Goal: Task Accomplishment & Management: Complete application form

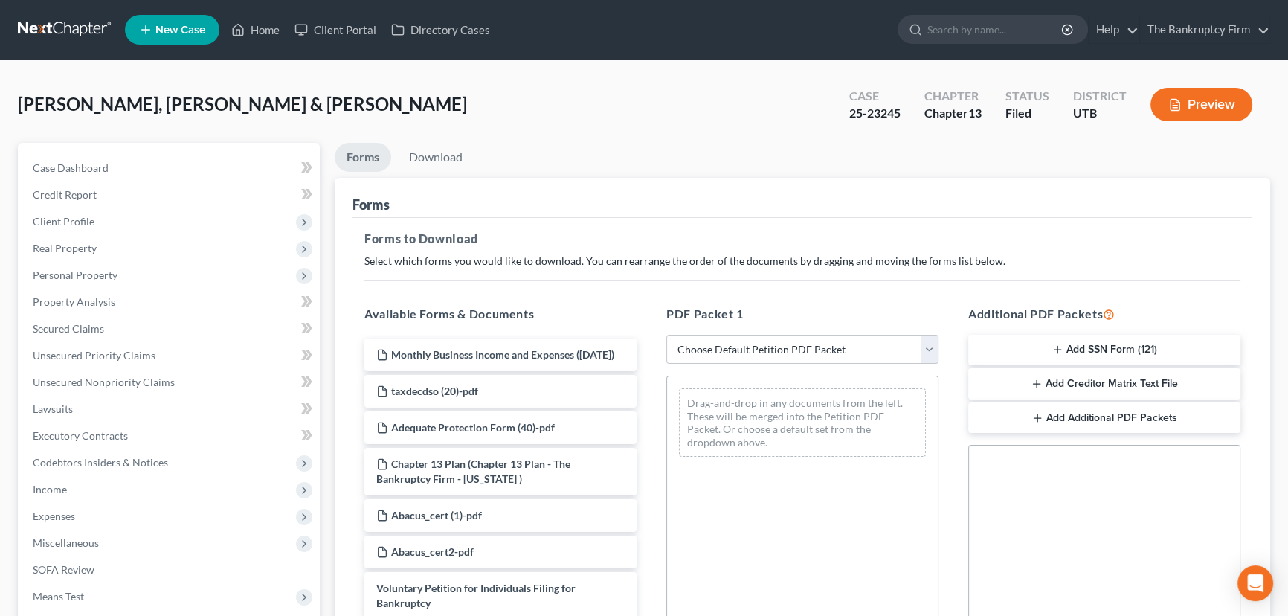
scroll to position [338, 0]
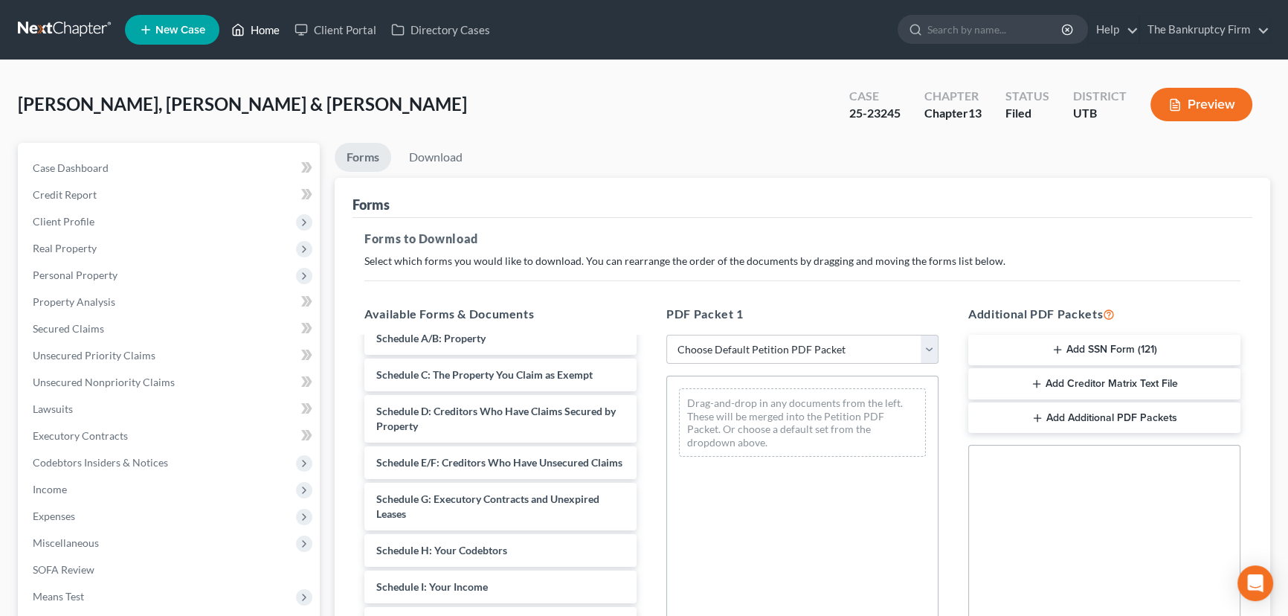
click at [262, 30] on link "Home" at bounding box center [255, 29] width 63 height 27
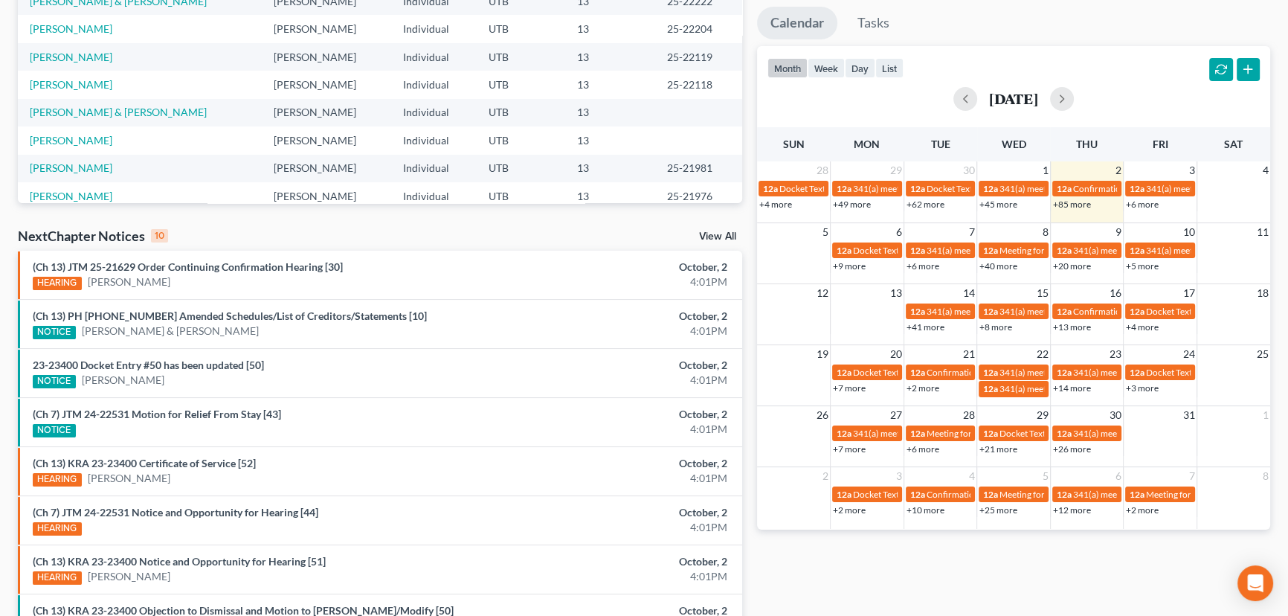
scroll to position [270, 0]
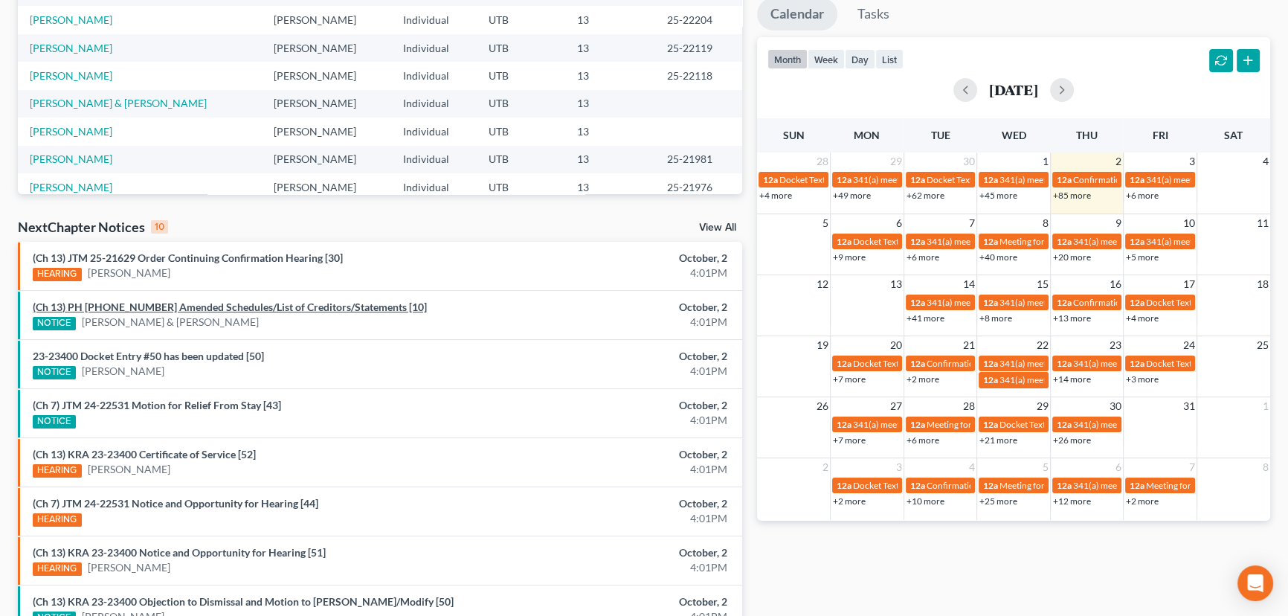
click at [170, 308] on link "(Ch 13) PH [PHONE_NUMBER] Amended Schedules/List of Creditors/Statements [10]" at bounding box center [230, 306] width 394 height 13
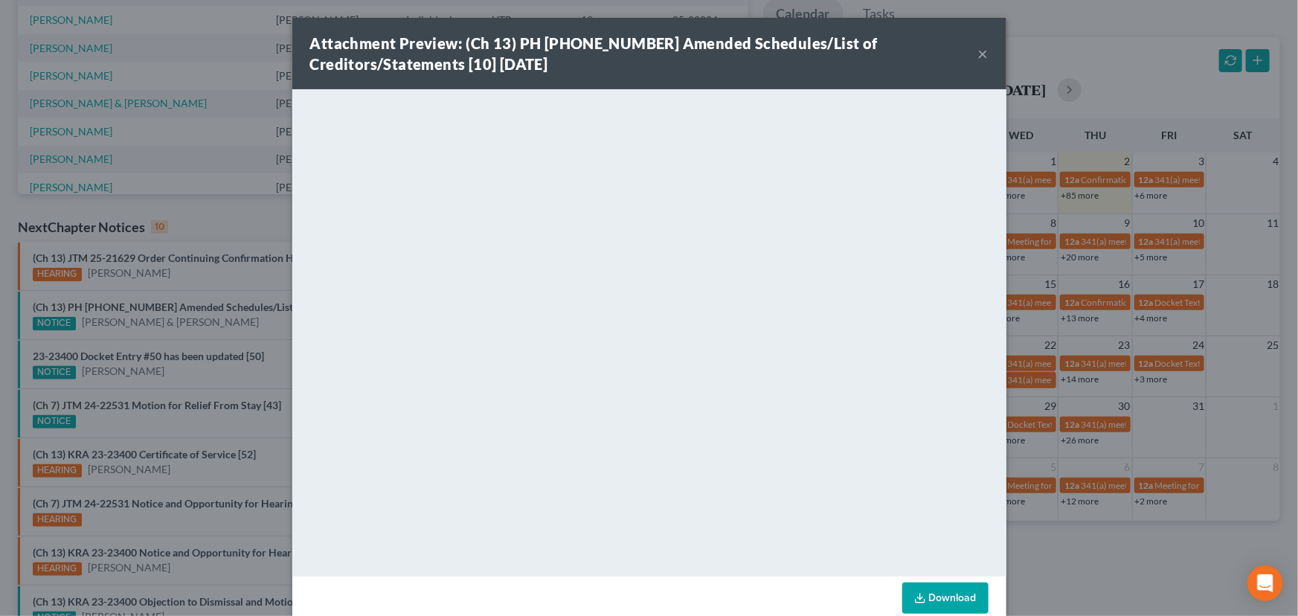
click at [134, 334] on div "Attachment Preview: (Ch 13) PH [PHONE_NUMBER] Amended Schedules/List of Credito…" at bounding box center [649, 308] width 1298 height 616
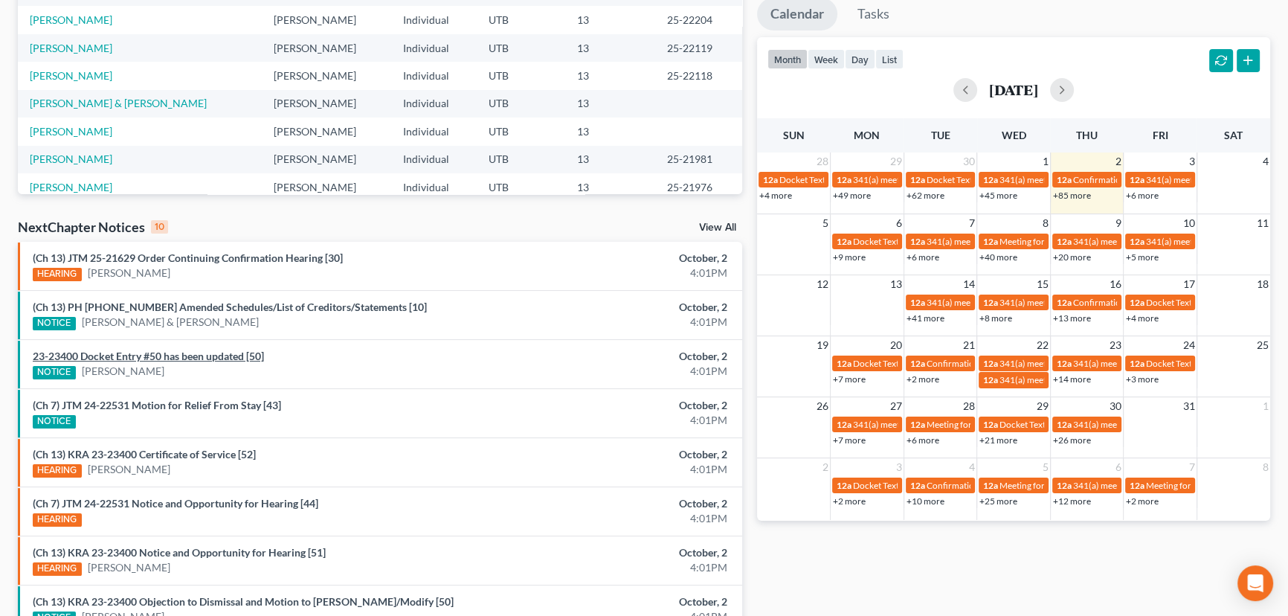
click at [135, 357] on link "23-23400 Docket Entry #50 has been updated [50]" at bounding box center [148, 356] width 231 height 13
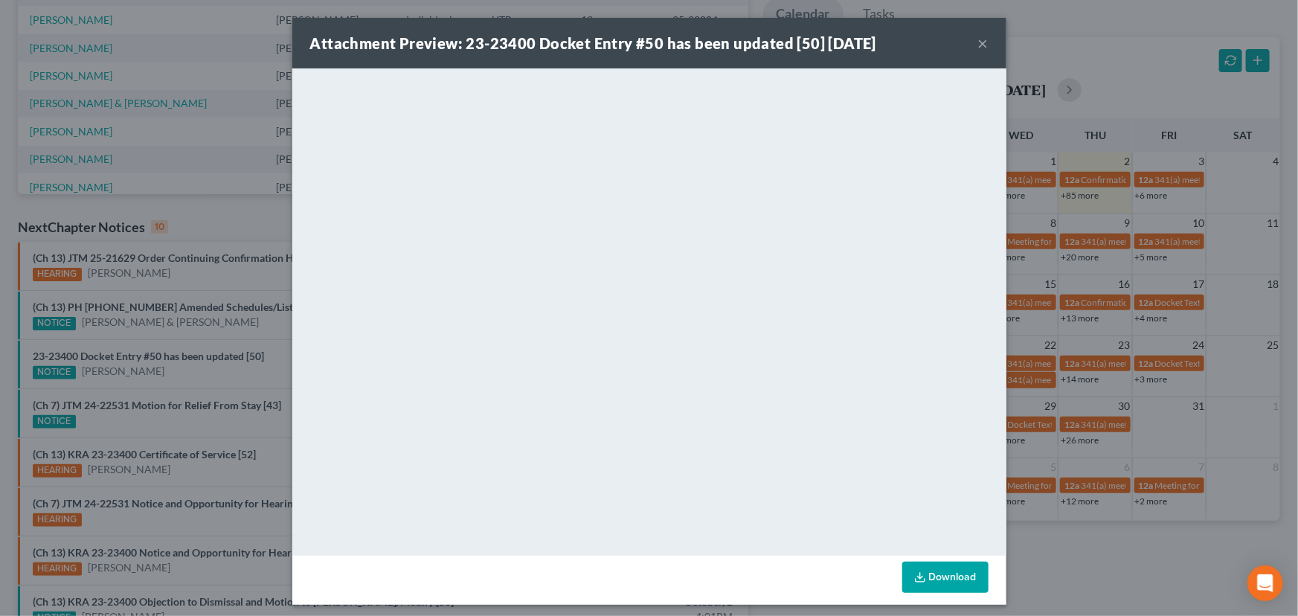
drag, startPoint x: 182, startPoint y: 378, endPoint x: 193, endPoint y: 379, distance: 10.4
click at [182, 378] on div "Attachment Preview: 23-23400 Docket Entry #50 has been updated [50] [DATE] × Do…" at bounding box center [649, 308] width 1298 height 616
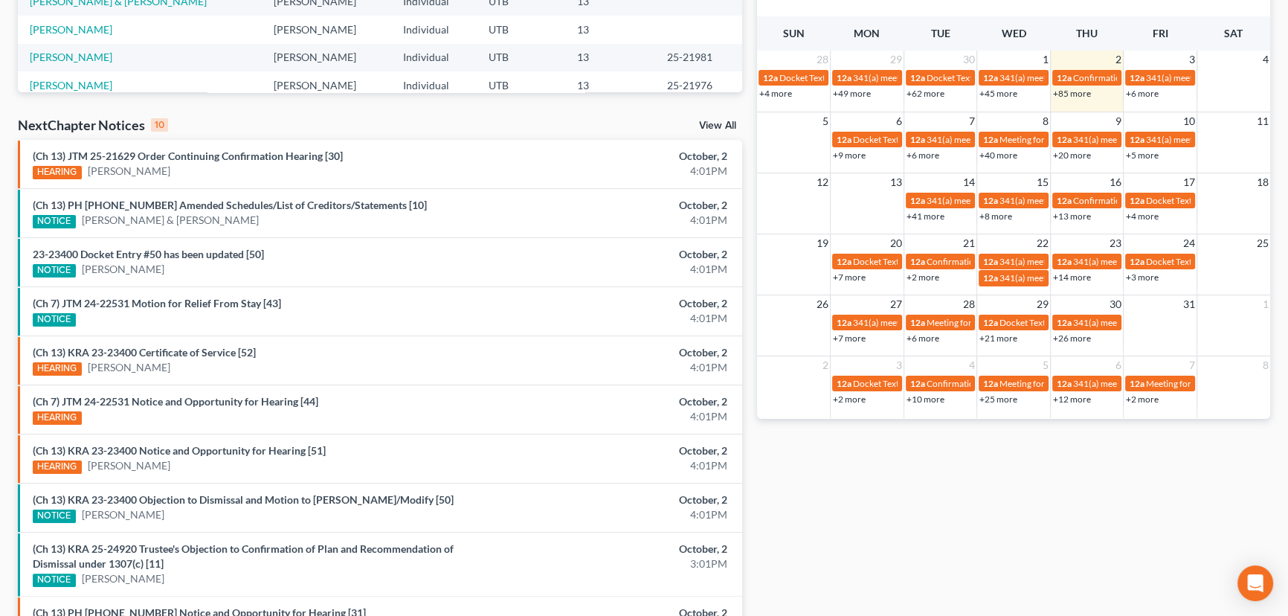
scroll to position [405, 0]
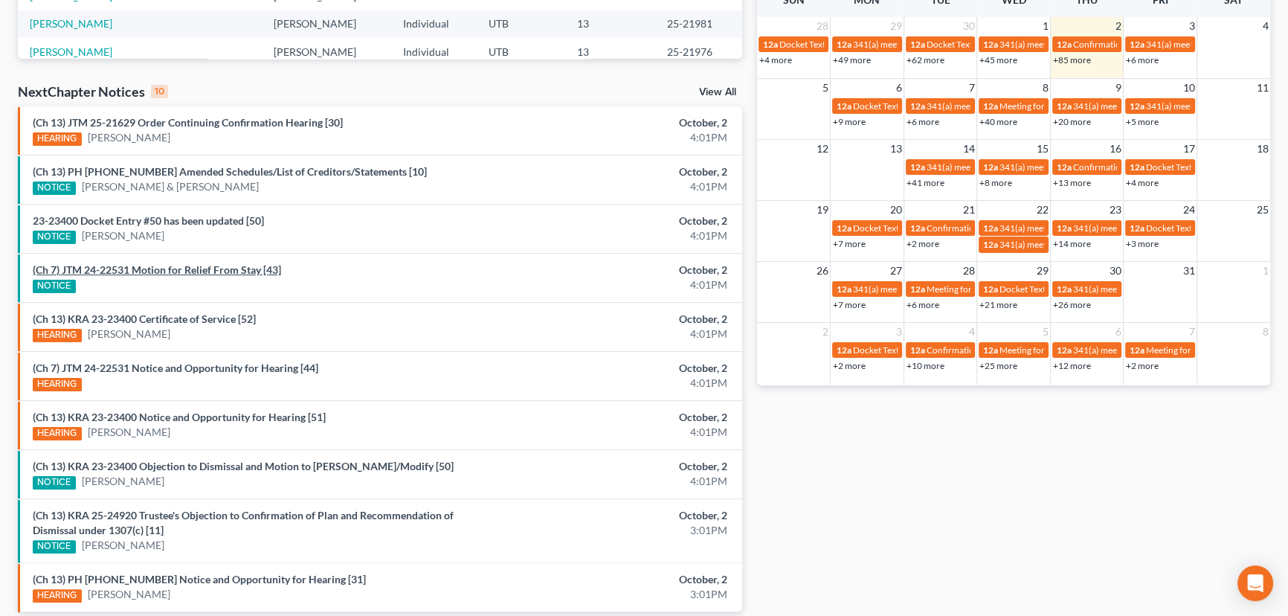
click at [170, 271] on link "(Ch 7) JTM 24-22531 Motion for Relief From Stay [43]" at bounding box center [157, 269] width 248 height 13
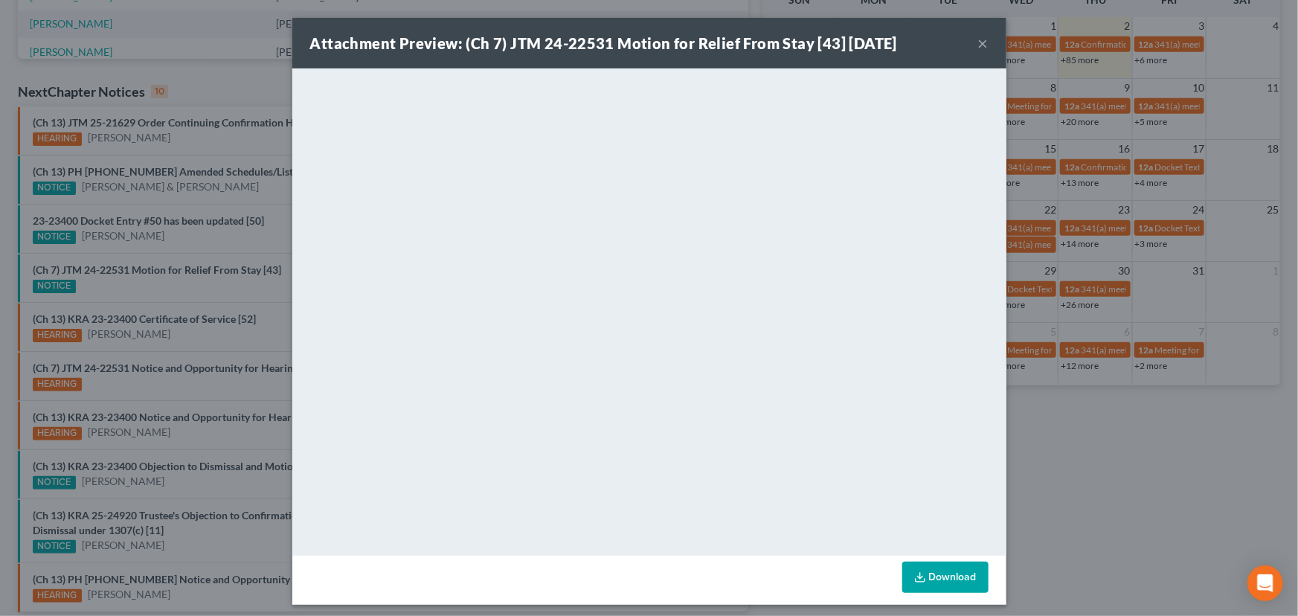
click at [208, 324] on div "Attachment Preview: (Ch 7) JTM 24-22531 Motion for Relief From Stay [43] [DATE]…" at bounding box center [649, 308] width 1298 height 616
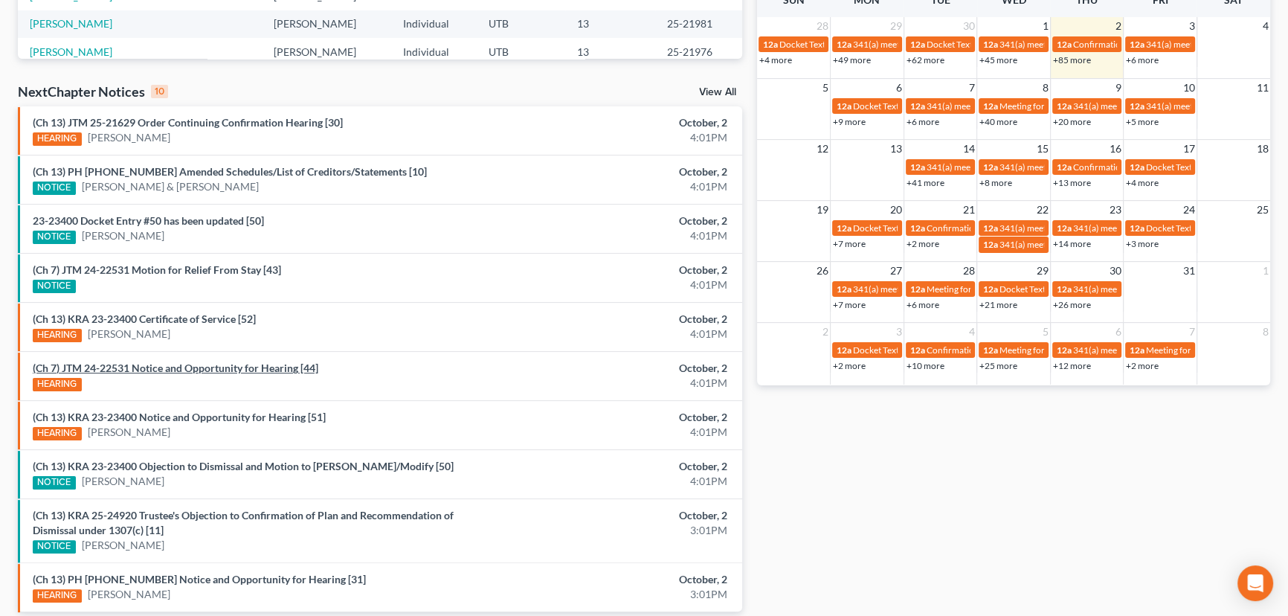
click at [199, 367] on link "(Ch 7) JTM 24-22531 Notice and Opportunity for Hearing [44]" at bounding box center [176, 367] width 286 height 13
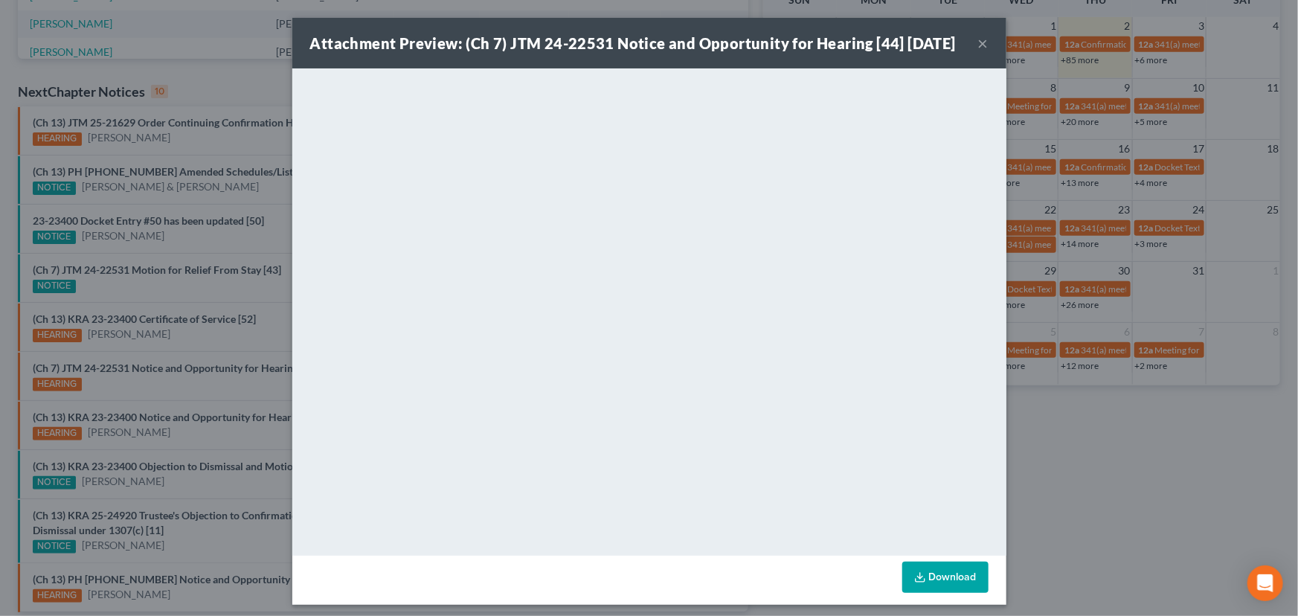
click at [978, 52] on button "×" at bounding box center [983, 43] width 10 height 18
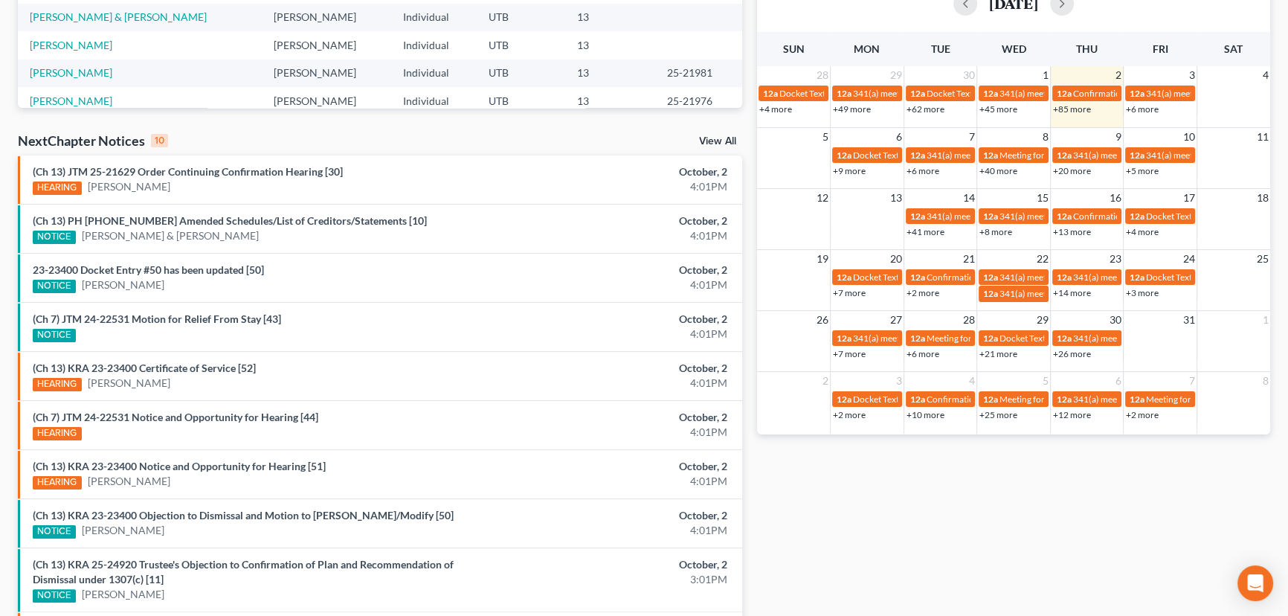
scroll to position [0, 0]
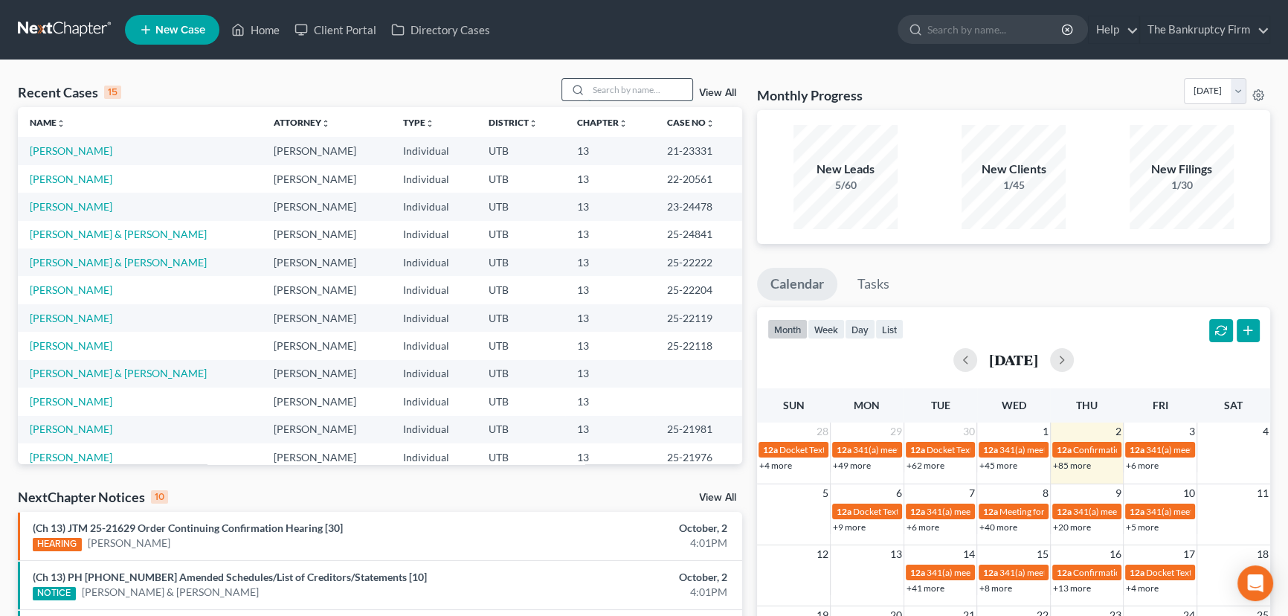
click at [617, 92] on input "search" at bounding box center [640, 90] width 104 height 22
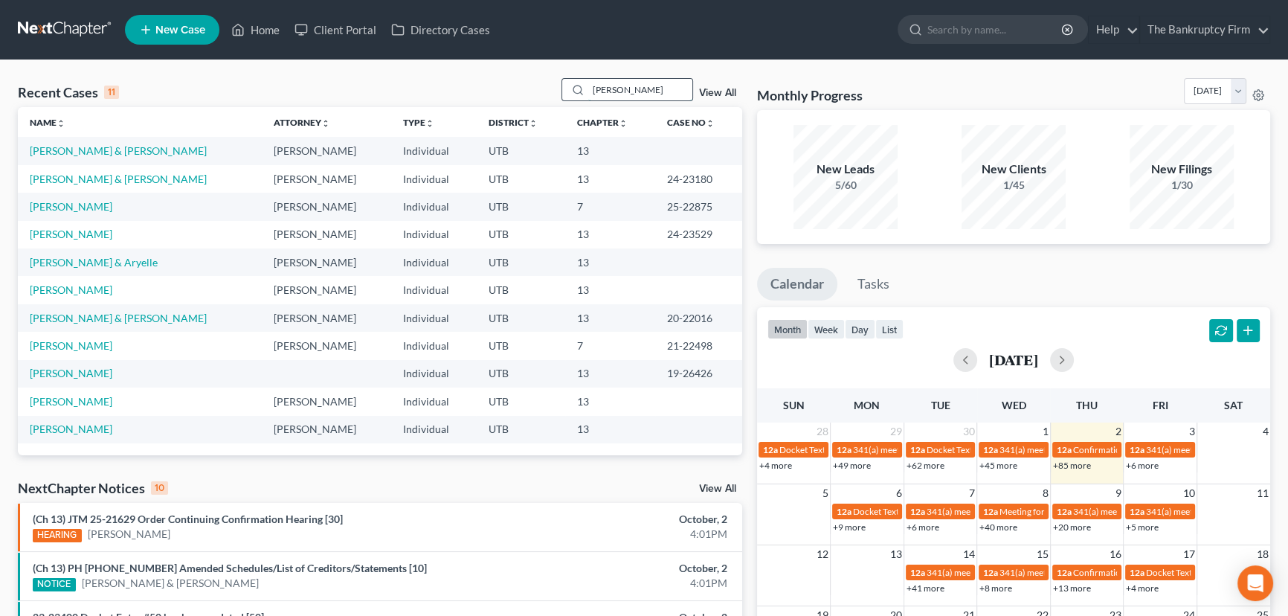
type input "[PERSON_NAME]"
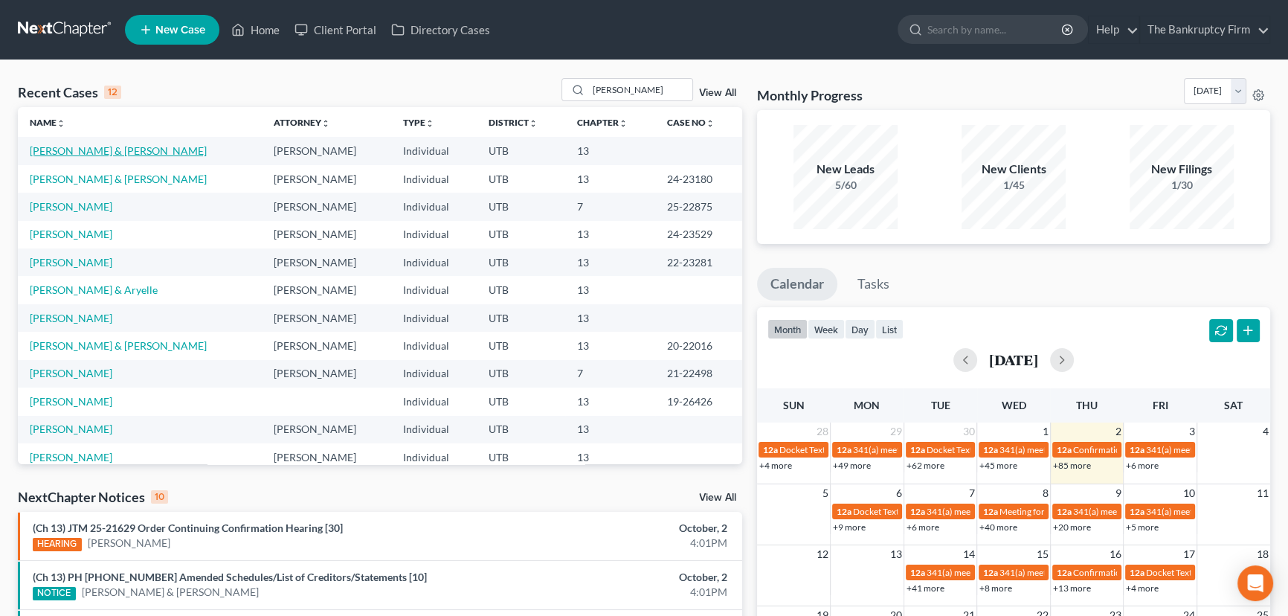
click at [122, 153] on link "[PERSON_NAME] & [PERSON_NAME]" at bounding box center [118, 150] width 177 height 13
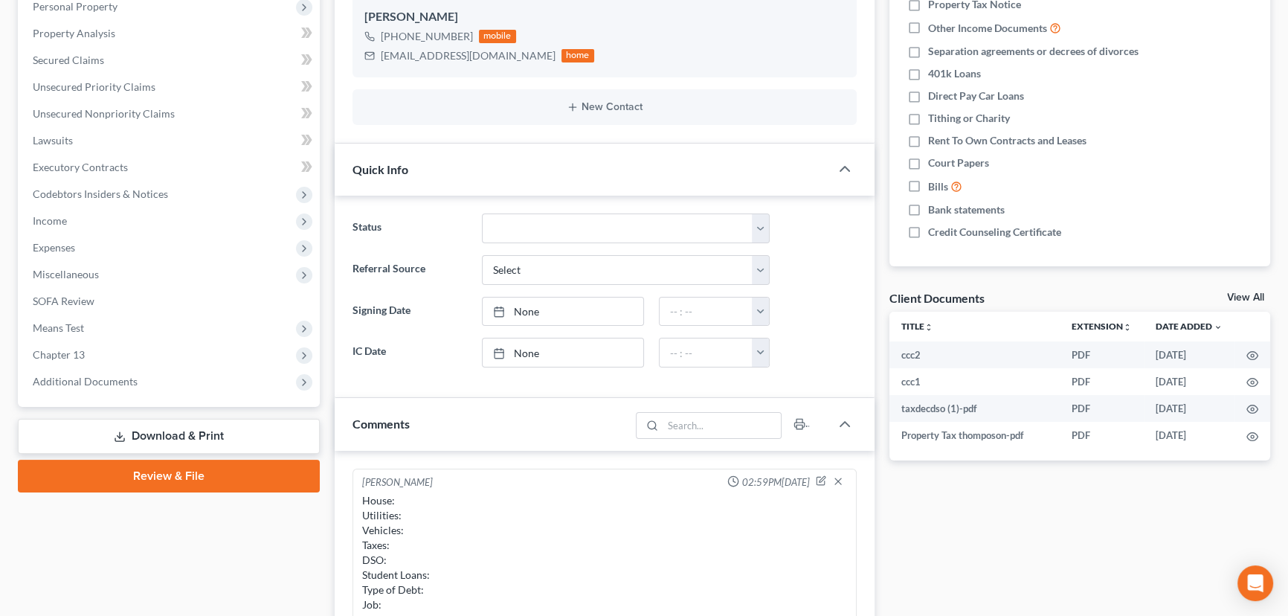
scroll to position [270, 0]
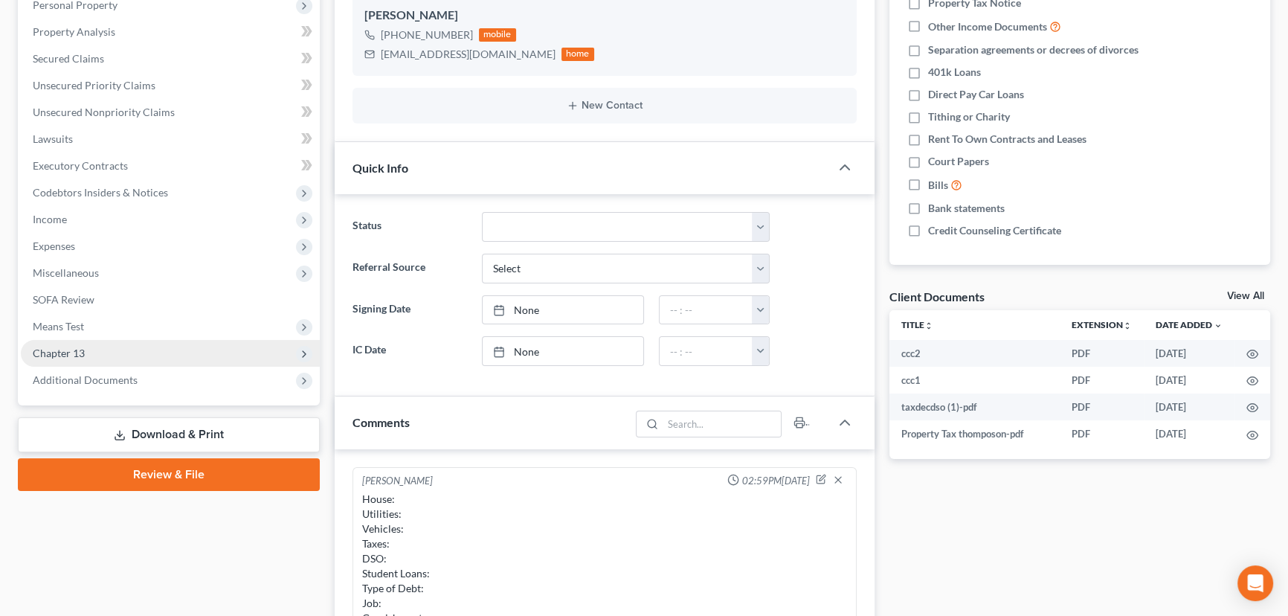
click at [71, 354] on span "Chapter 13" at bounding box center [59, 353] width 52 height 13
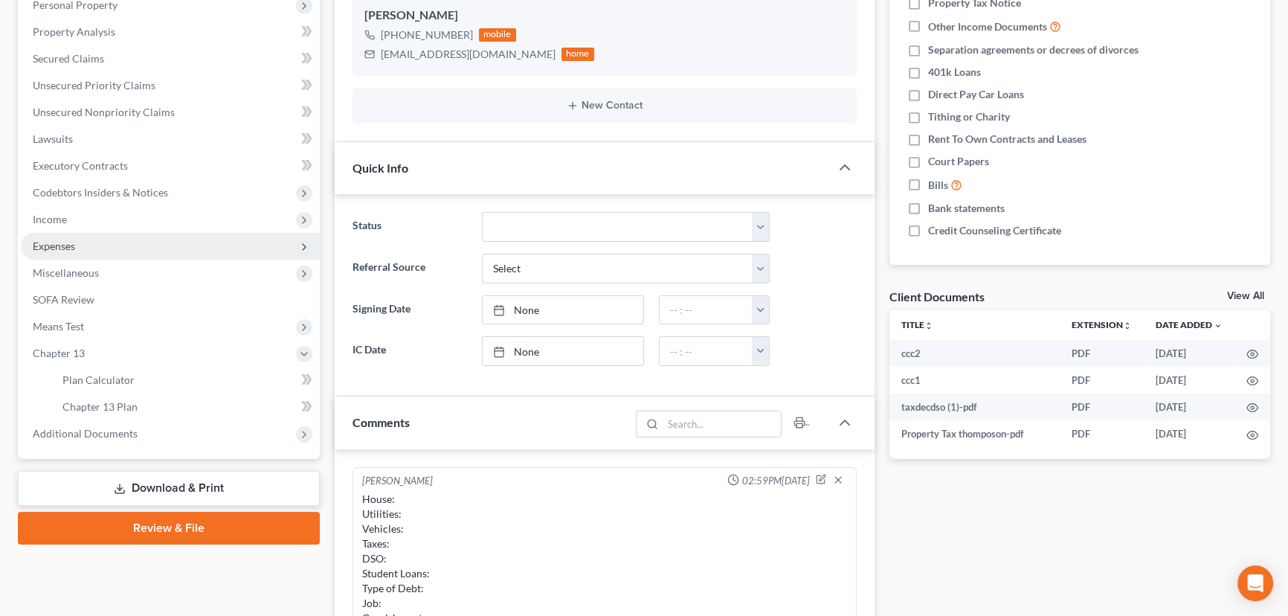
drag, startPoint x: 71, startPoint y: 242, endPoint x: 88, endPoint y: 249, distance: 17.7
click at [71, 242] on span "Expenses" at bounding box center [54, 245] width 42 height 13
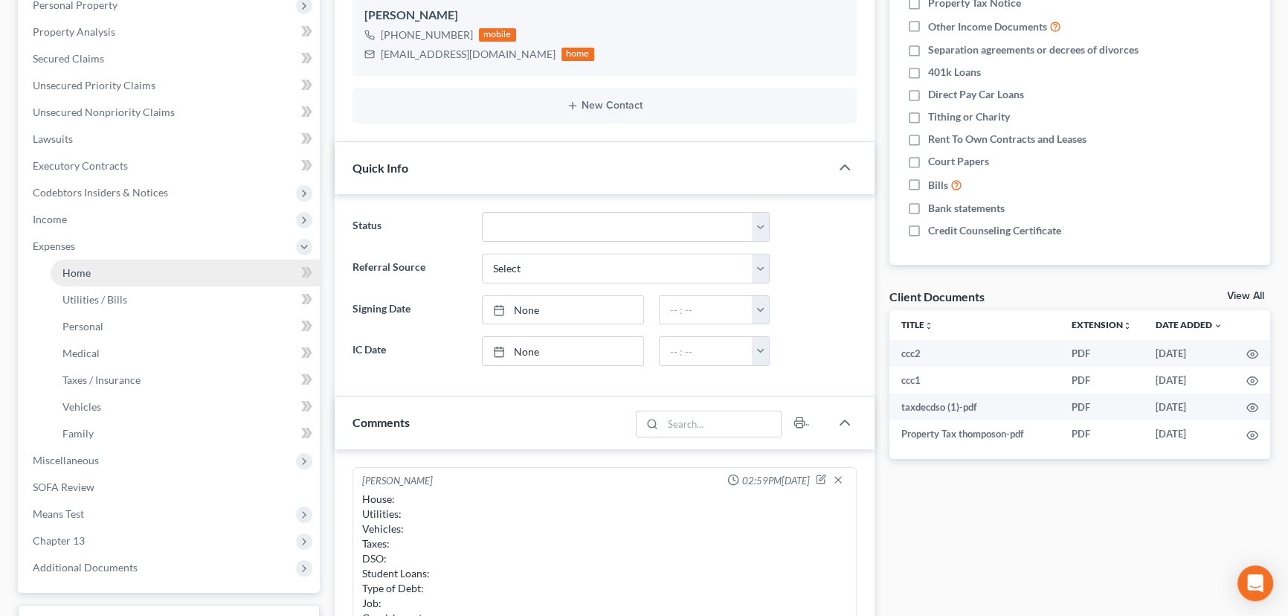
click at [100, 268] on link "Home" at bounding box center [185, 273] width 269 height 27
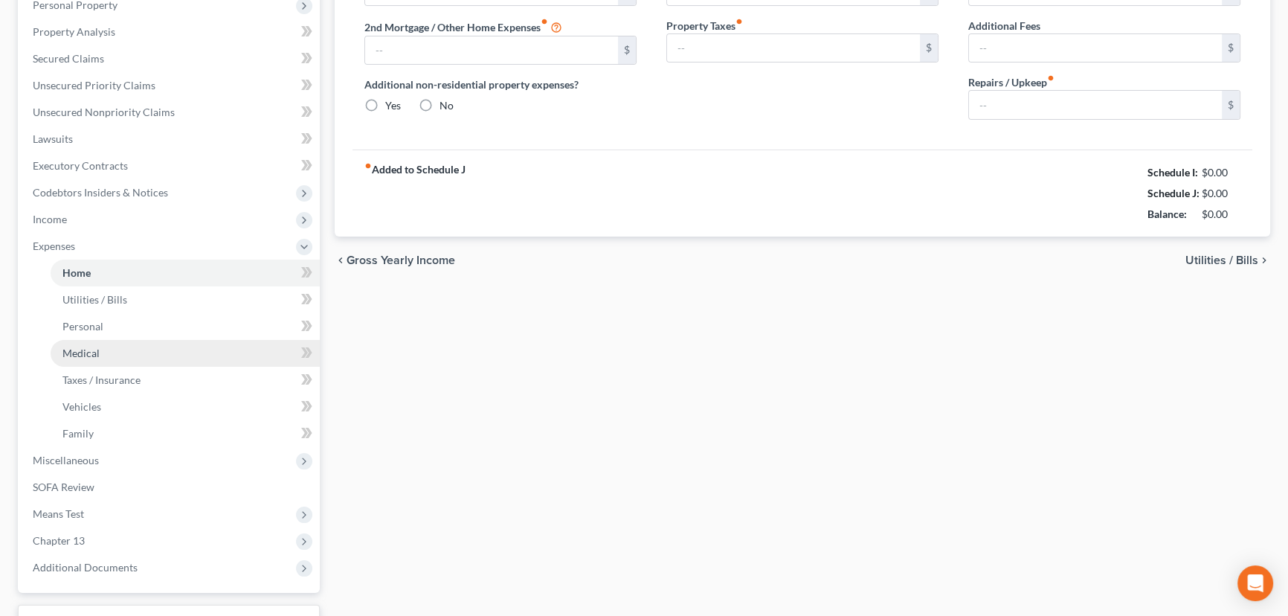
scroll to position [15, 0]
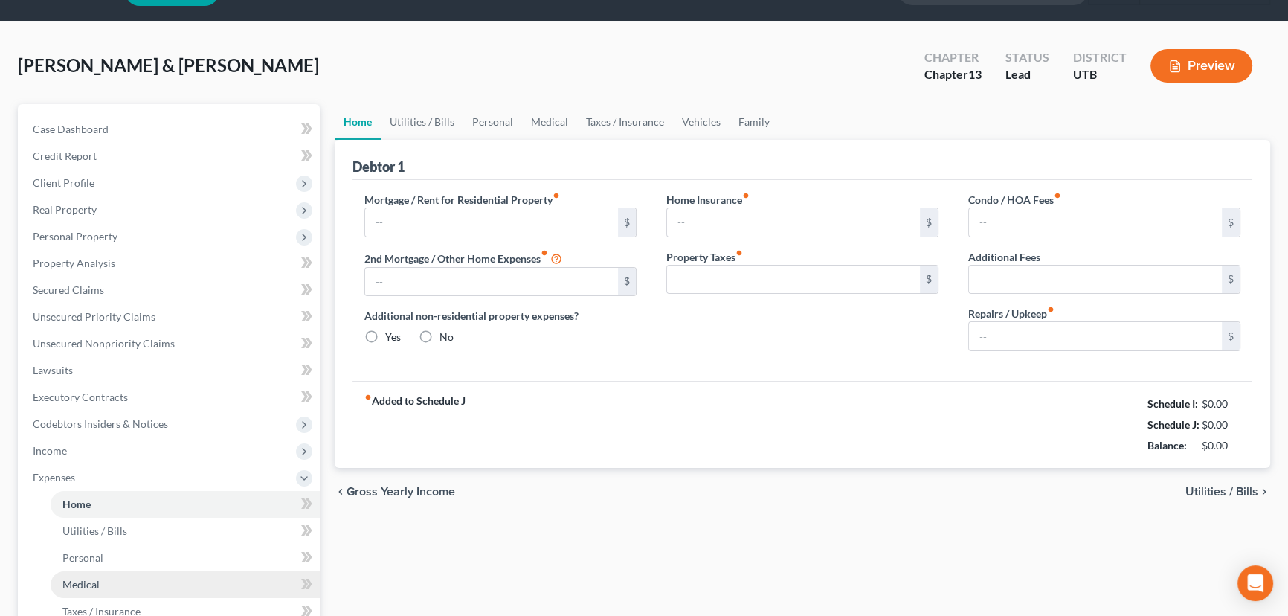
type input "4,715.88"
type input "0.00"
radio input "true"
type input "0.00"
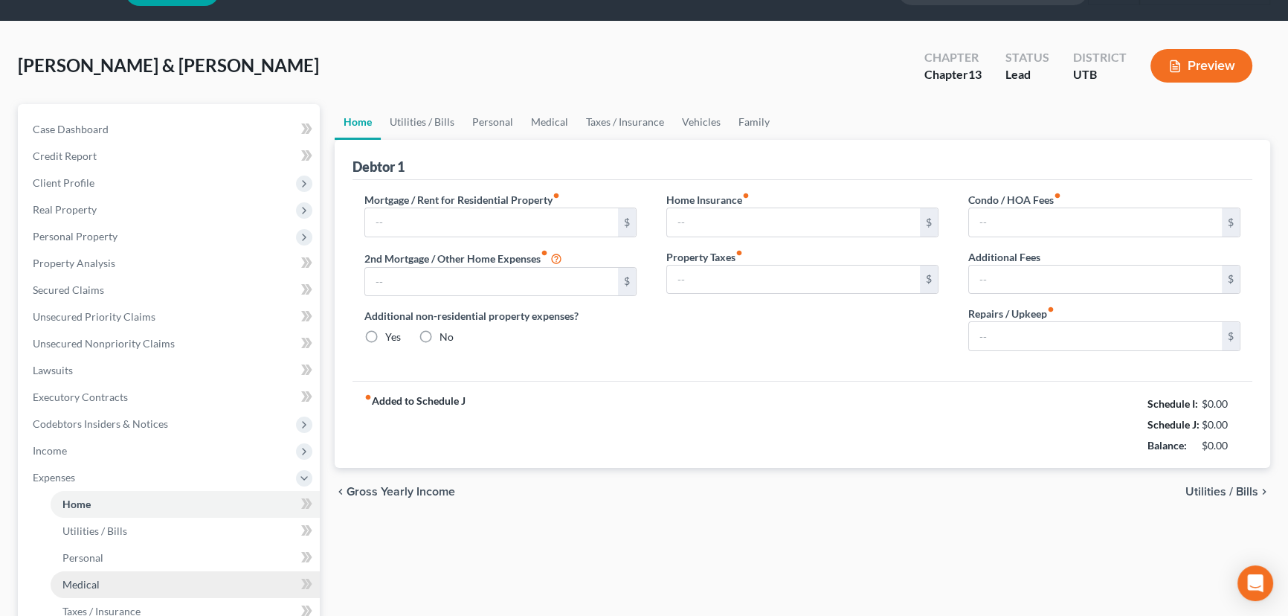
type input "0.00"
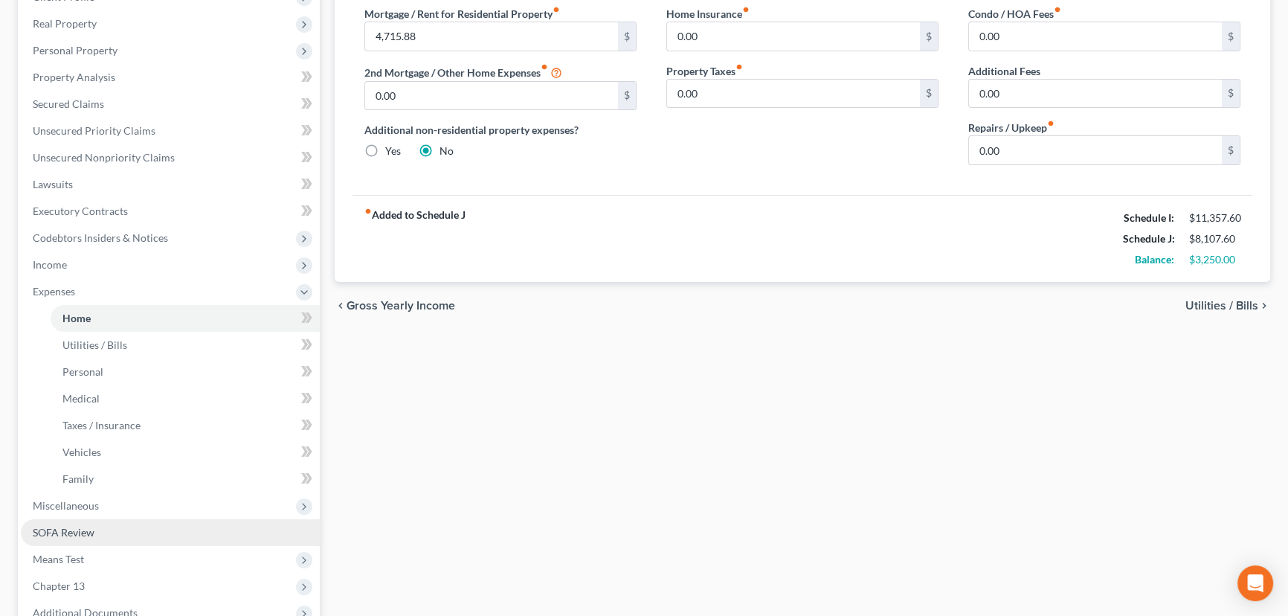
scroll to position [338, 0]
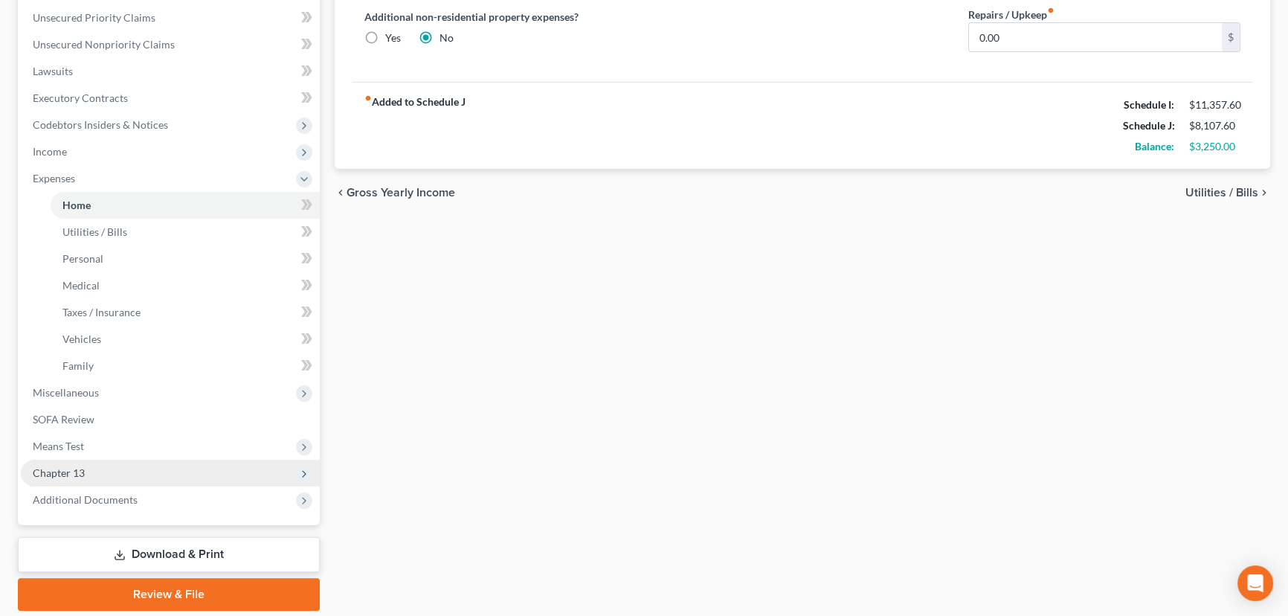
click at [70, 469] on span "Chapter 13" at bounding box center [59, 472] width 52 height 13
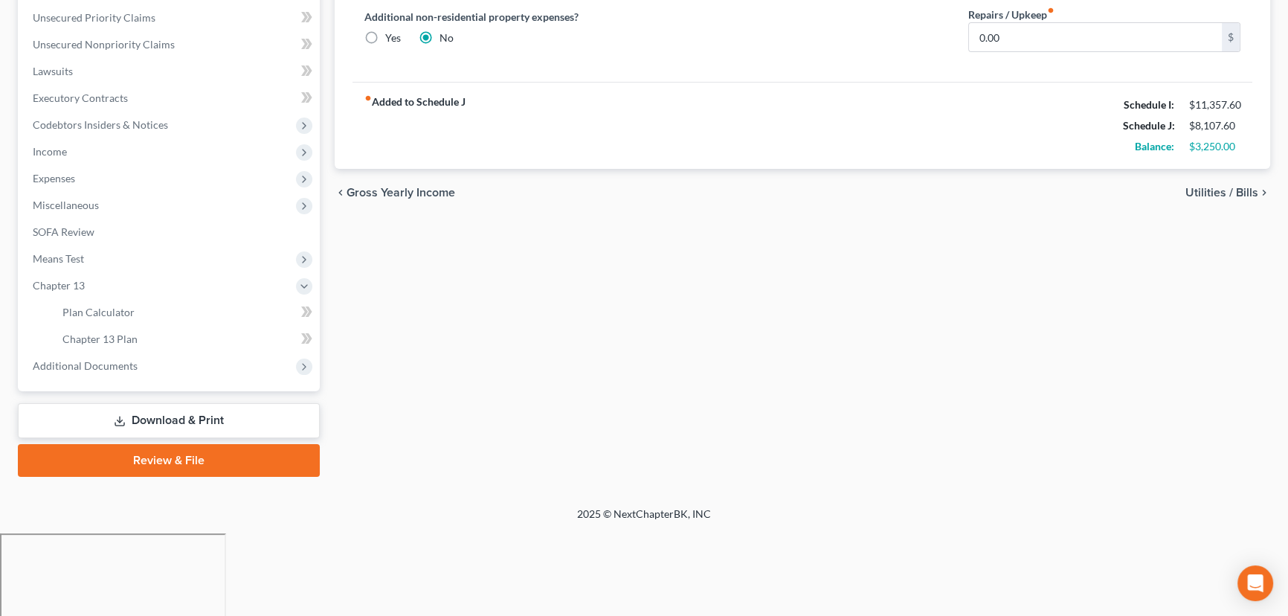
scroll to position [253, 0]
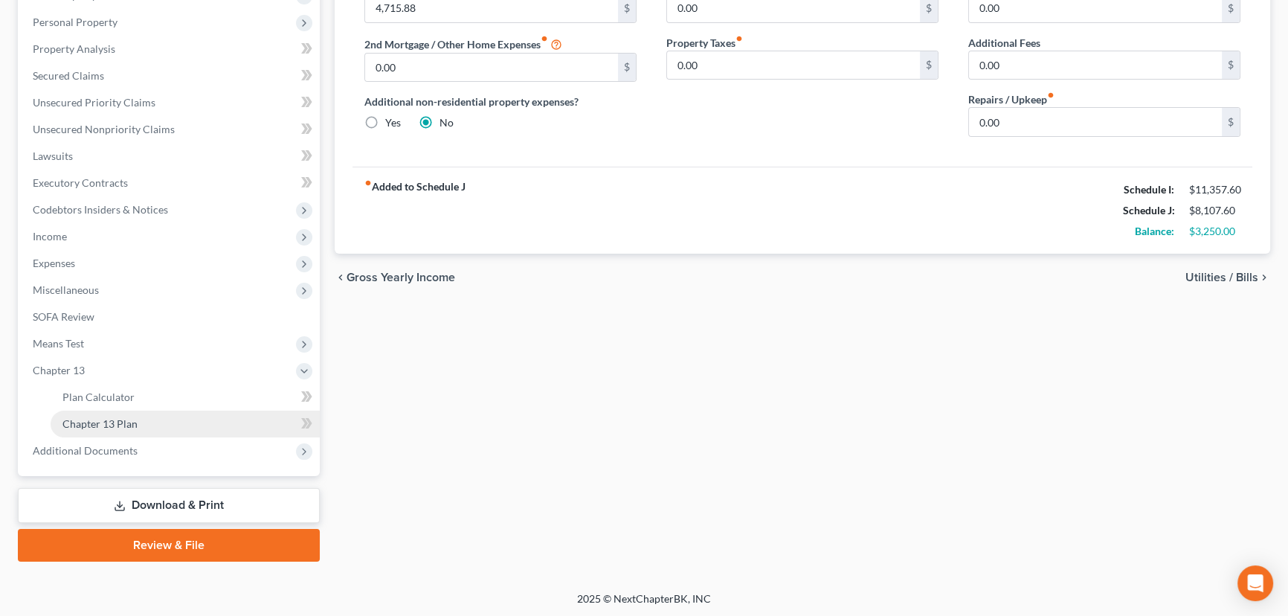
click at [100, 418] on span "Chapter 13 Plan" at bounding box center [99, 423] width 75 height 13
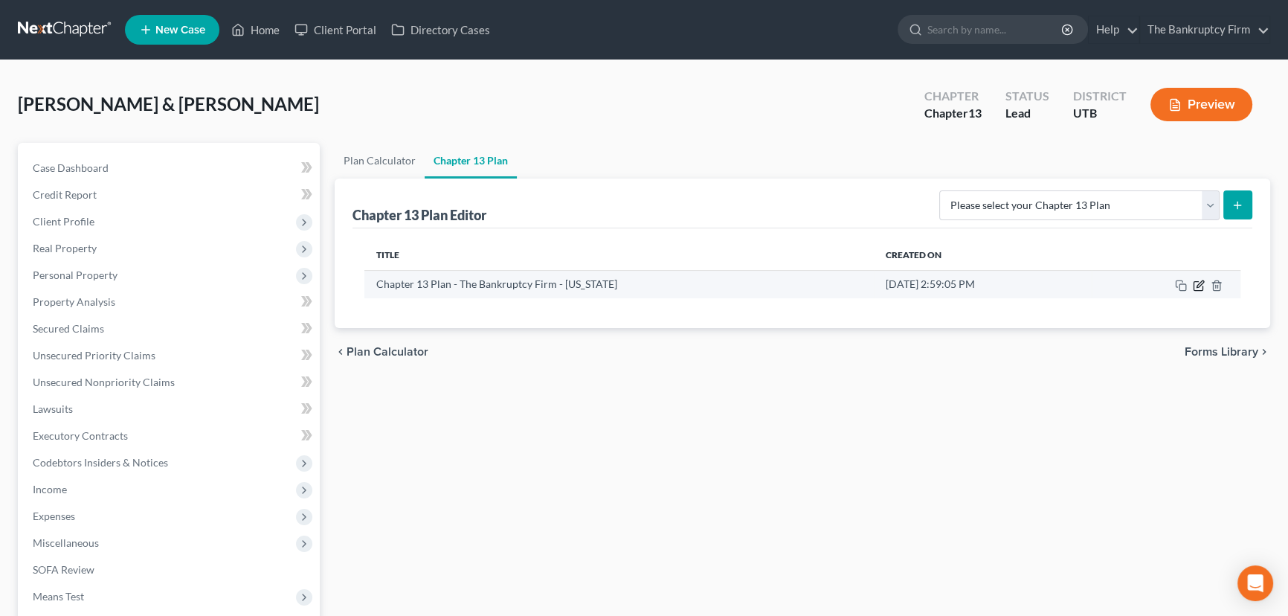
click at [1198, 286] on icon "button" at bounding box center [1200, 283] width 7 height 7
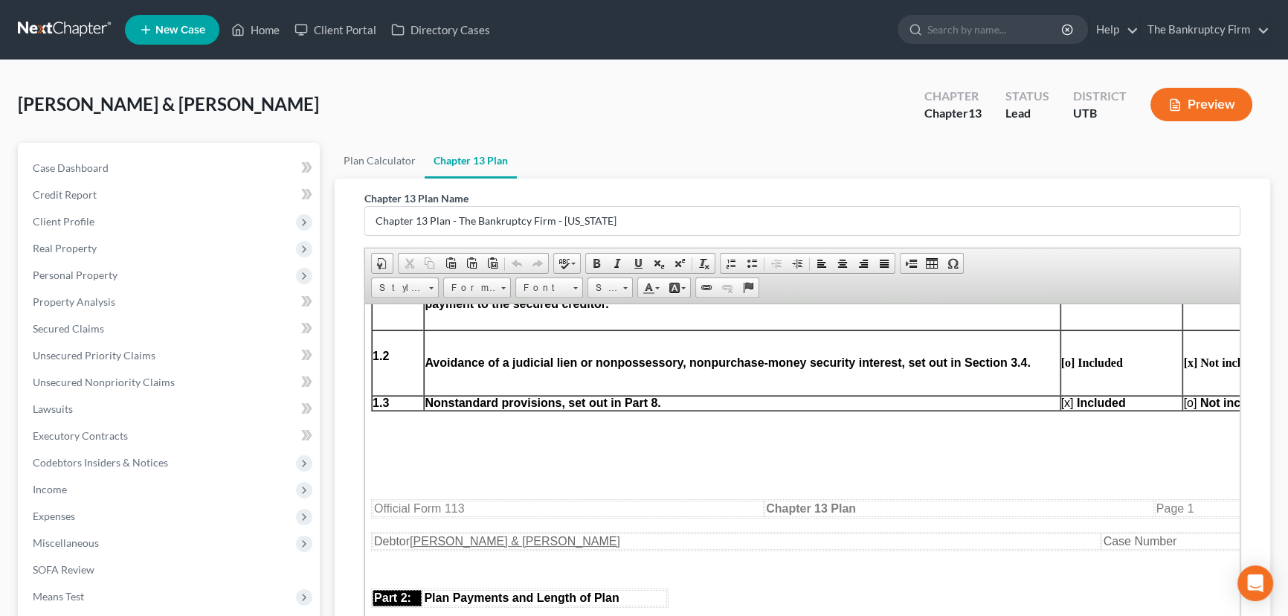
scroll to position [608, 0]
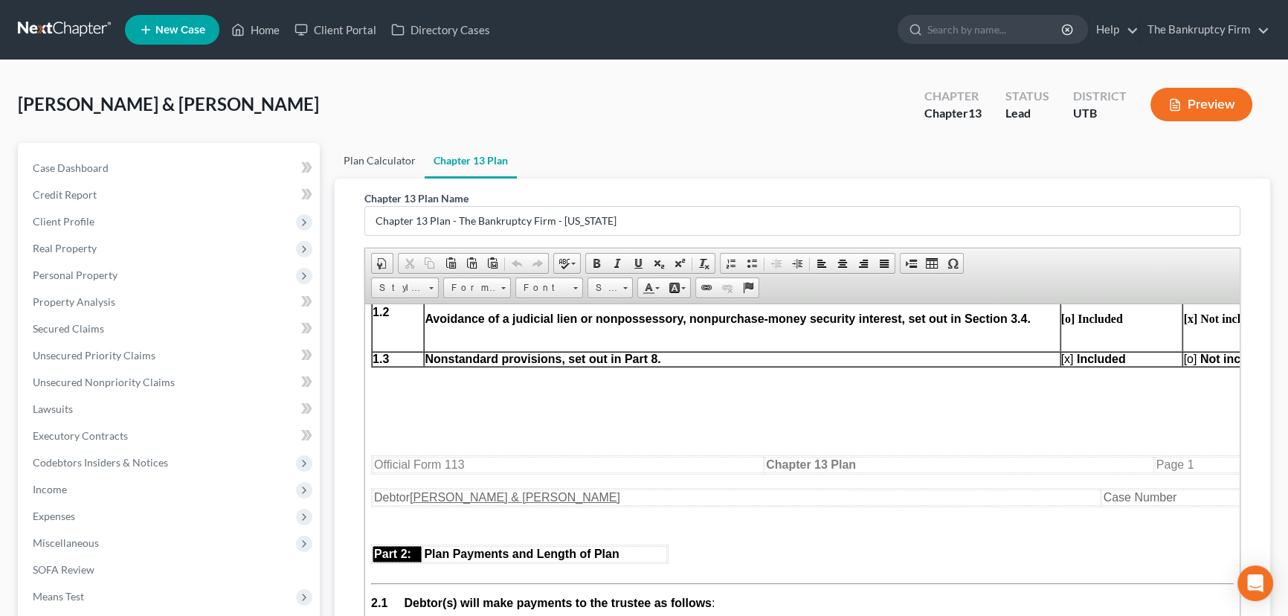
click at [372, 161] on link "Plan Calculator" at bounding box center [380, 161] width 90 height 36
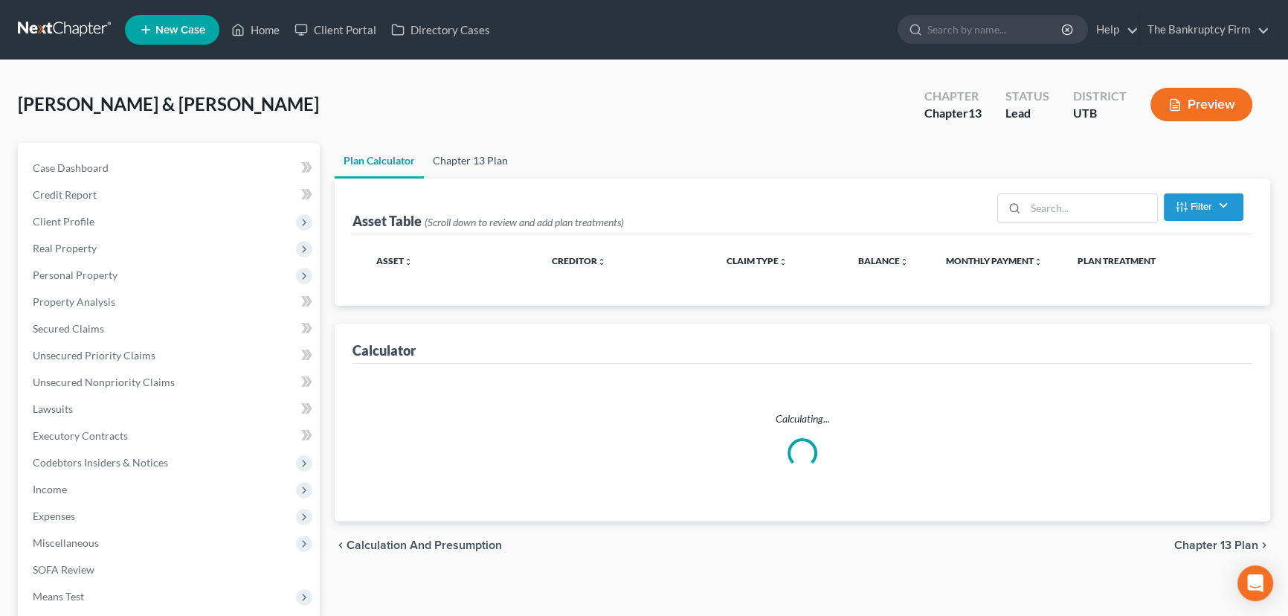
click at [457, 161] on link "Chapter 13 Plan" at bounding box center [470, 161] width 93 height 36
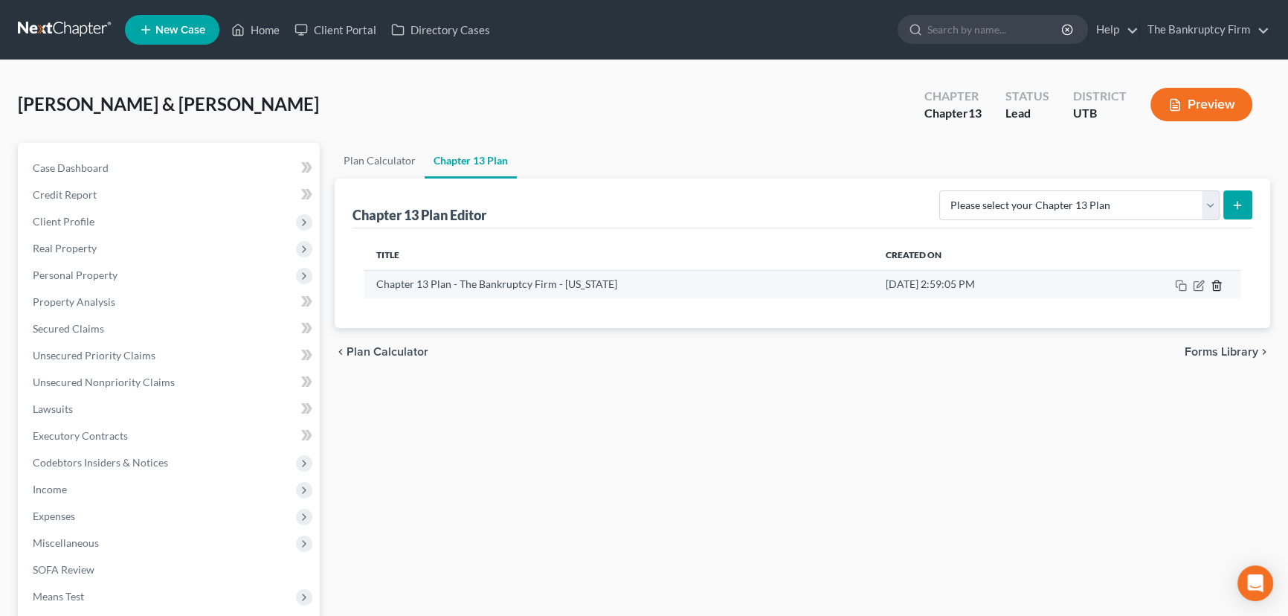
click at [1216, 283] on icon "button" at bounding box center [1217, 286] width 12 height 12
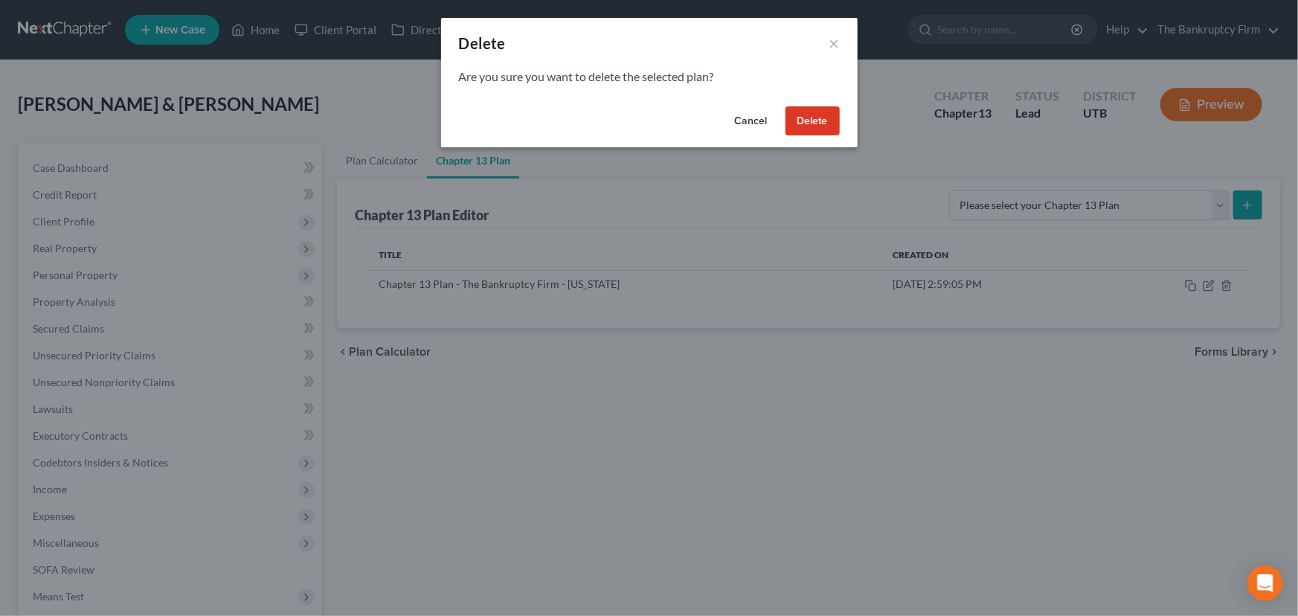
click at [832, 121] on button "Delete" at bounding box center [812, 121] width 54 height 30
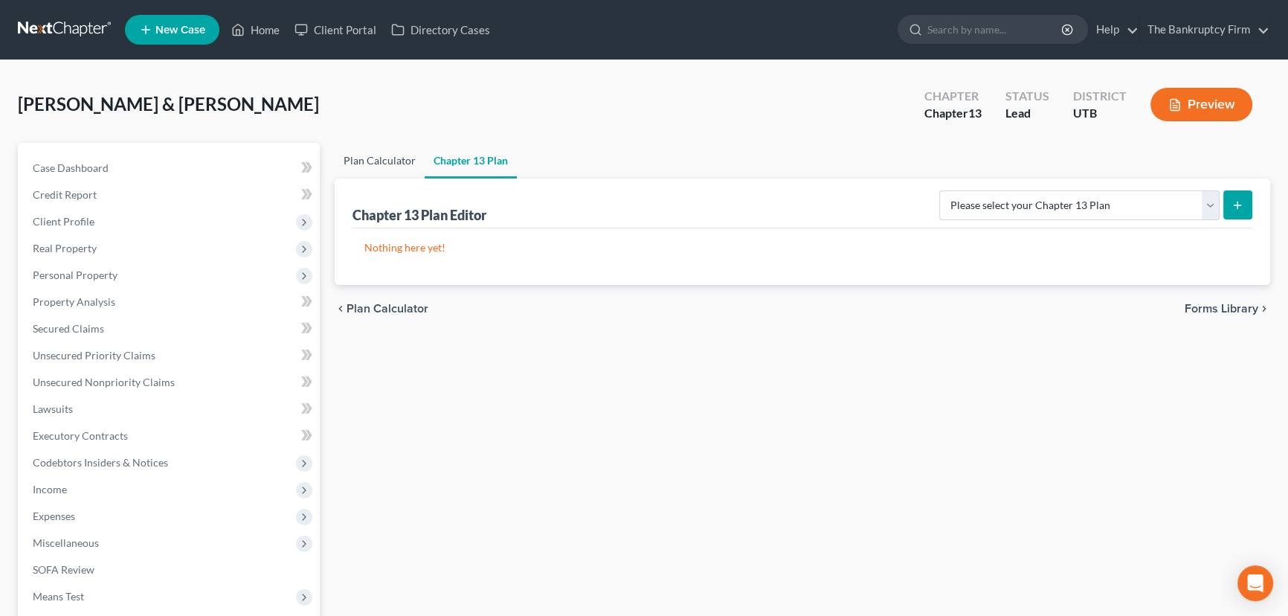
click at [378, 161] on link "Plan Calculator" at bounding box center [380, 161] width 90 height 36
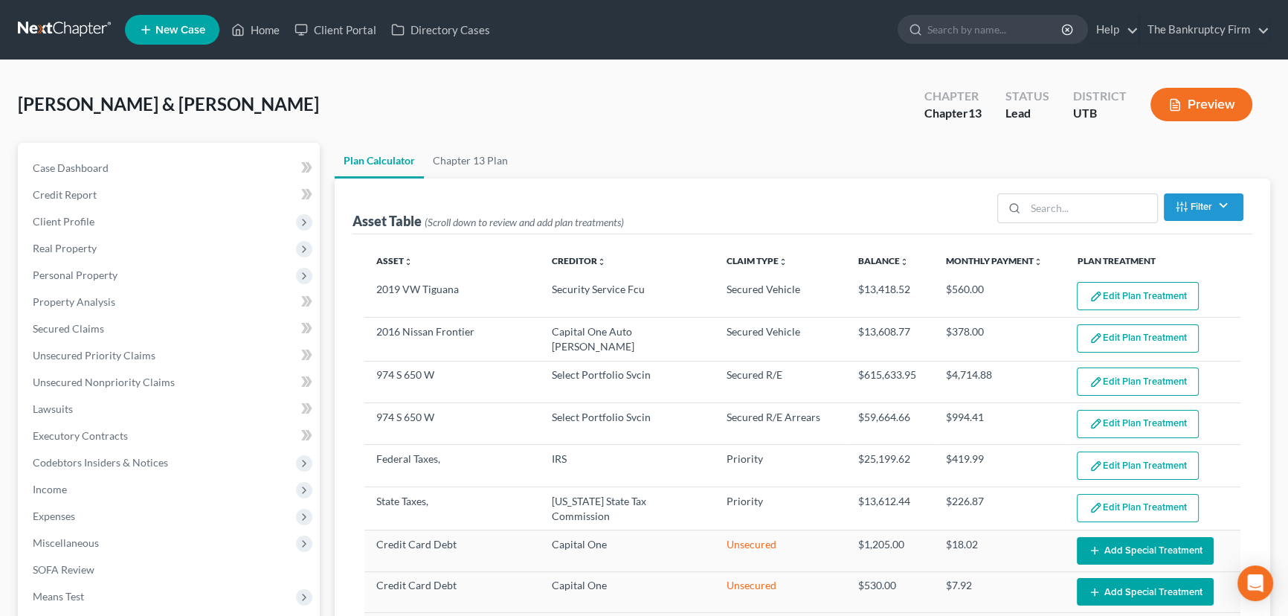
select select "59"
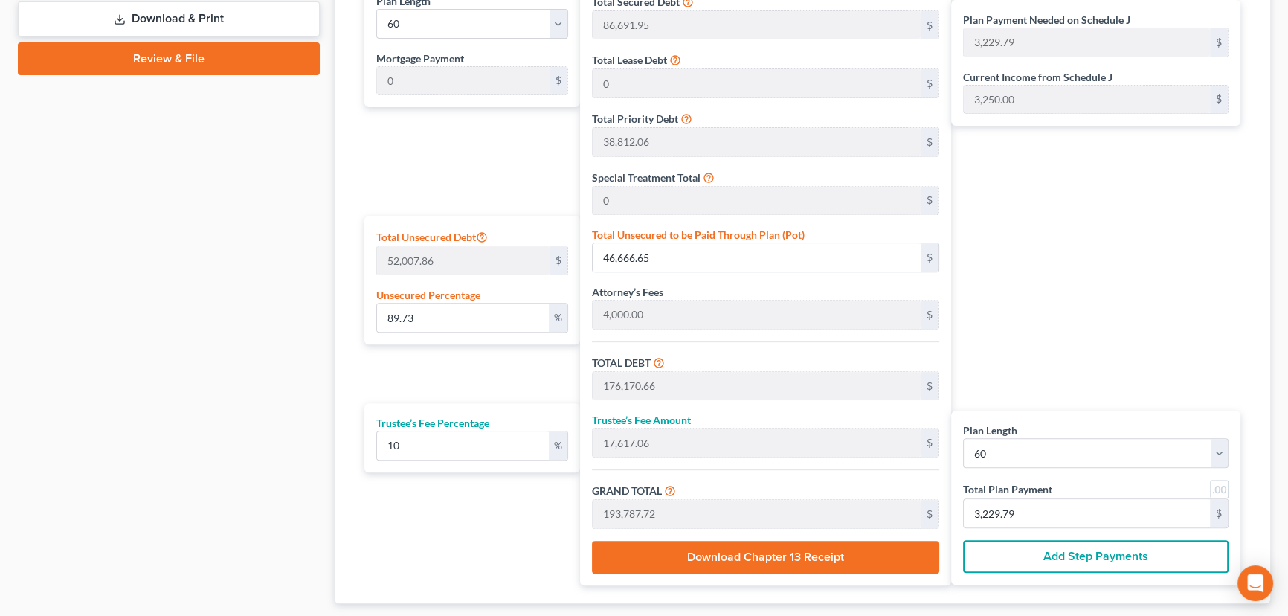
scroll to position [744, 0]
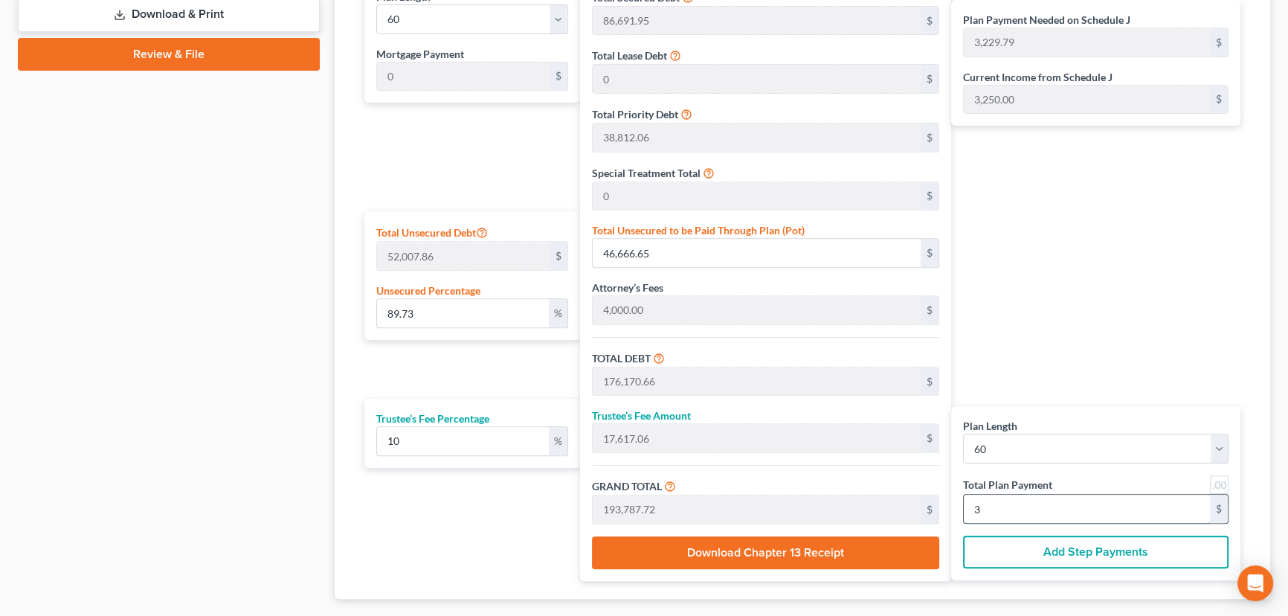
type input "32"
type input "0"
type input "1,745.45"
type input "174.54"
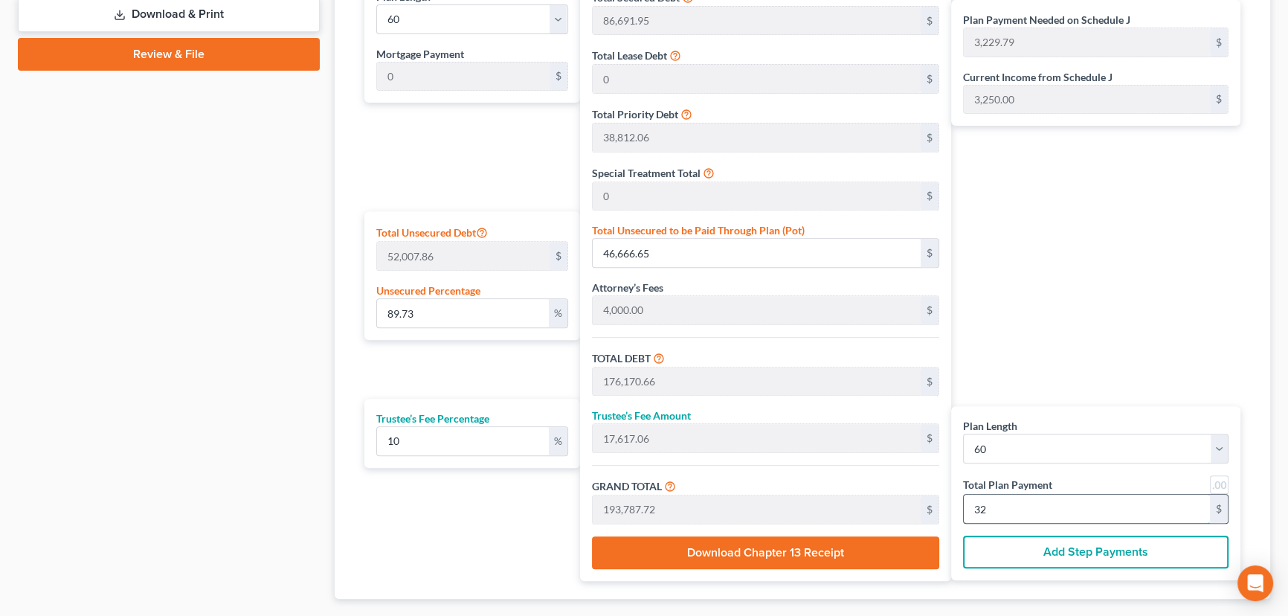
type input "1,920.00"
type input "17,727.27"
type input "1,772.72"
type input "19,500.00"
type input "3250"
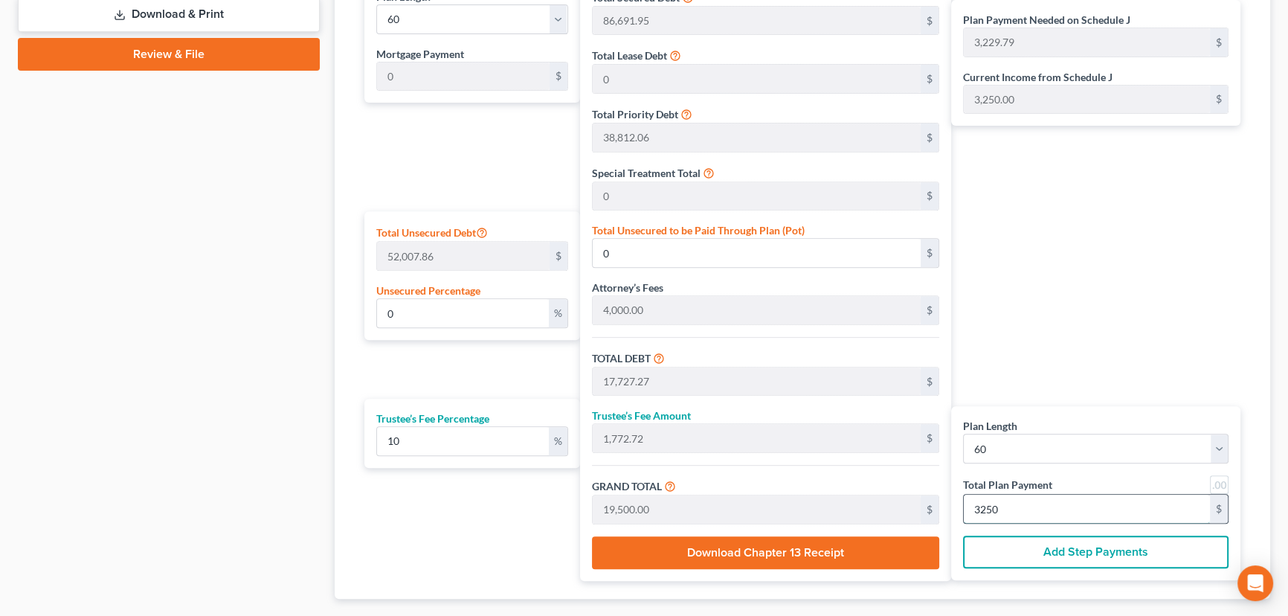
type input "91.85"
type input "47,768.71"
type input "177,272.72"
type input "17,727.27"
type input "195,000.00"
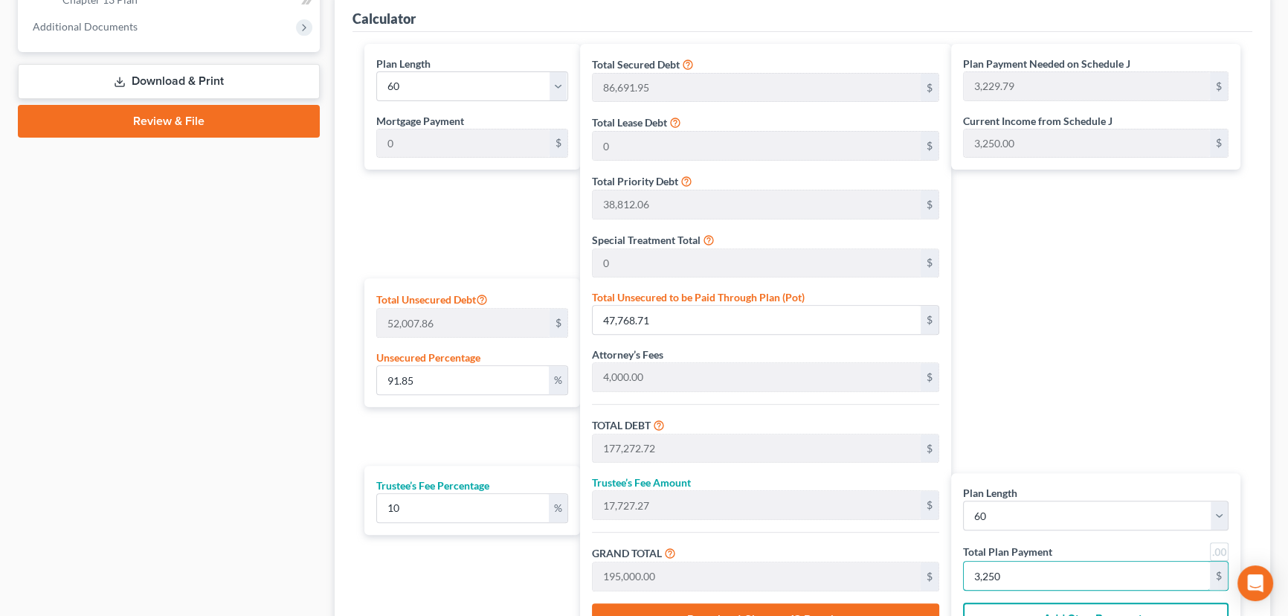
scroll to position [676, 0]
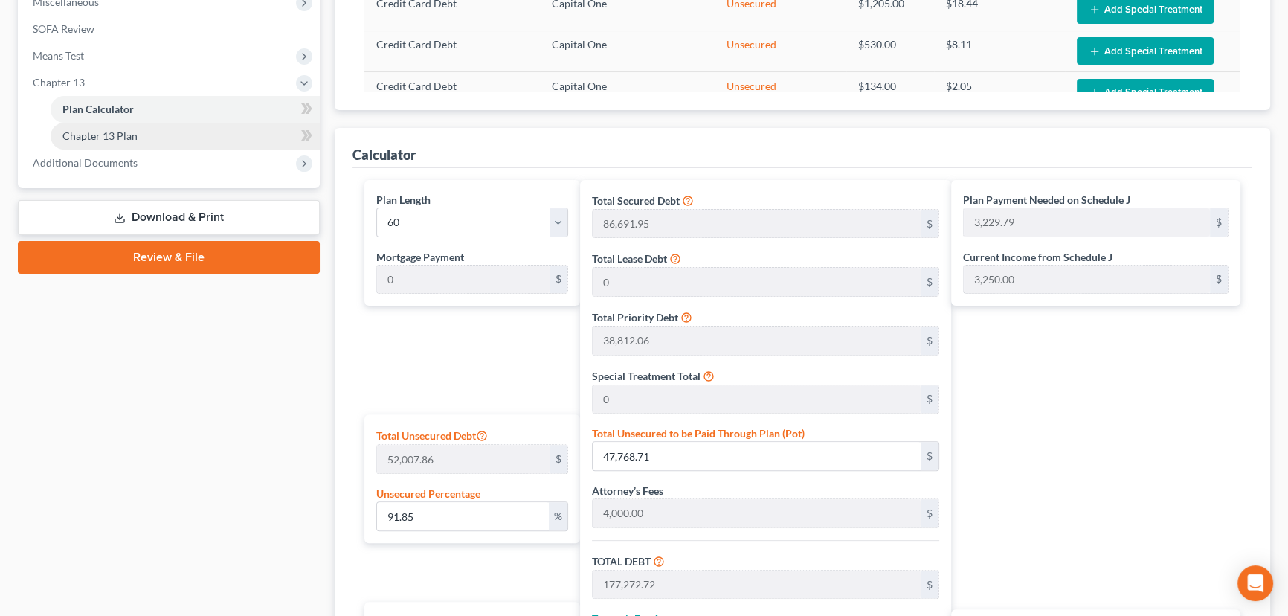
type input "3,250"
click at [97, 135] on span "Chapter 13 Plan" at bounding box center [99, 135] width 75 height 13
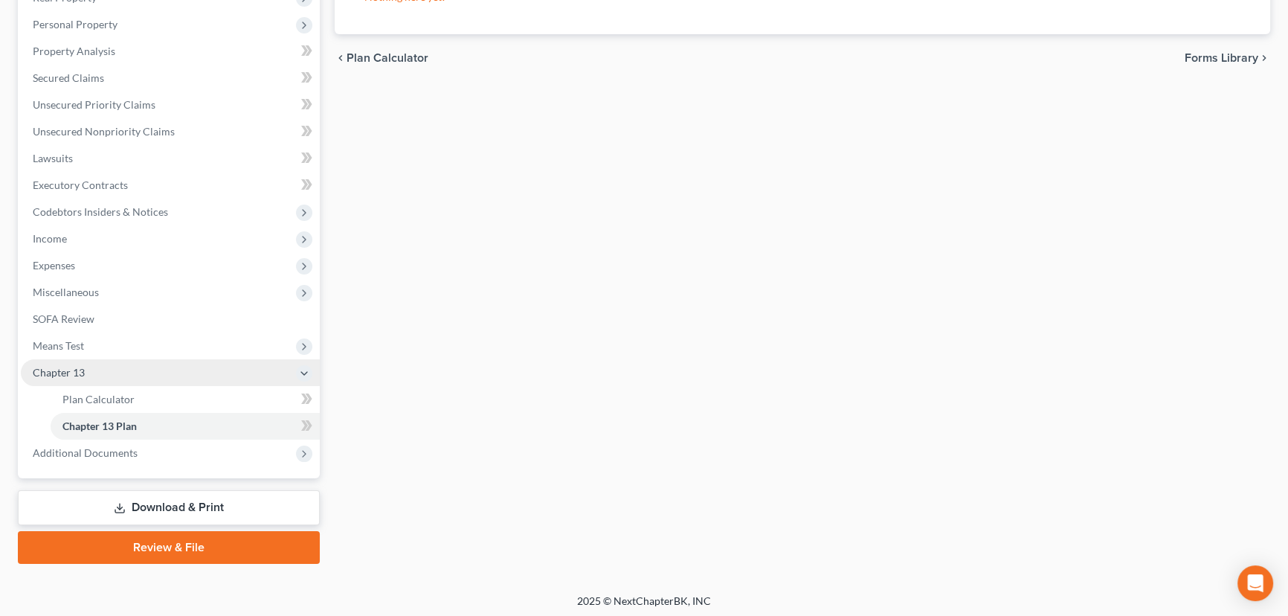
scroll to position [253, 0]
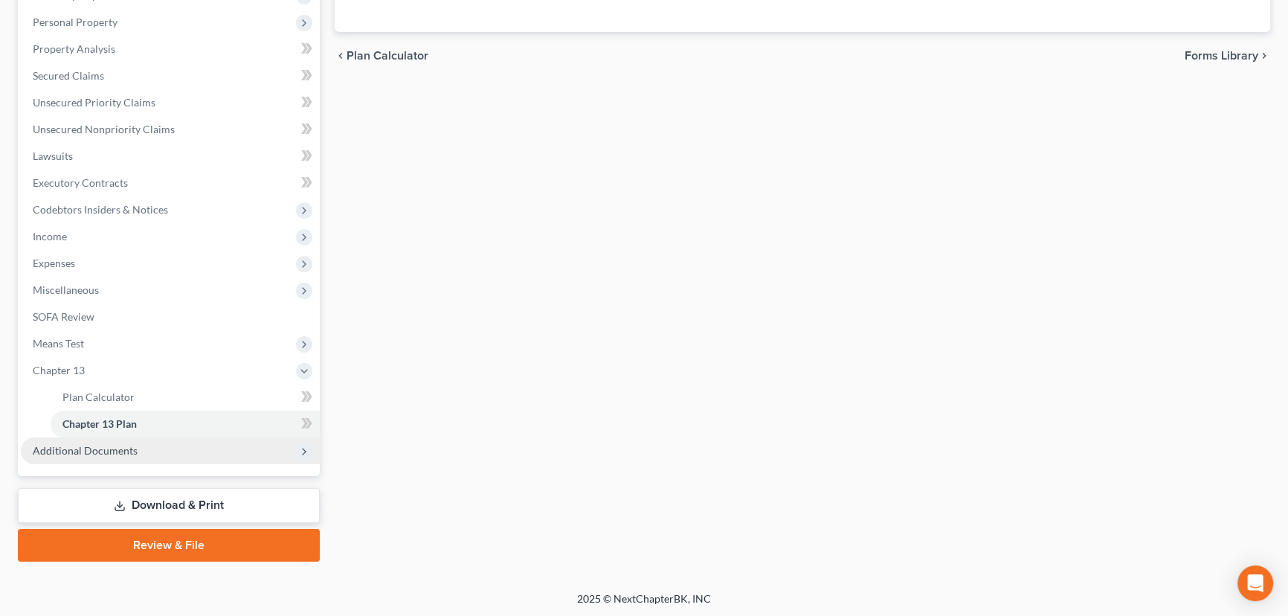
click at [95, 448] on span "Additional Documents" at bounding box center [85, 450] width 105 height 13
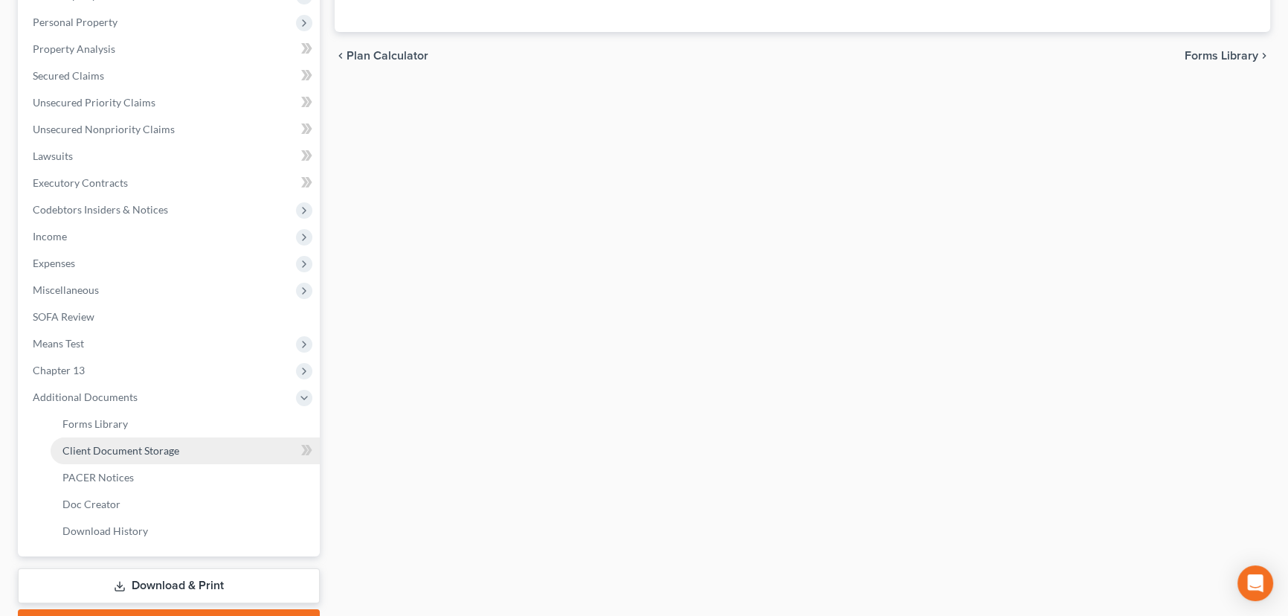
click at [120, 449] on span "Client Document Storage" at bounding box center [120, 450] width 117 height 13
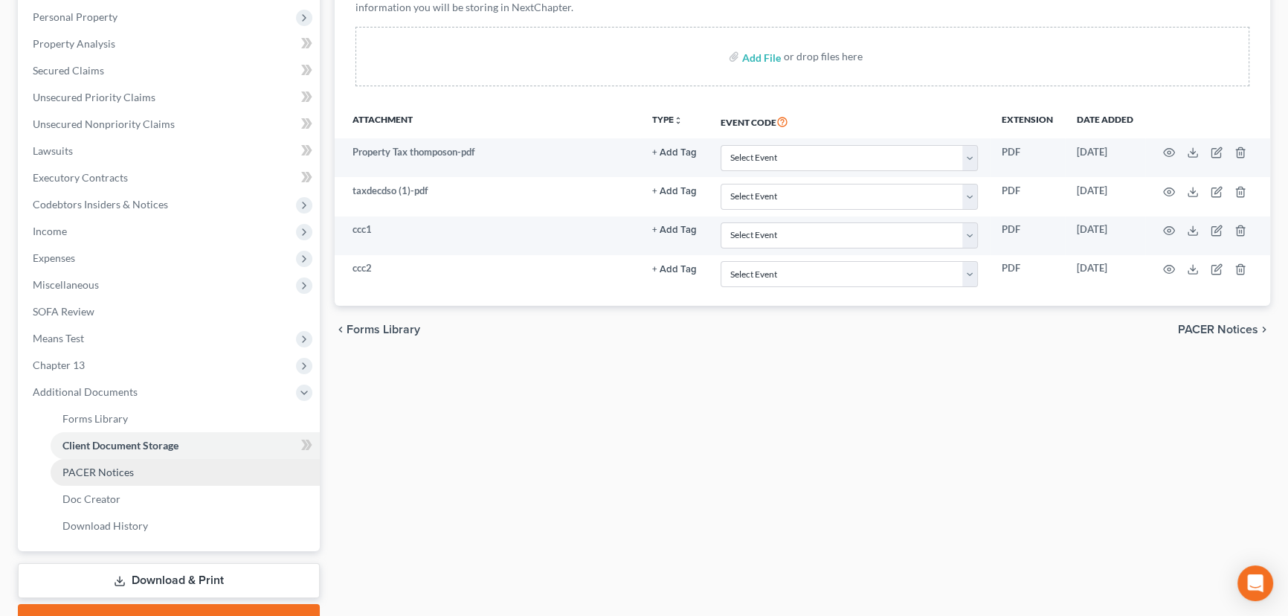
scroll to position [333, 0]
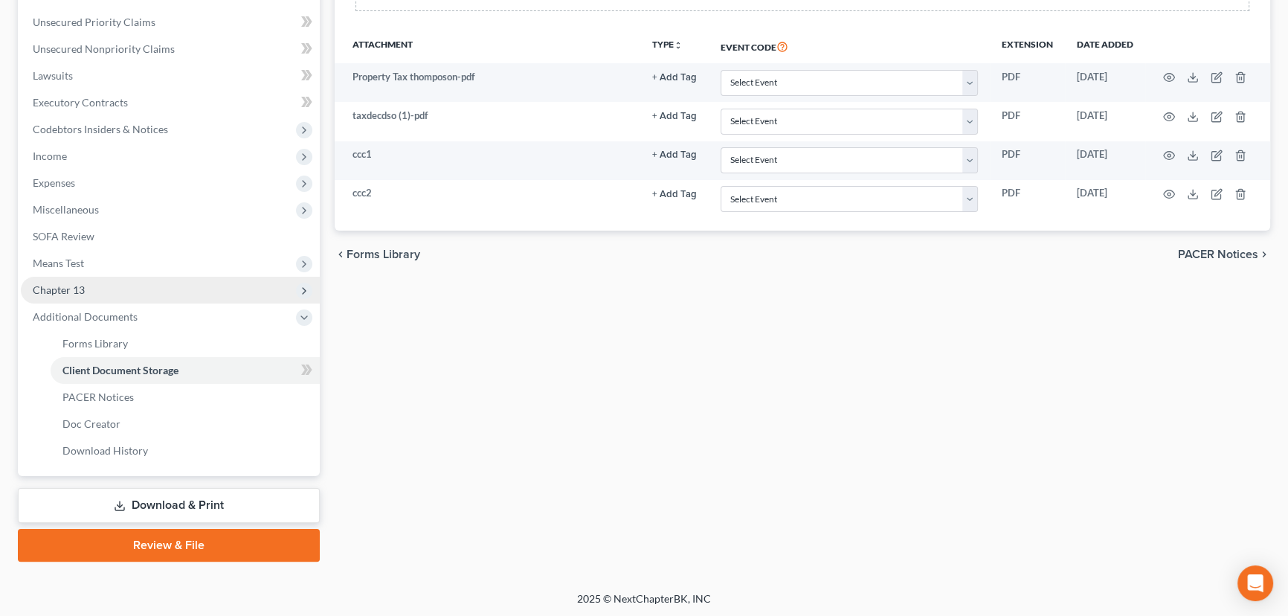
click at [66, 290] on span "Chapter 13" at bounding box center [59, 289] width 52 height 13
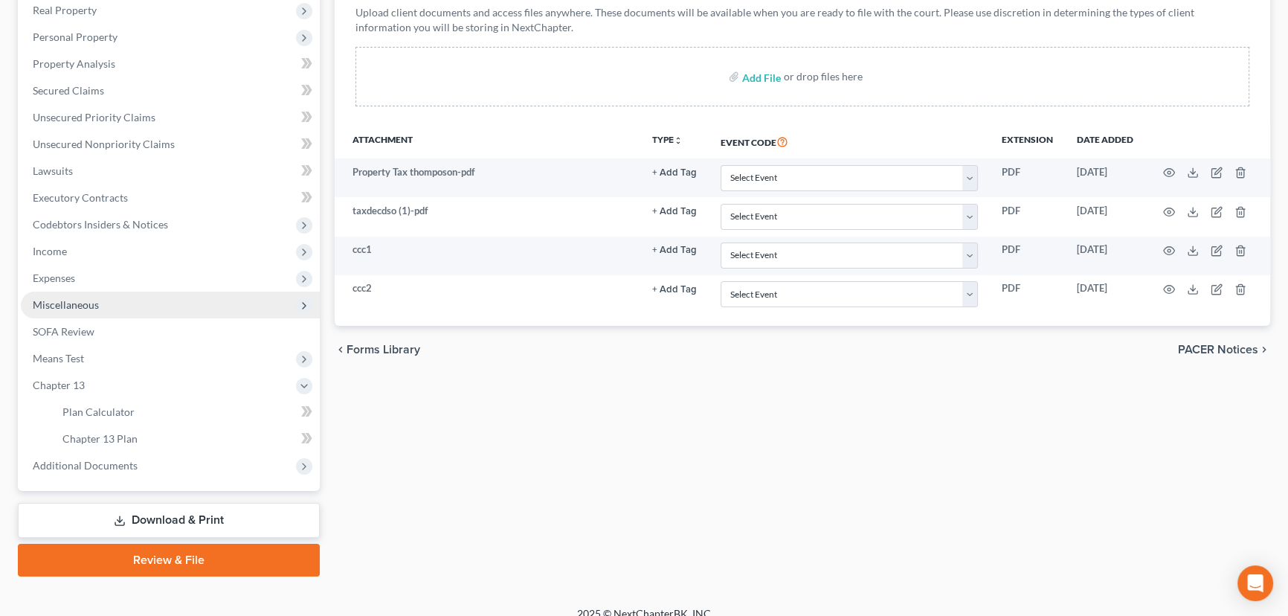
scroll to position [253, 0]
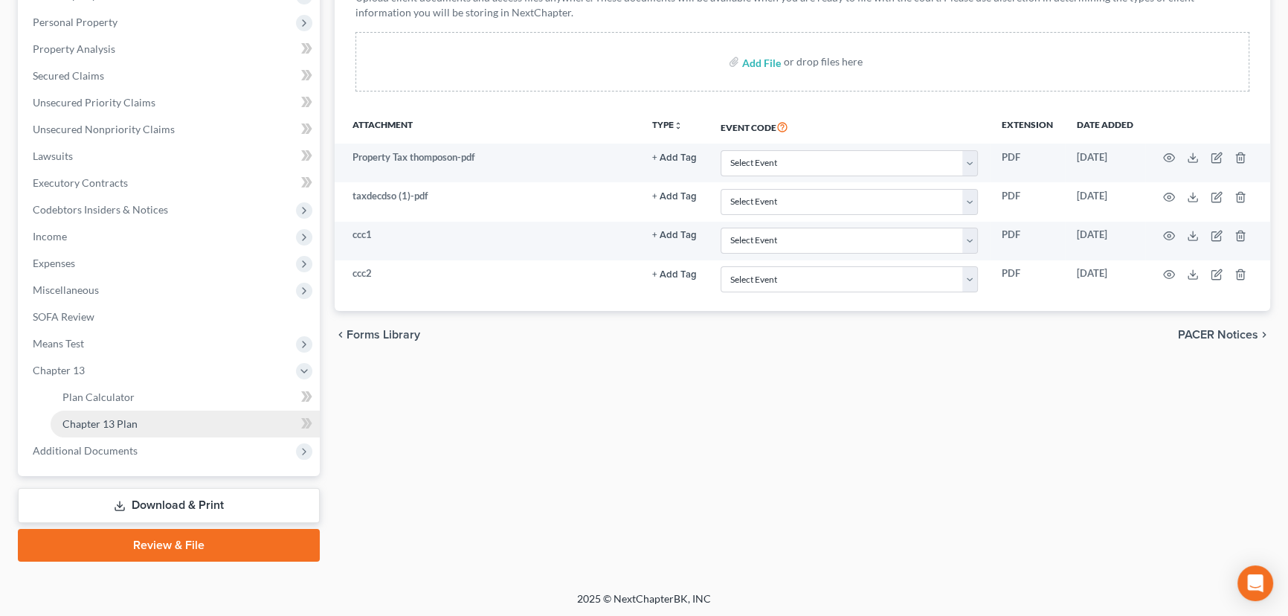
click at [89, 420] on span "Chapter 13 Plan" at bounding box center [99, 423] width 75 height 13
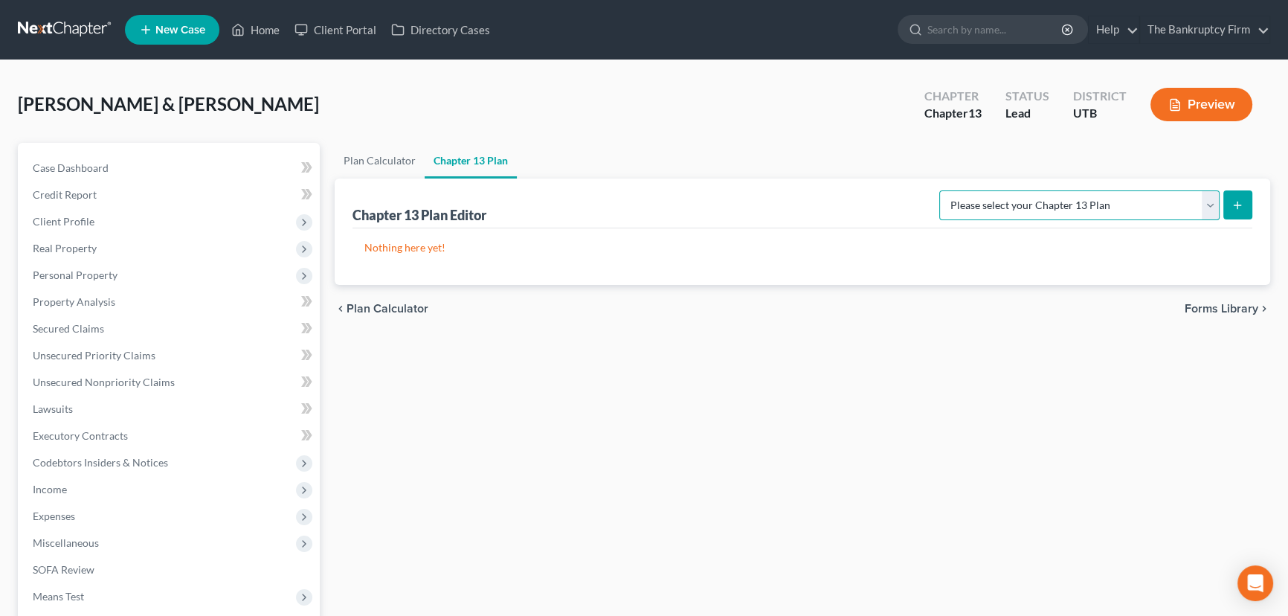
click at [1207, 202] on select "Please select your Chapter 13 Plan Chapter 13 Plan - The Bankruptcy Firm - [US_…" at bounding box center [1079, 205] width 280 height 30
select select "0"
click at [972, 190] on select "Please select your Chapter 13 Plan Chapter 13 Plan - The Bankruptcy Firm - [US_…" at bounding box center [1079, 205] width 280 height 30
click at [1239, 202] on icon "submit" at bounding box center [1238, 205] width 12 height 12
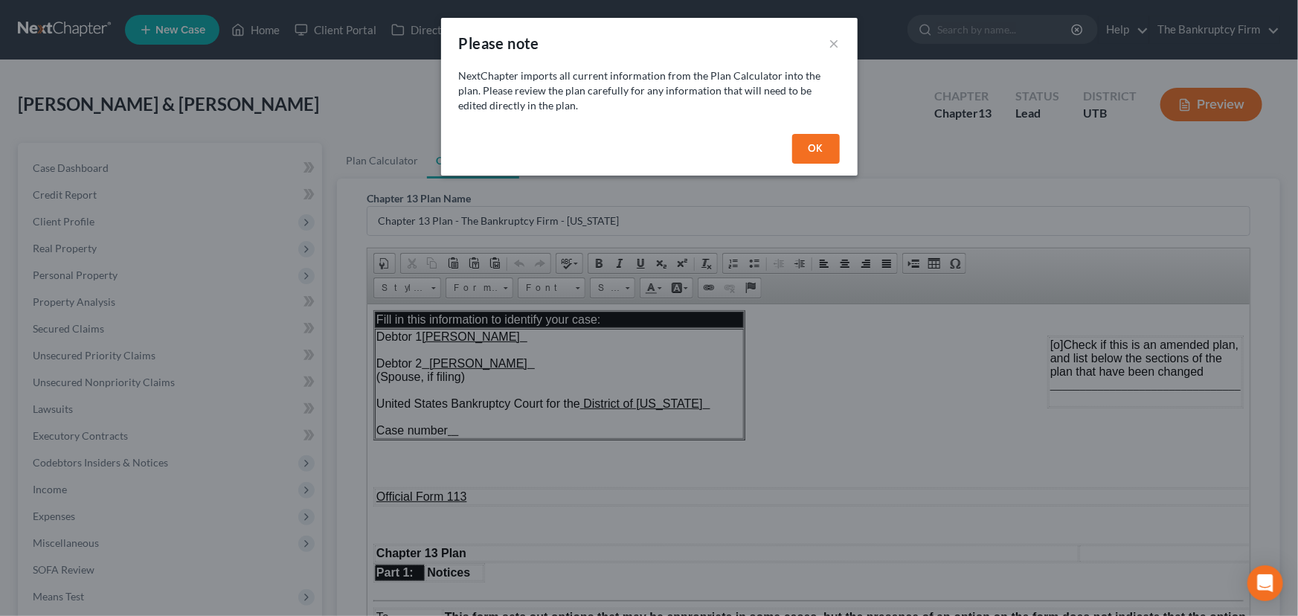
click at [805, 148] on button "OK" at bounding box center [816, 149] width 48 height 30
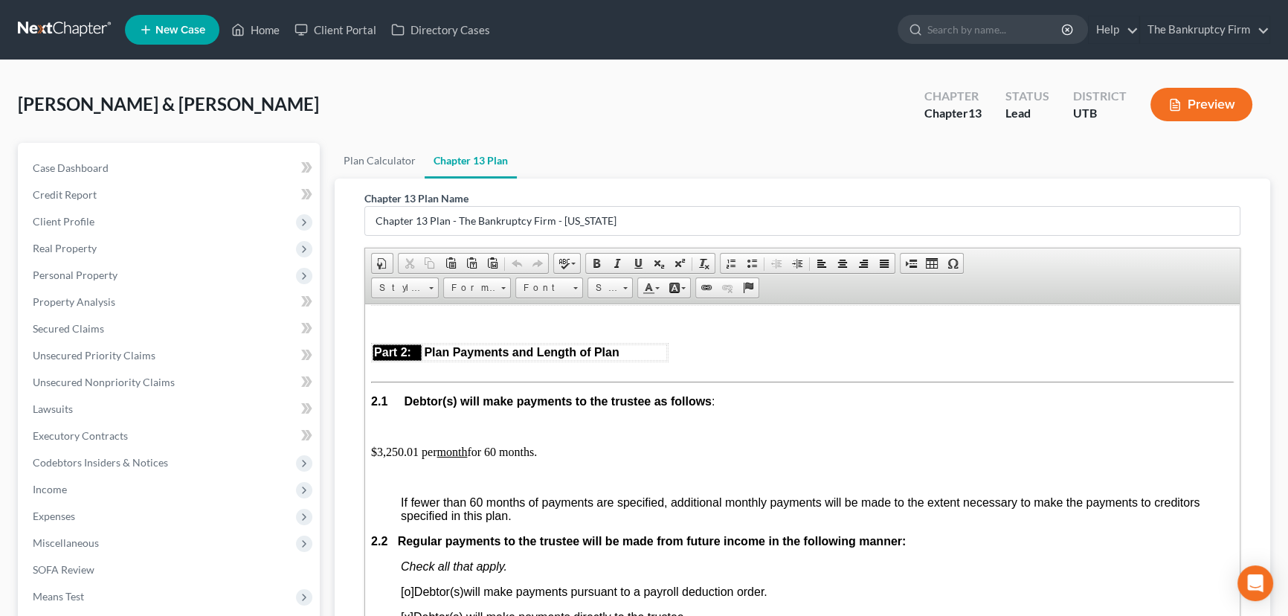
scroll to position [811, 0]
click at [416, 457] on p "$3,250.01 per month for 60 months." at bounding box center [802, 450] width 863 height 13
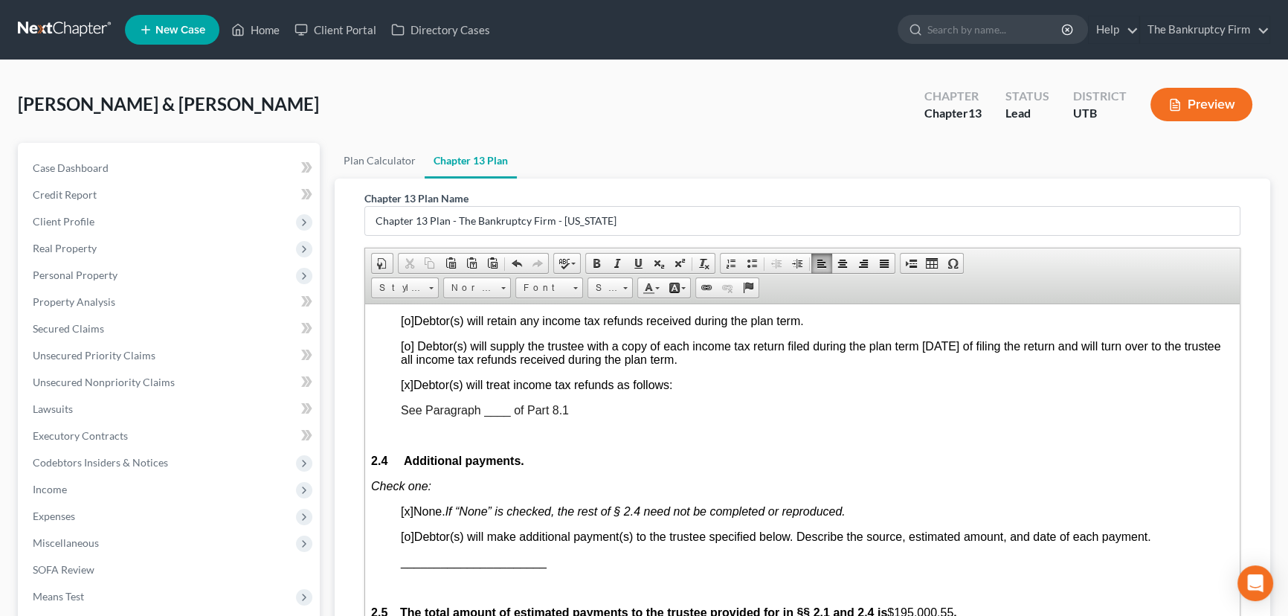
scroll to position [1217, 0]
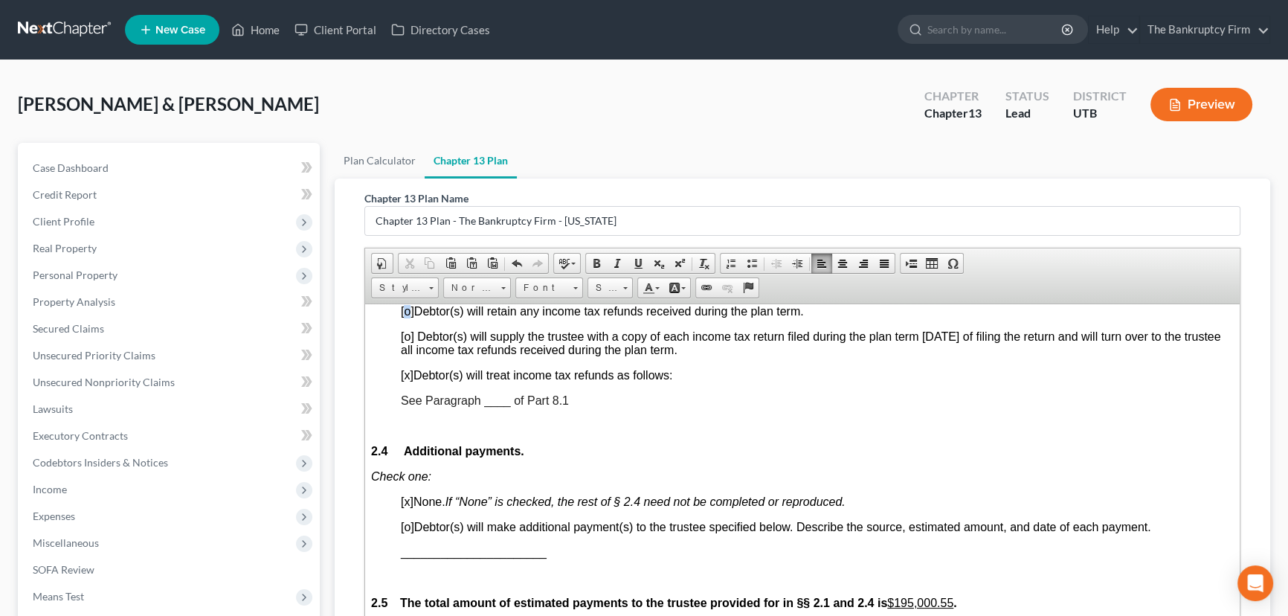
click at [408, 317] on span "[o]" at bounding box center [407, 310] width 13 height 13
click at [404, 381] on span "[x]" at bounding box center [407, 374] width 13 height 13
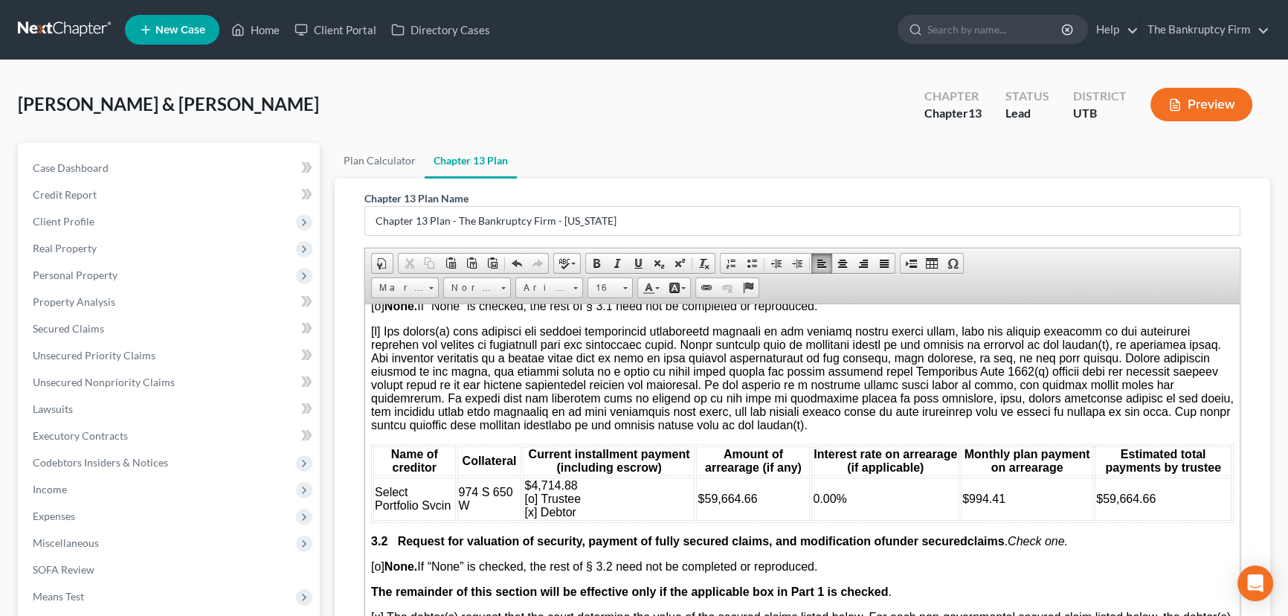
scroll to position [1758, 0]
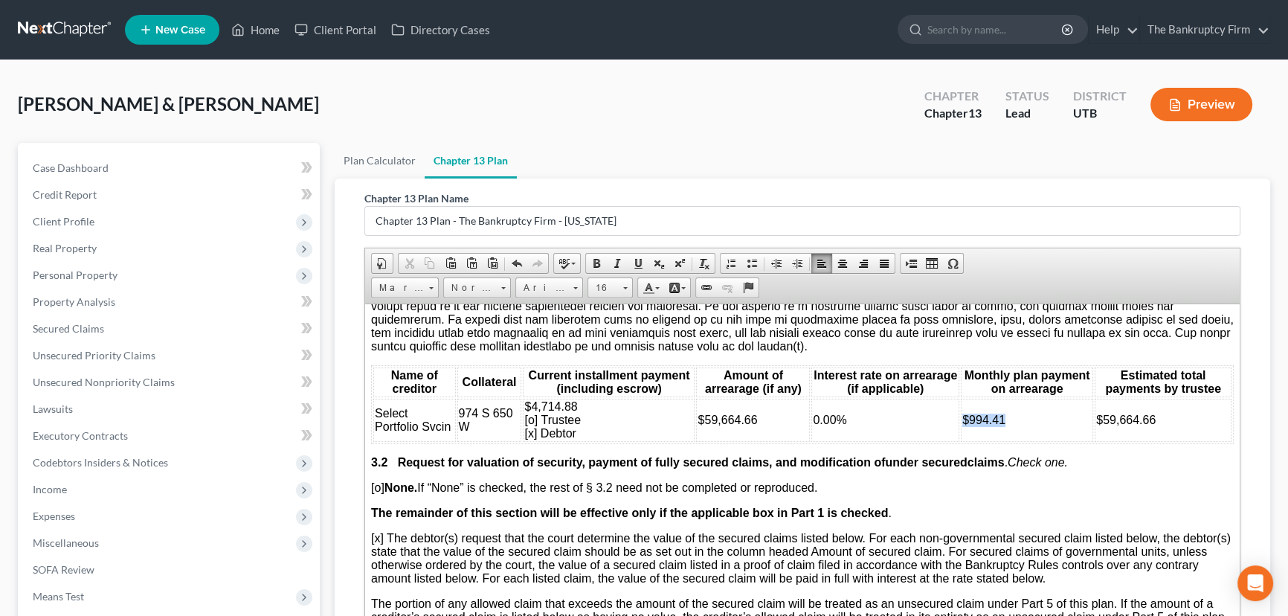
drag, startPoint x: 980, startPoint y: 483, endPoint x: 945, endPoint y: 484, distance: 34.2
click at [945, 441] on tr "Select Portfolio Svcin 974 S 650 W $4,714.88 [o] Trustee [x] Debtor $59,664.66 …" at bounding box center [802, 419] width 858 height 43
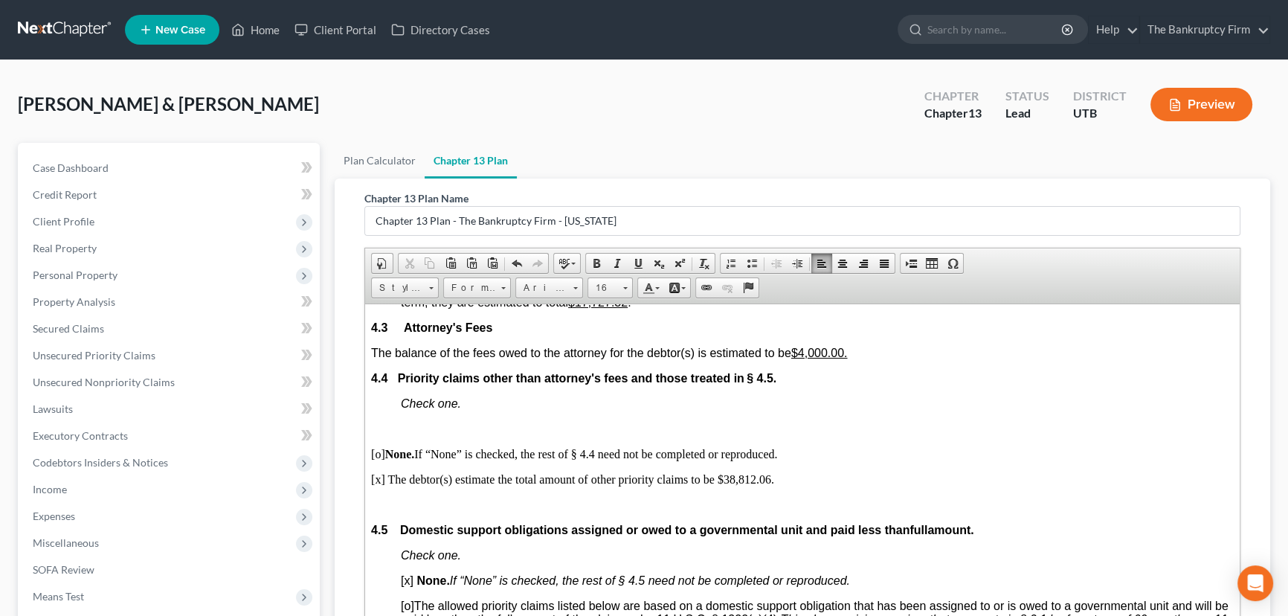
scroll to position [2907, 0]
drag, startPoint x: 802, startPoint y: 452, endPoint x: 817, endPoint y: 452, distance: 14.9
click at [817, 358] on u "$4,000.00." at bounding box center [819, 351] width 57 height 13
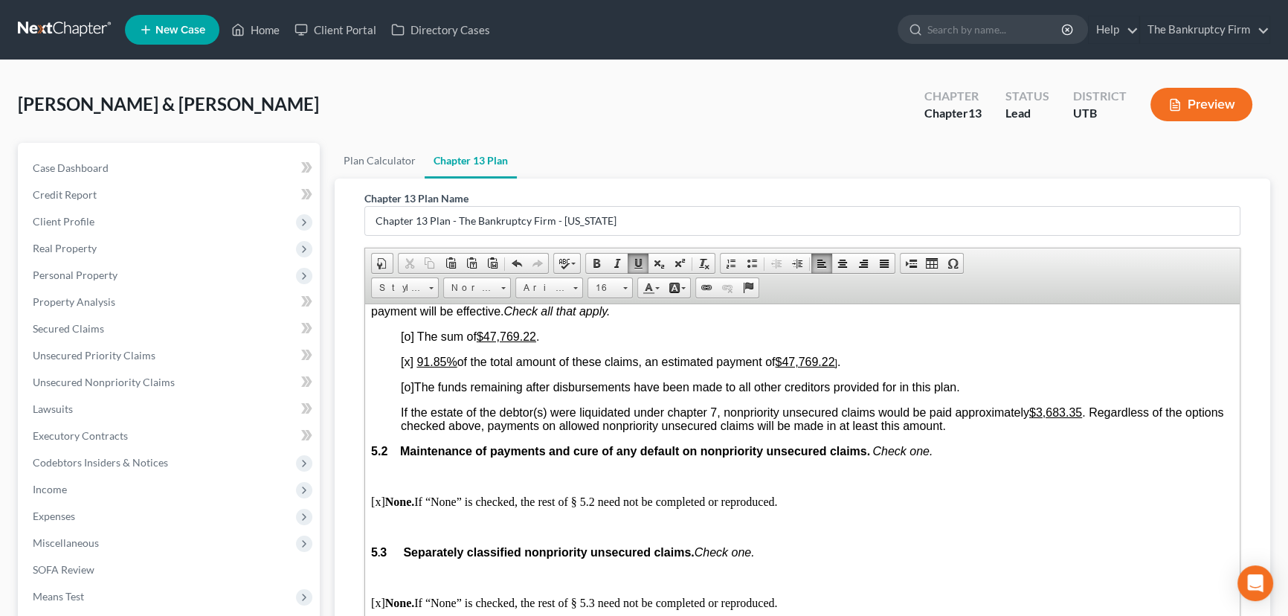
scroll to position [3448, 0]
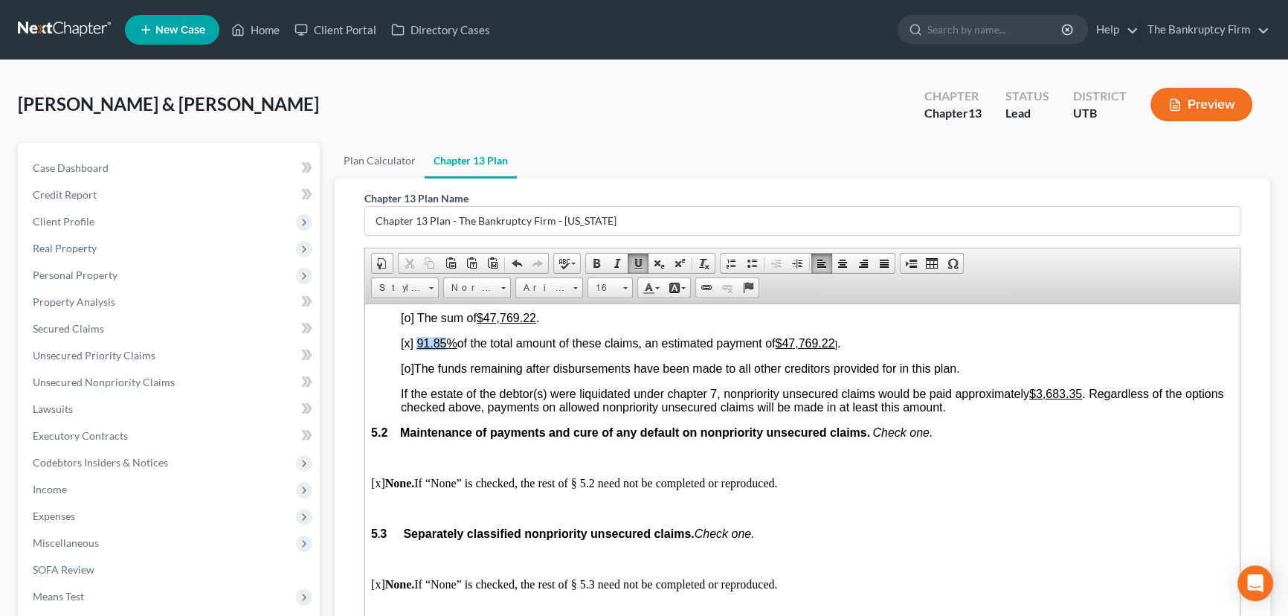
drag, startPoint x: 416, startPoint y: 460, endPoint x: 445, endPoint y: 459, distance: 29.0
click at [445, 349] on u "91.85%" at bounding box center [437, 342] width 40 height 13
drag, startPoint x: 489, startPoint y: 437, endPoint x: 575, endPoint y: 435, distance: 86.3
click at [575, 324] on p "[o] The sum of $47,769.22 ." at bounding box center [817, 317] width 833 height 13
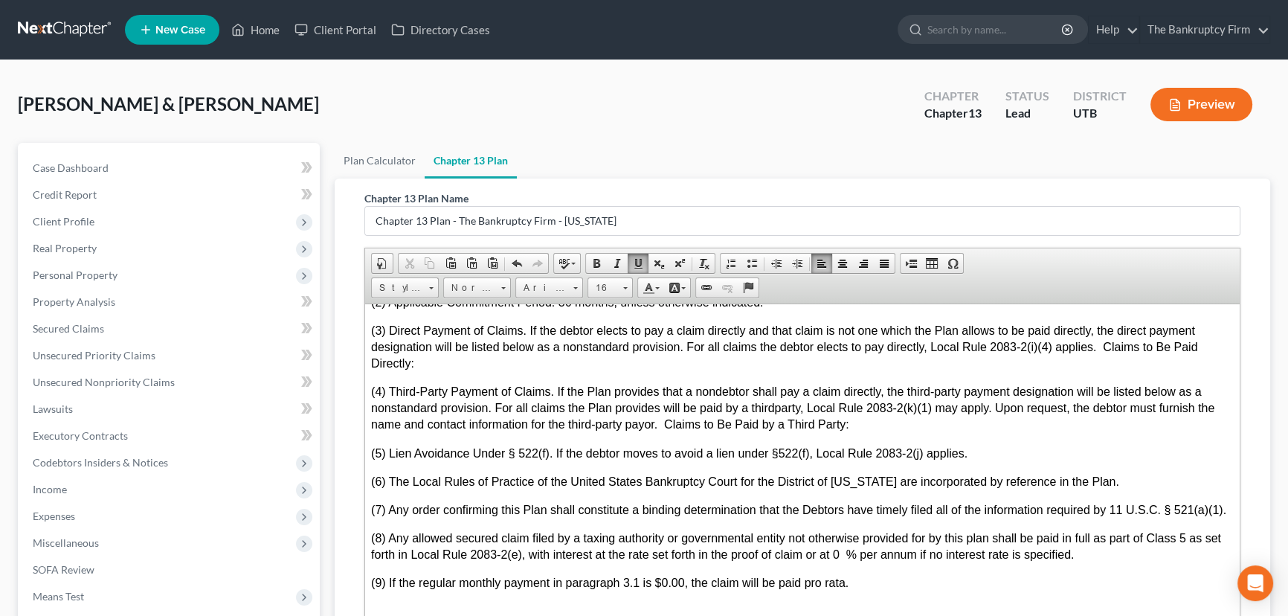
scroll to position [4529, 0]
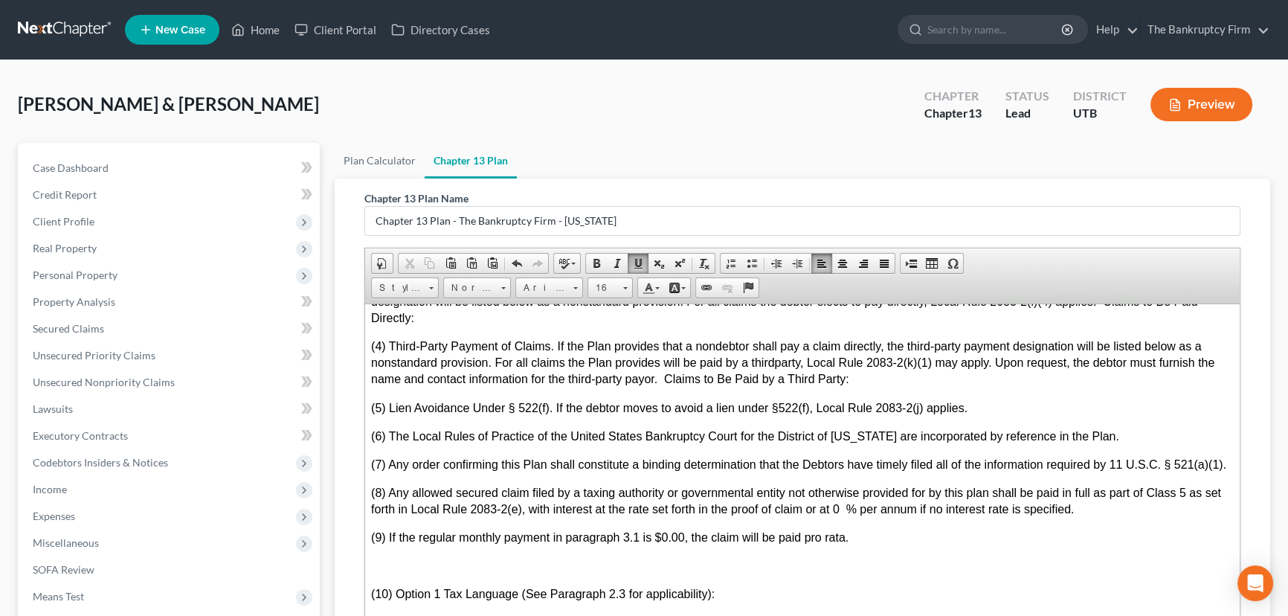
drag, startPoint x: 559, startPoint y: 406, endPoint x: 570, endPoint y: 405, distance: 12.0
click at [570, 263] on span "(2) Applicable Commitment Period. 36 months, unless otherwise indicated." at bounding box center [567, 256] width 392 height 13
drag, startPoint x: 613, startPoint y: 410, endPoint x: 791, endPoint y: 409, distance: 178.5
click at [791, 277] on p "(2) Applicable Commitment Period. 60 months, unless otherwise indicated." at bounding box center [802, 262] width 863 height 28
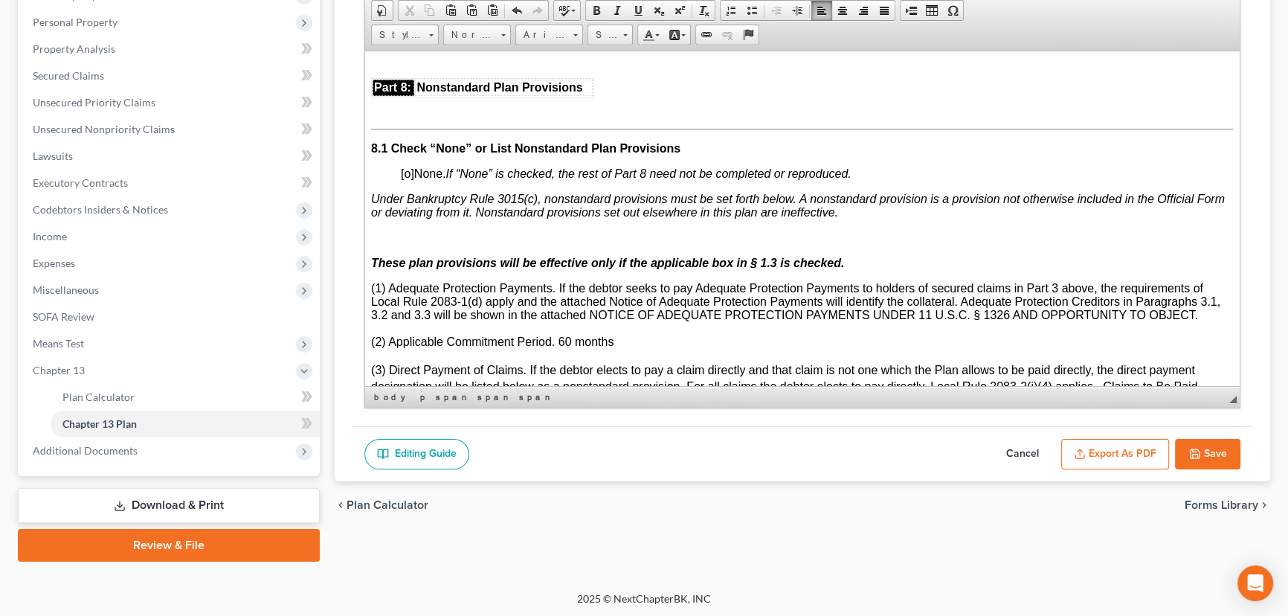
scroll to position [253, 0]
click at [1107, 446] on button "Export as PDF" at bounding box center [1115, 454] width 108 height 31
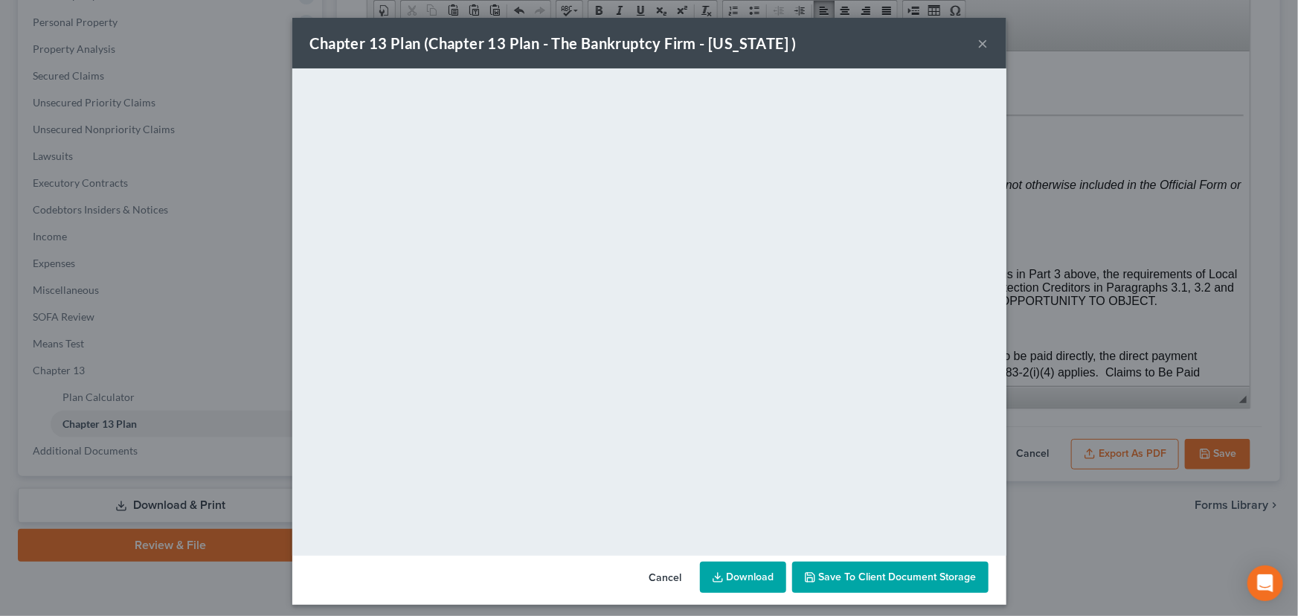
click at [893, 573] on span "Save to Client Document Storage" at bounding box center [898, 576] width 158 height 13
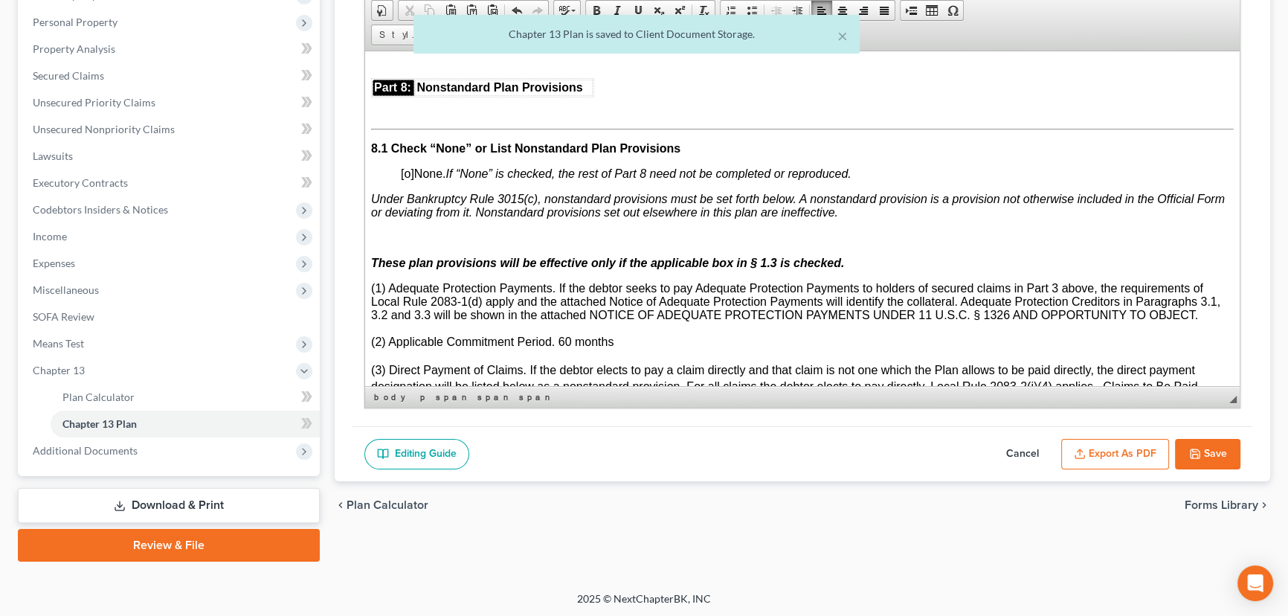
click at [1214, 453] on button "Save" at bounding box center [1207, 454] width 65 height 31
select select "0"
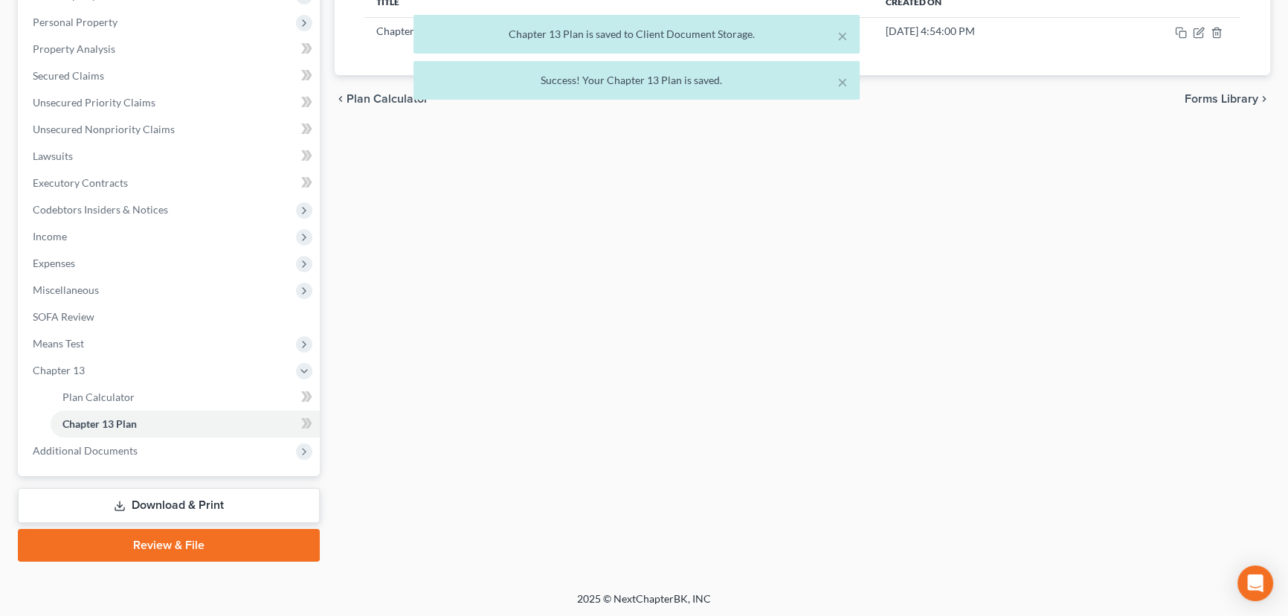
click at [192, 545] on link "Review & File" at bounding box center [169, 545] width 302 height 33
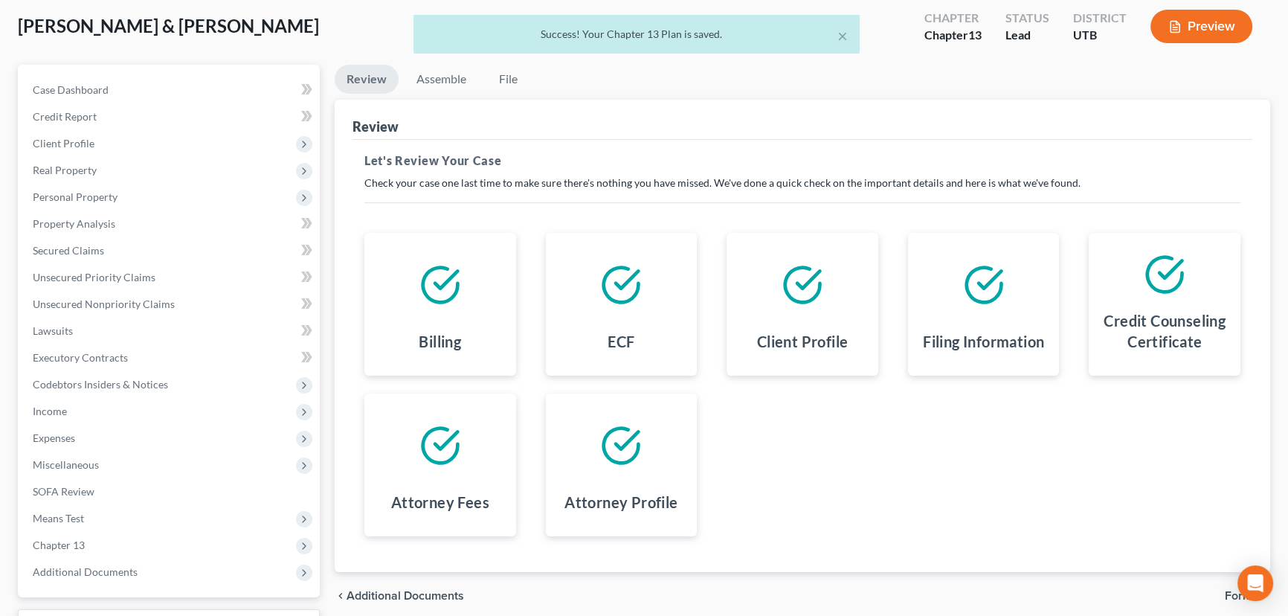
scroll to position [199, 0]
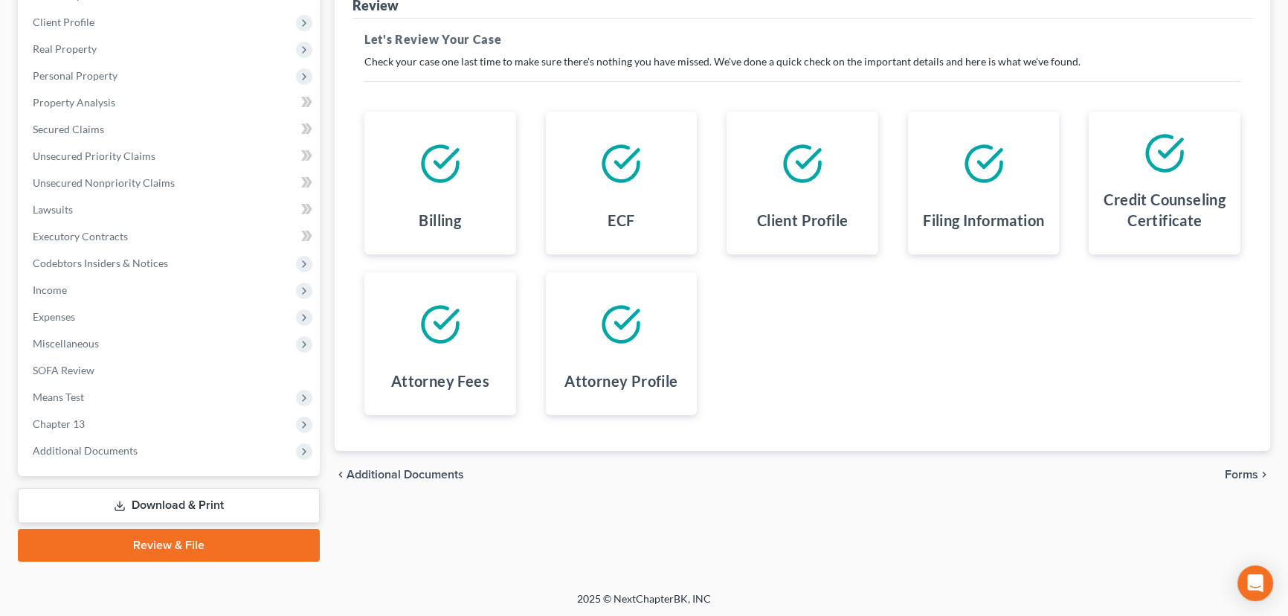
click at [1242, 469] on span "Forms" at bounding box center [1241, 475] width 33 height 12
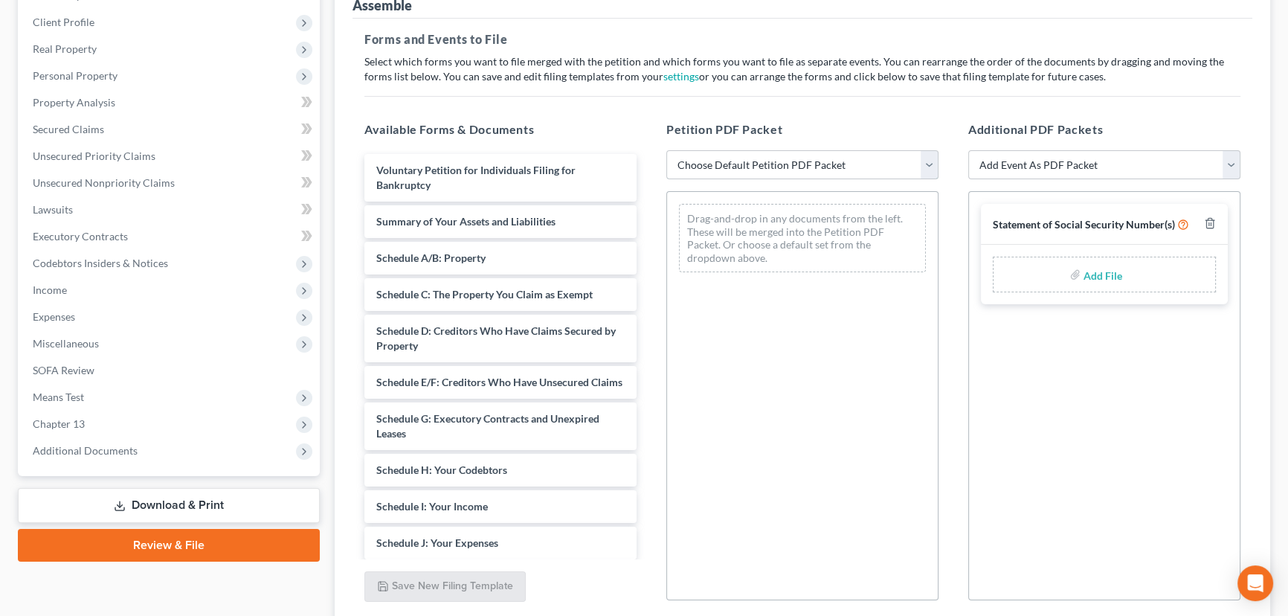
drag, startPoint x: 716, startPoint y: 163, endPoint x: 730, endPoint y: 171, distance: 16.3
click at [716, 164] on select "Choose Default Petition PDF Packet Emergency Filing (Voluntary Petition and Cre…" at bounding box center [802, 165] width 272 height 30
select select "4"
click at [666, 150] on select "Choose Default Petition PDF Packet Emergency Filing (Voluntary Petition and Cre…" at bounding box center [802, 165] width 272 height 30
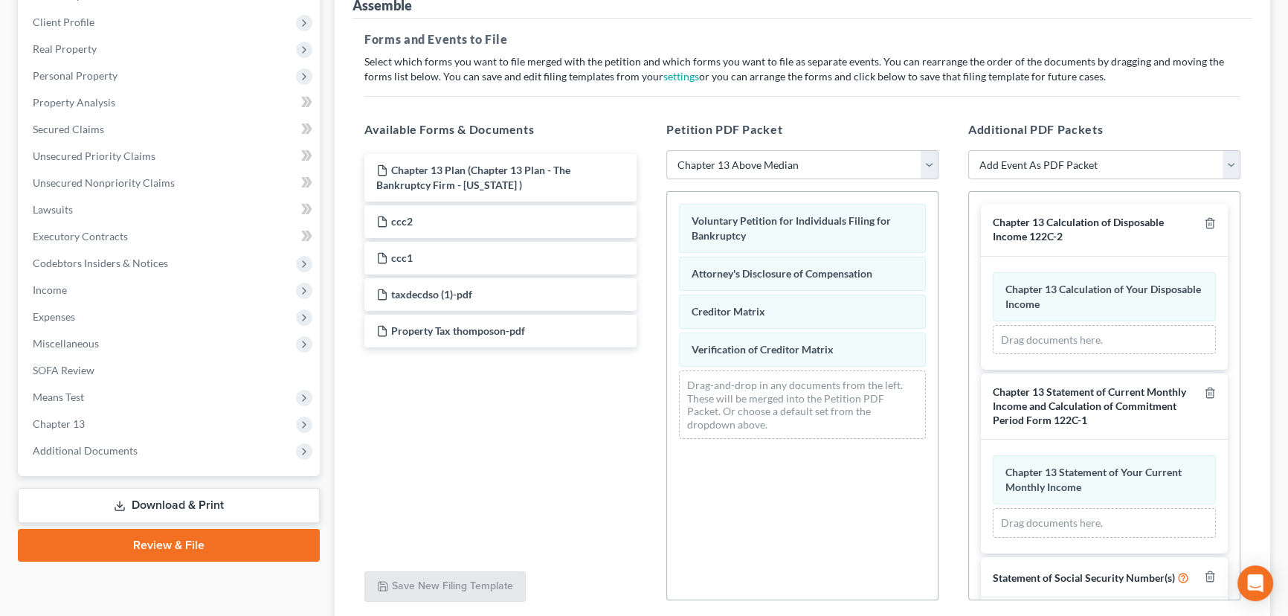
click at [176, 498] on link "Download & Print" at bounding box center [169, 505] width 302 height 35
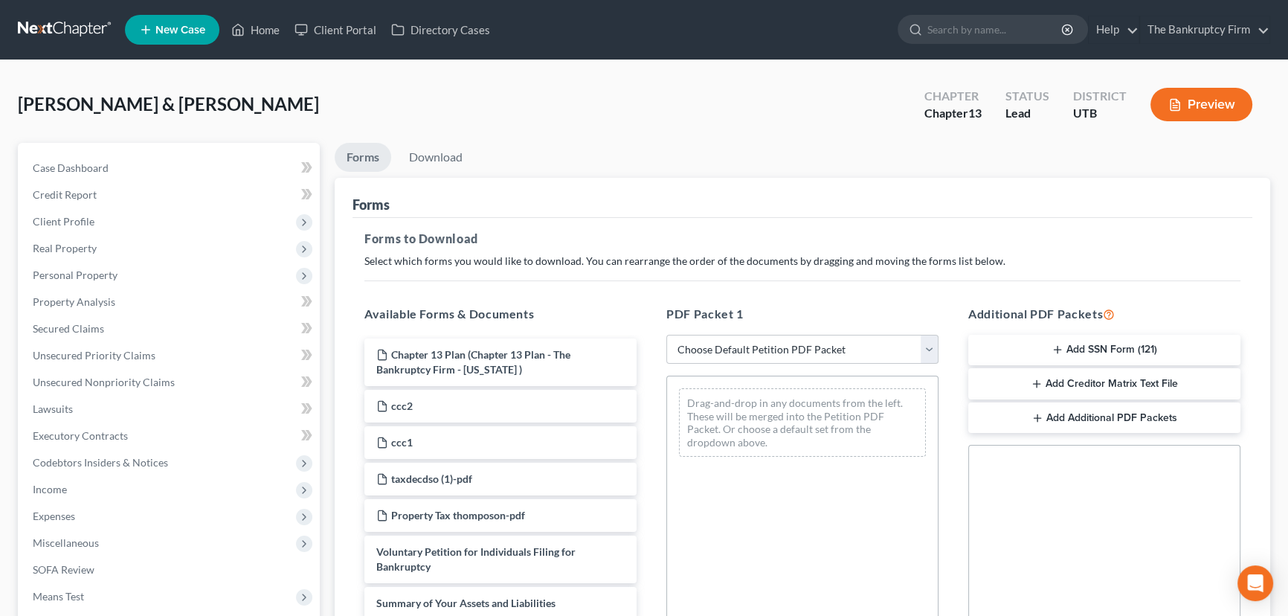
click at [1086, 348] on button "Add SSN Form (121)" at bounding box center [1104, 350] width 272 height 31
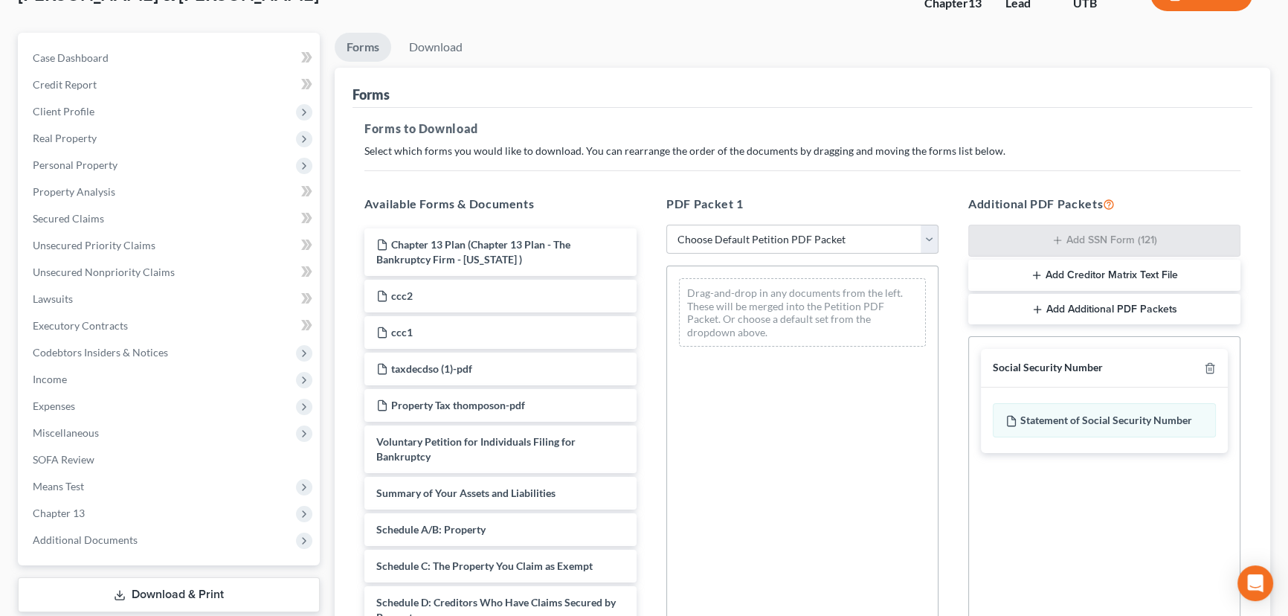
scroll to position [301, 0]
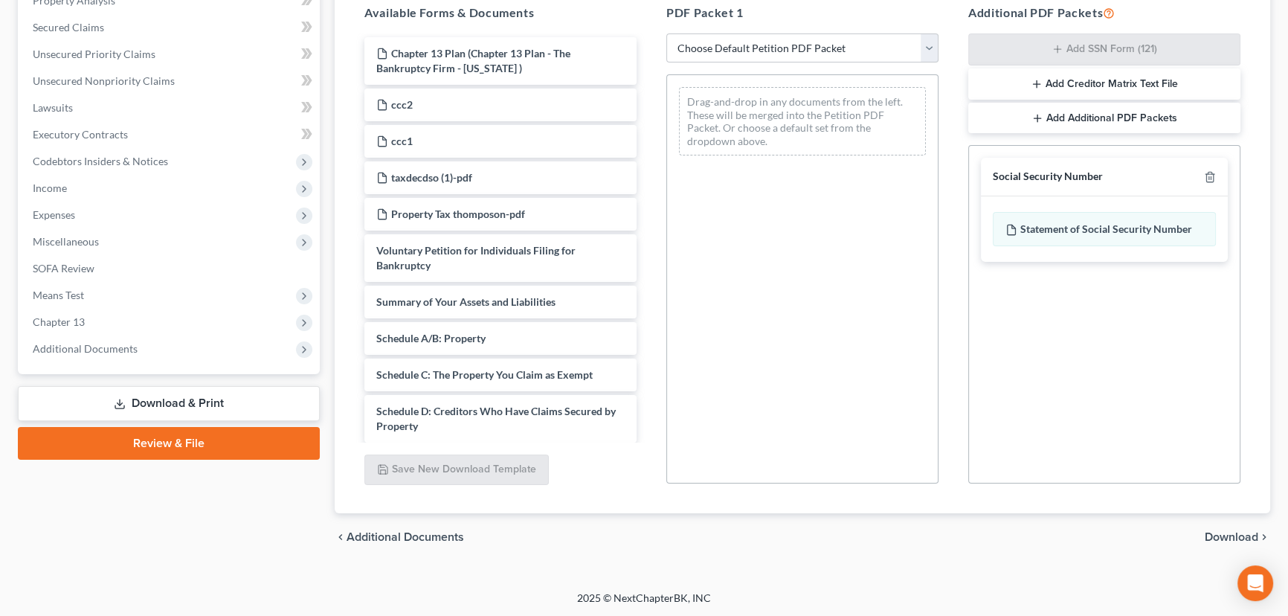
click at [1238, 536] on span "Download" at bounding box center [1232, 537] width 54 height 12
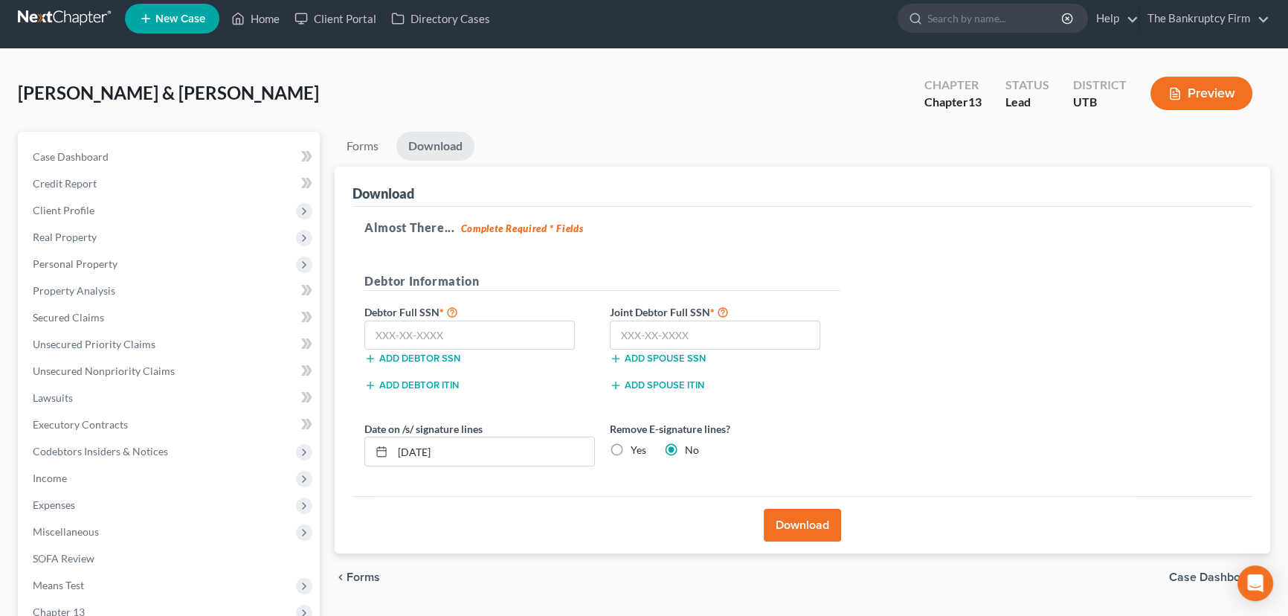
scroll to position [0, 0]
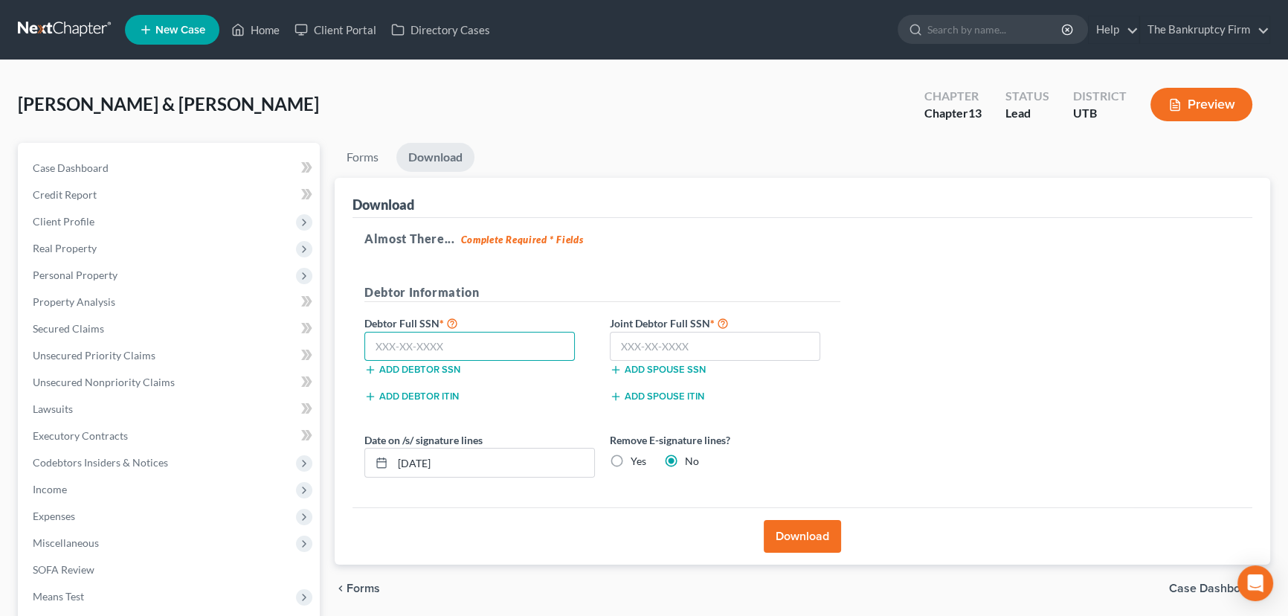
click at [376, 346] on input "text" at bounding box center [469, 347] width 210 height 30
paste input "551-13-6304"
type input "551-13-6304"
click at [626, 347] on input "text" at bounding box center [715, 347] width 210 height 30
paste input "529-27-4251"
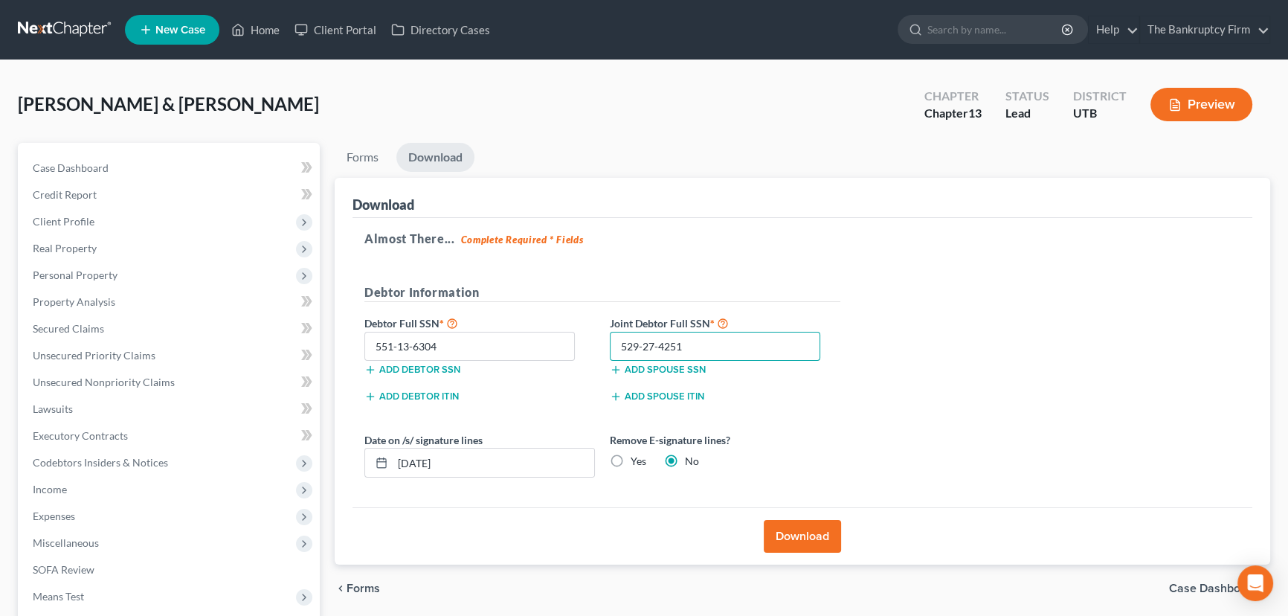
type input "529-27-4251"
click at [794, 532] on button "Download" at bounding box center [802, 536] width 77 height 33
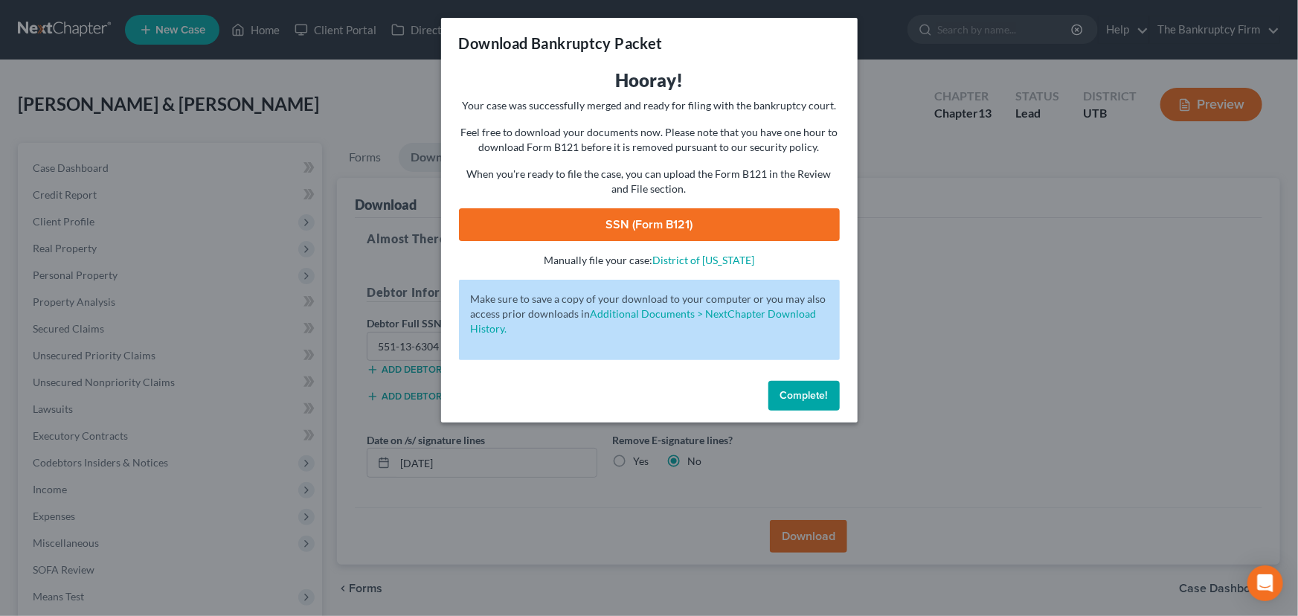
drag, startPoint x: 649, startPoint y: 227, endPoint x: 676, endPoint y: 228, distance: 27.6
click at [649, 227] on link "SSN (Form B121)" at bounding box center [649, 224] width 381 height 33
click at [792, 401] on span "Complete!" at bounding box center [804, 395] width 48 height 13
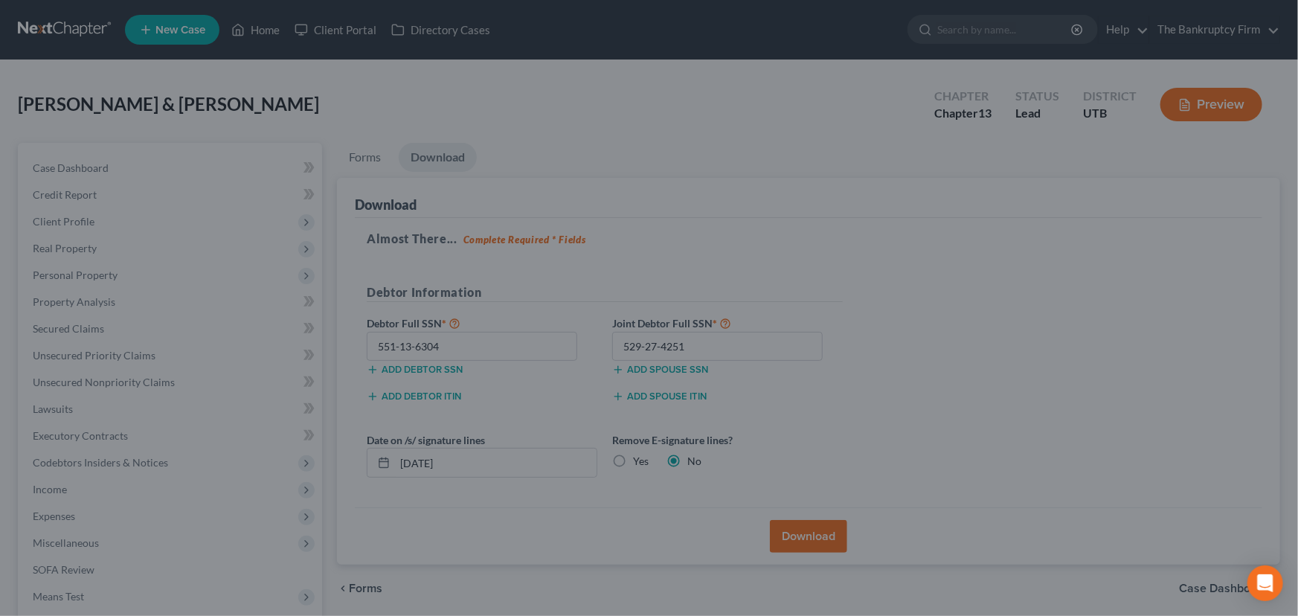
click at [800, 378] on span "Complete!" at bounding box center [784, 372] width 42 height 11
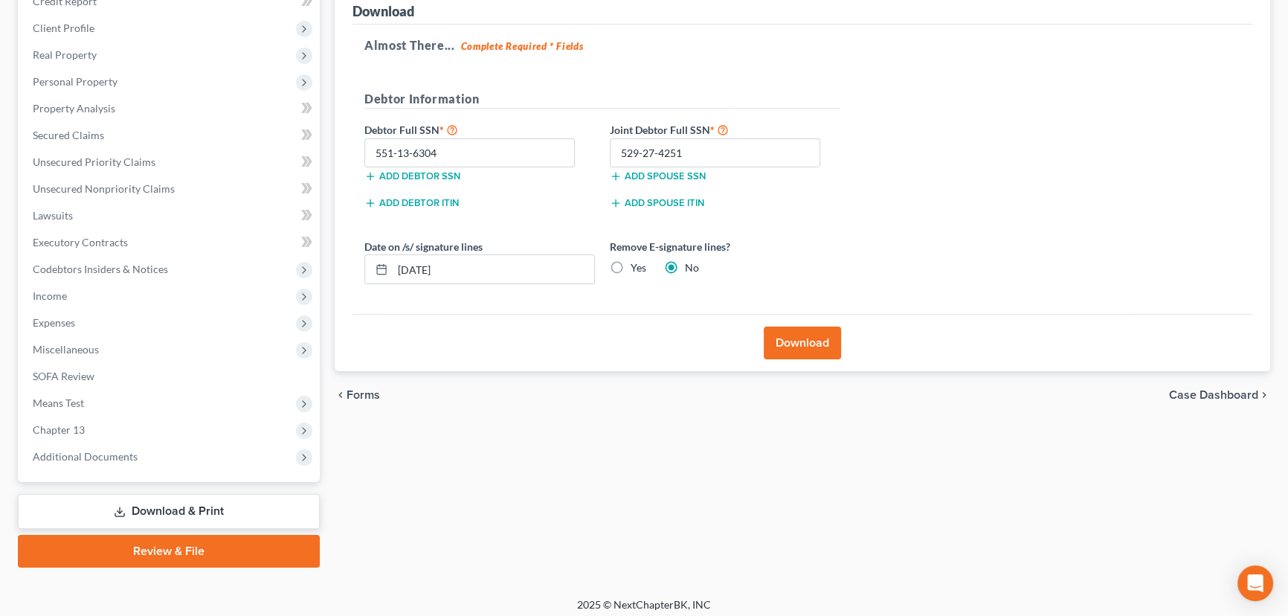
scroll to position [199, 0]
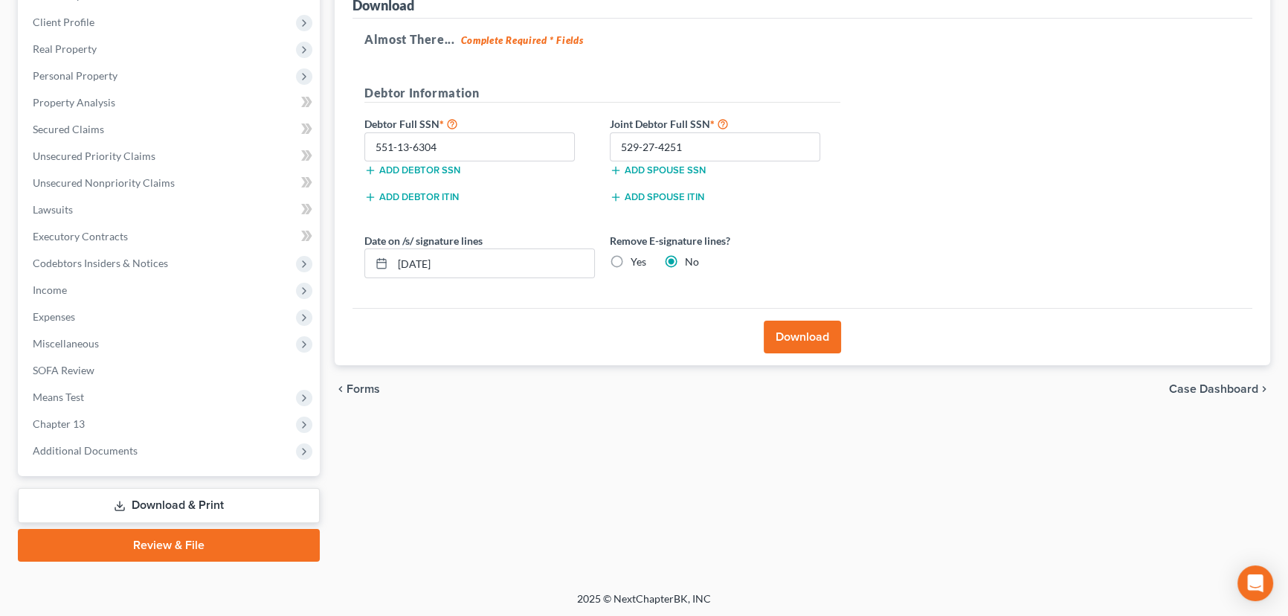
drag, startPoint x: 167, startPoint y: 540, endPoint x: 551, endPoint y: 442, distance: 396.1
click at [167, 540] on link "Review & File" at bounding box center [169, 545] width 302 height 33
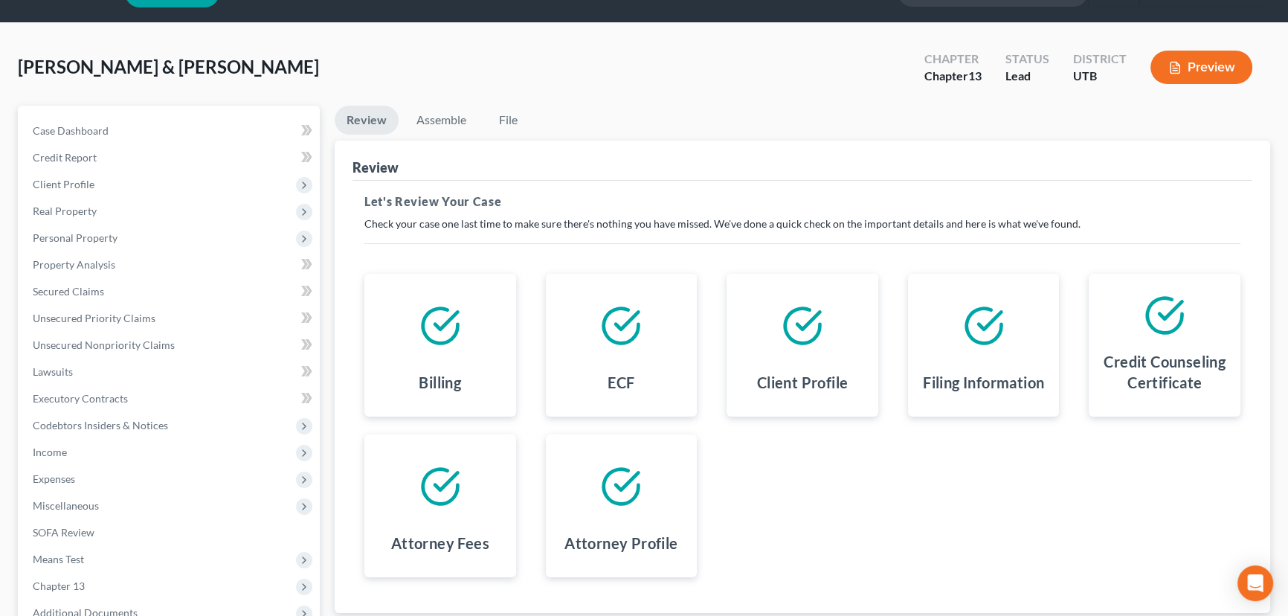
scroll to position [199, 0]
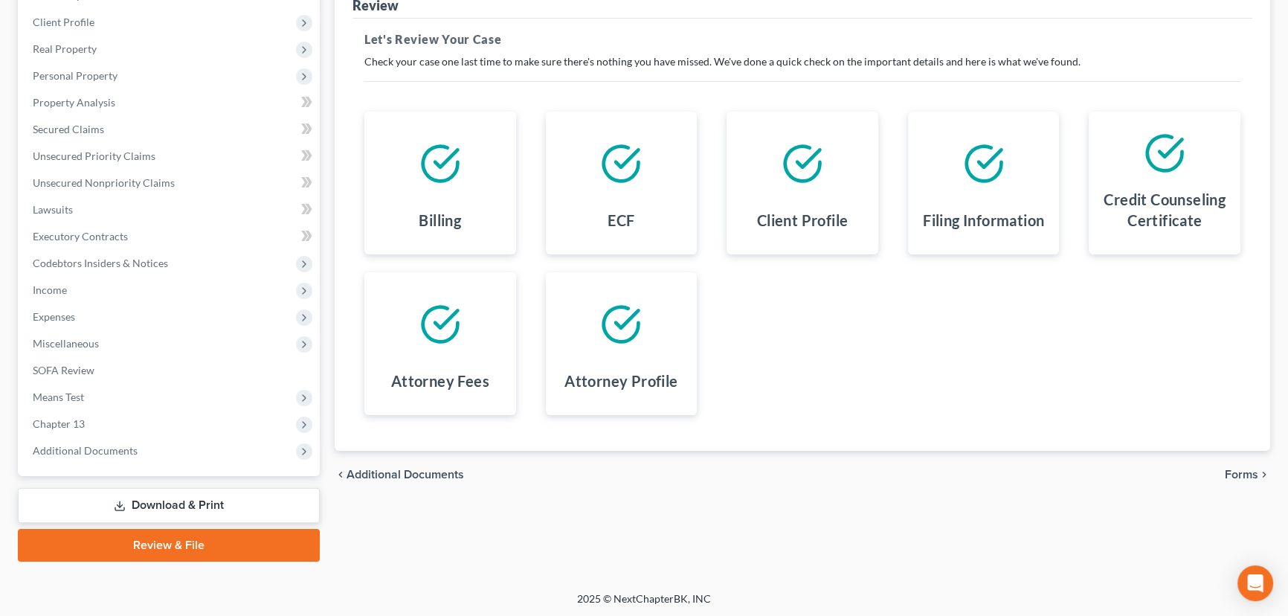
click at [1247, 470] on span "Forms" at bounding box center [1241, 475] width 33 height 12
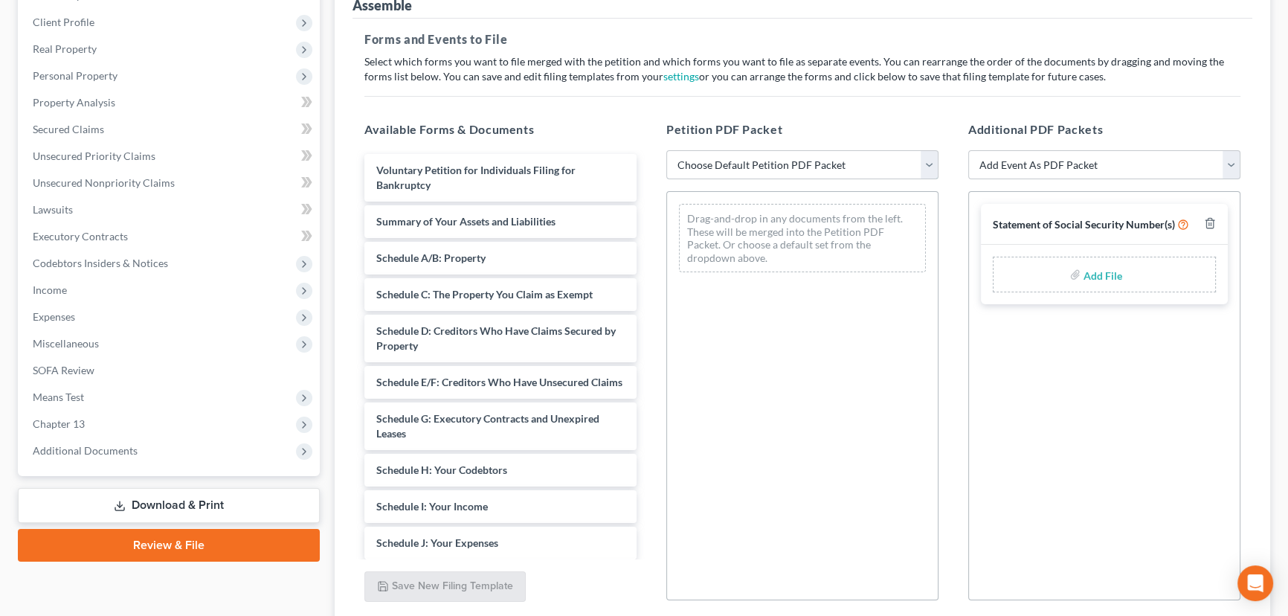
click at [730, 162] on select "Choose Default Petition PDF Packet Emergency Filing (Voluntary Petition and Cre…" at bounding box center [802, 165] width 272 height 30
select select "4"
click at [666, 150] on select "Choose Default Petition PDF Packet Emergency Filing (Voluntary Petition and Cre…" at bounding box center [802, 165] width 272 height 30
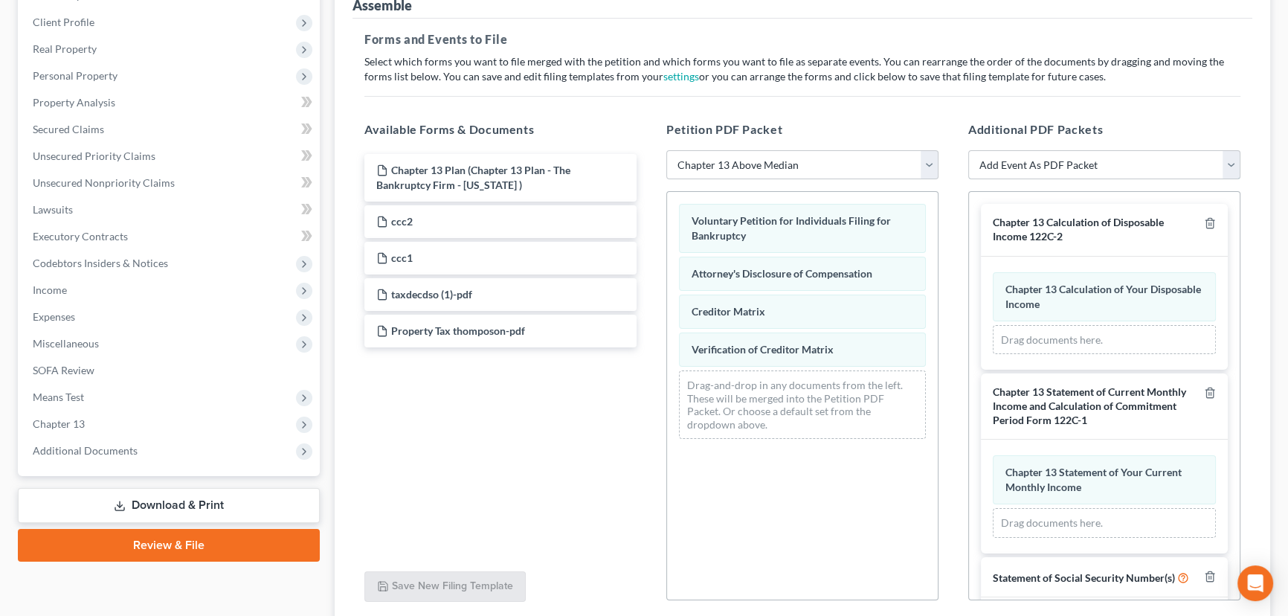
click at [1047, 159] on select "Add Event As PDF Packet Affidavit/Declaration Amended Document Amended Schedule…" at bounding box center [1104, 165] width 272 height 30
select select "14"
click at [968, 150] on select "Add Event As PDF Packet Affidavit/Declaration Amended Document Amended Schedule…" at bounding box center [1104, 165] width 272 height 30
select select
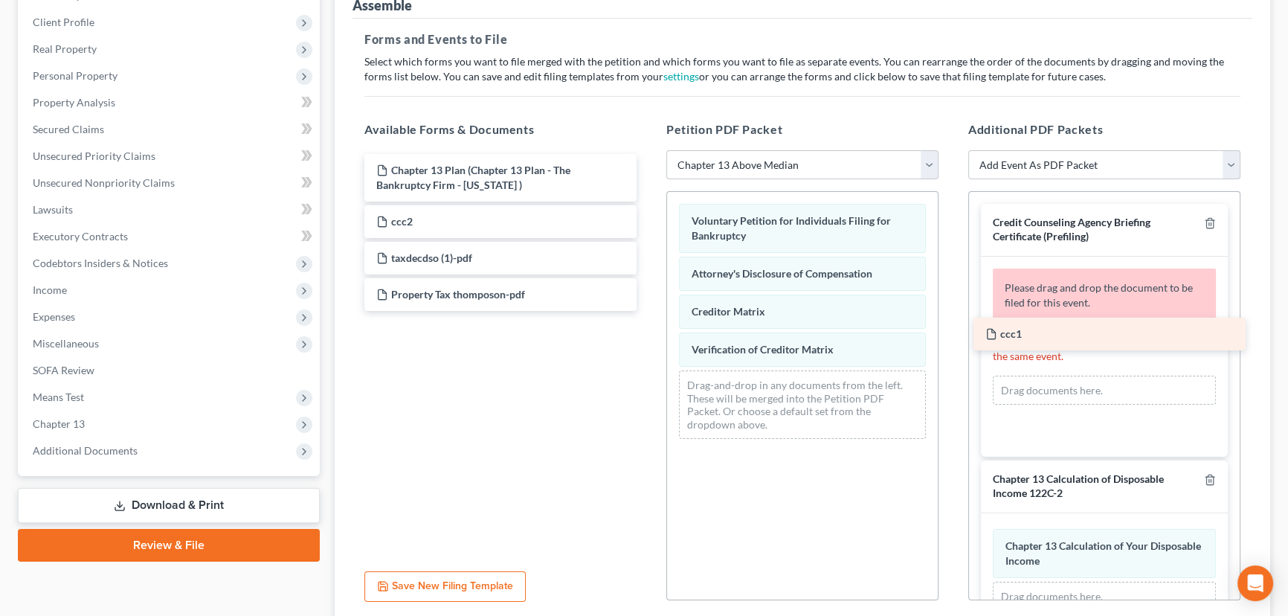
drag, startPoint x: 408, startPoint y: 251, endPoint x: 1017, endPoint y: 328, distance: 614.0
click at [649, 311] on div "ccc1 Chapter 13 Plan (Chapter 13 Plan - The Bankruptcy Firm - [US_STATE] ) ccc2…" at bounding box center [501, 232] width 296 height 157
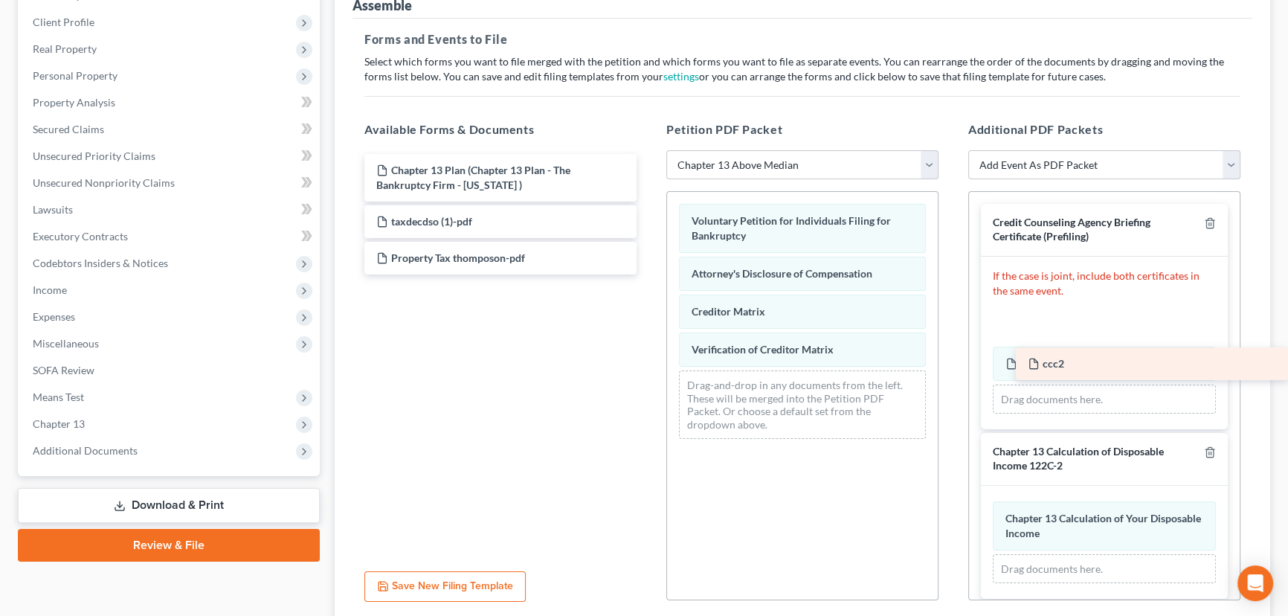
drag, startPoint x: 404, startPoint y: 214, endPoint x: 1032, endPoint y: 355, distance: 643.3
click at [649, 274] on div "ccc2 Chapter 13 Plan (Chapter 13 Plan - The Bankruptcy Firm - [US_STATE] ) ccc2…" at bounding box center [501, 214] width 296 height 120
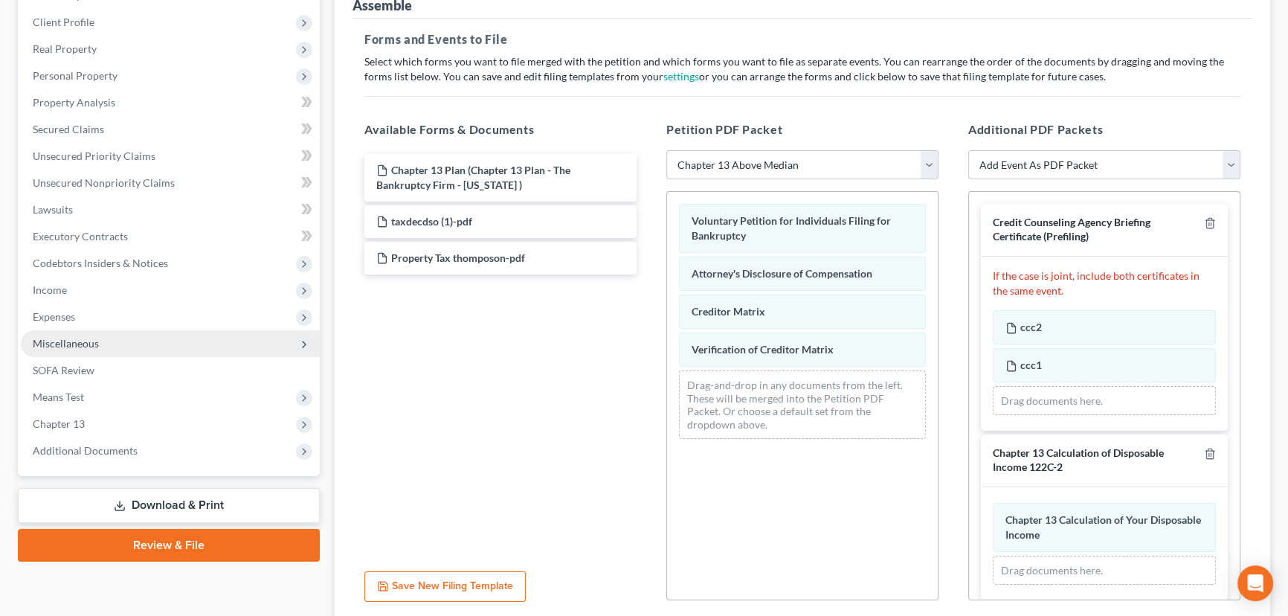
click at [68, 337] on span "Miscellaneous" at bounding box center [66, 343] width 66 height 13
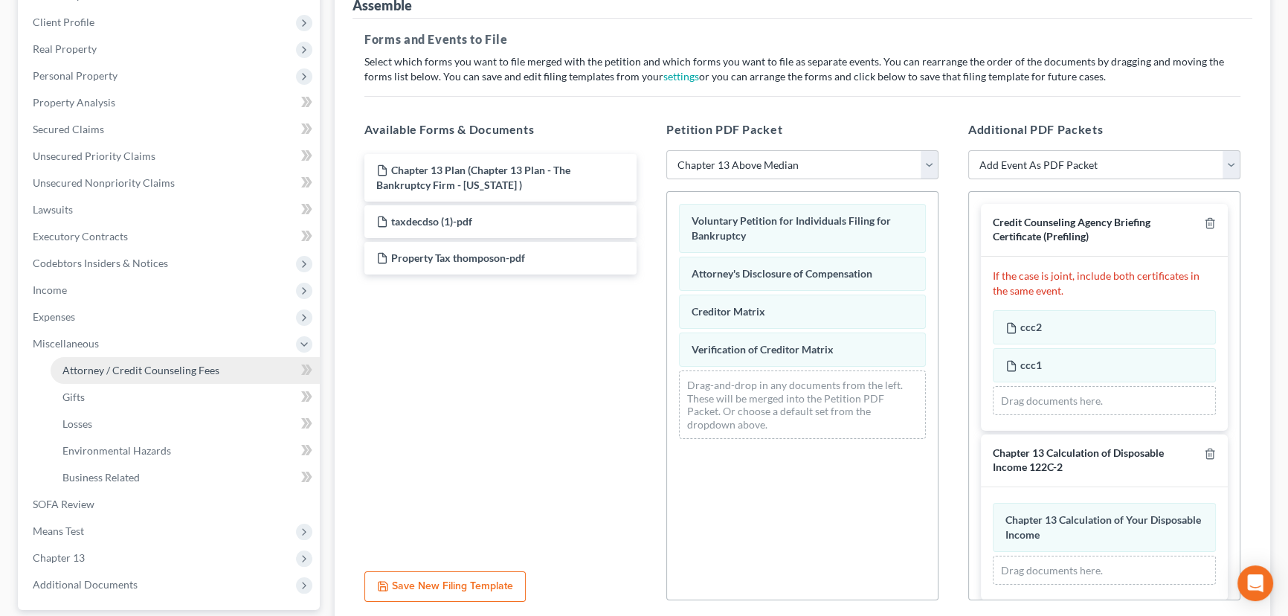
click at [108, 367] on span "Attorney / Credit Counseling Fees" at bounding box center [140, 370] width 157 height 13
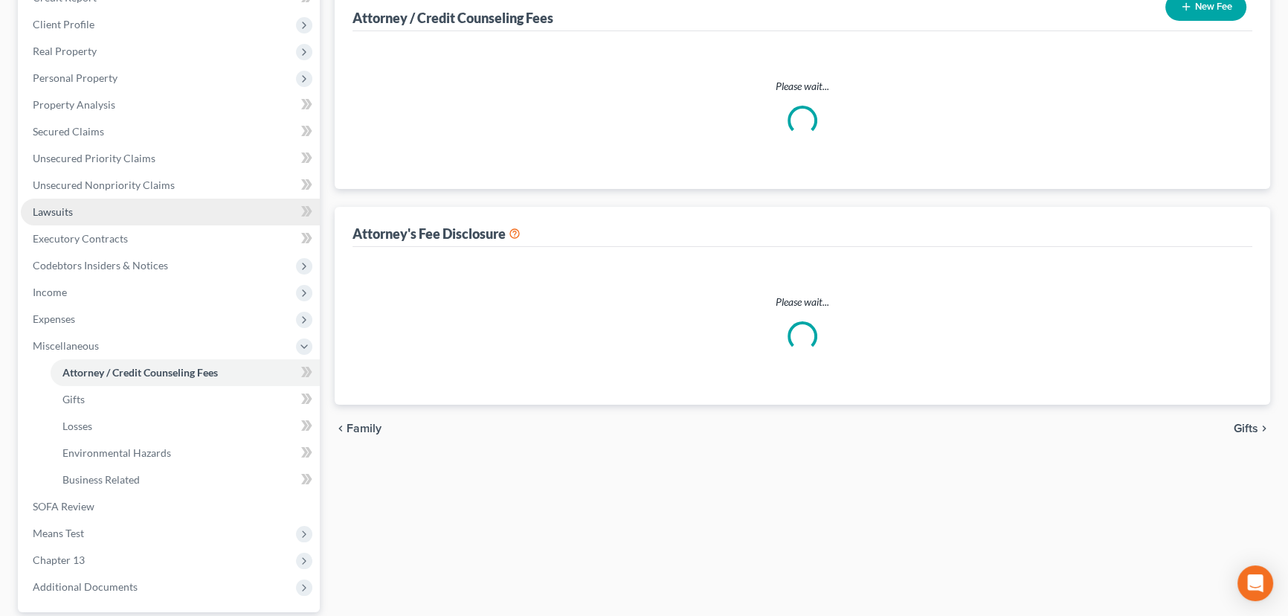
scroll to position [45, 0]
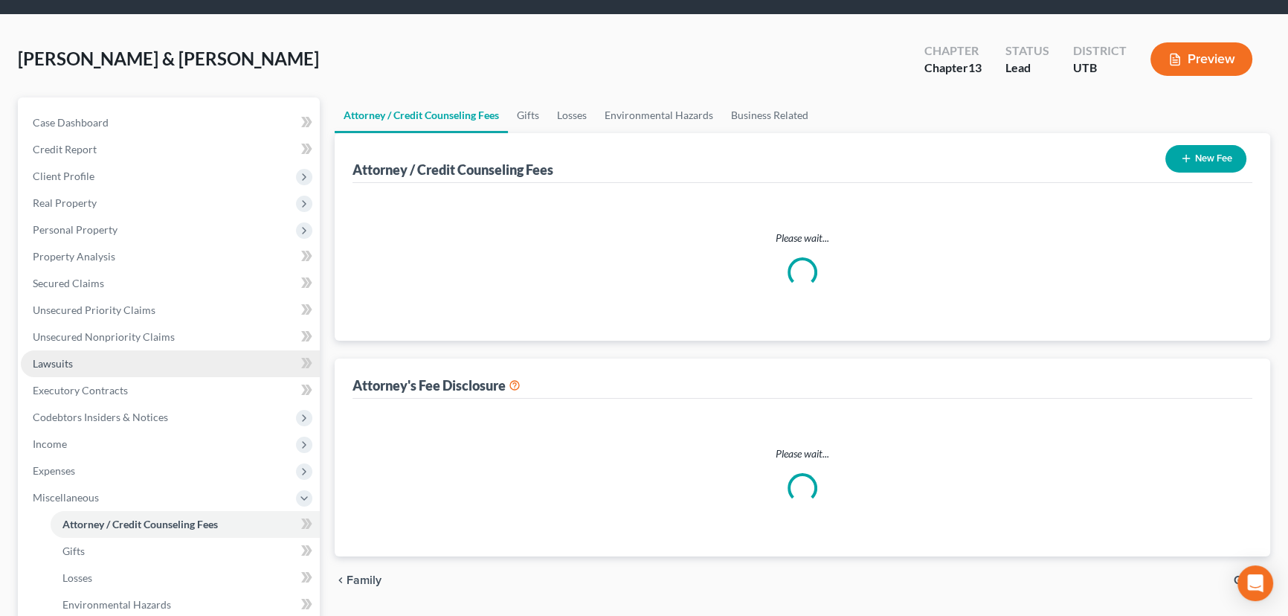
select select "0"
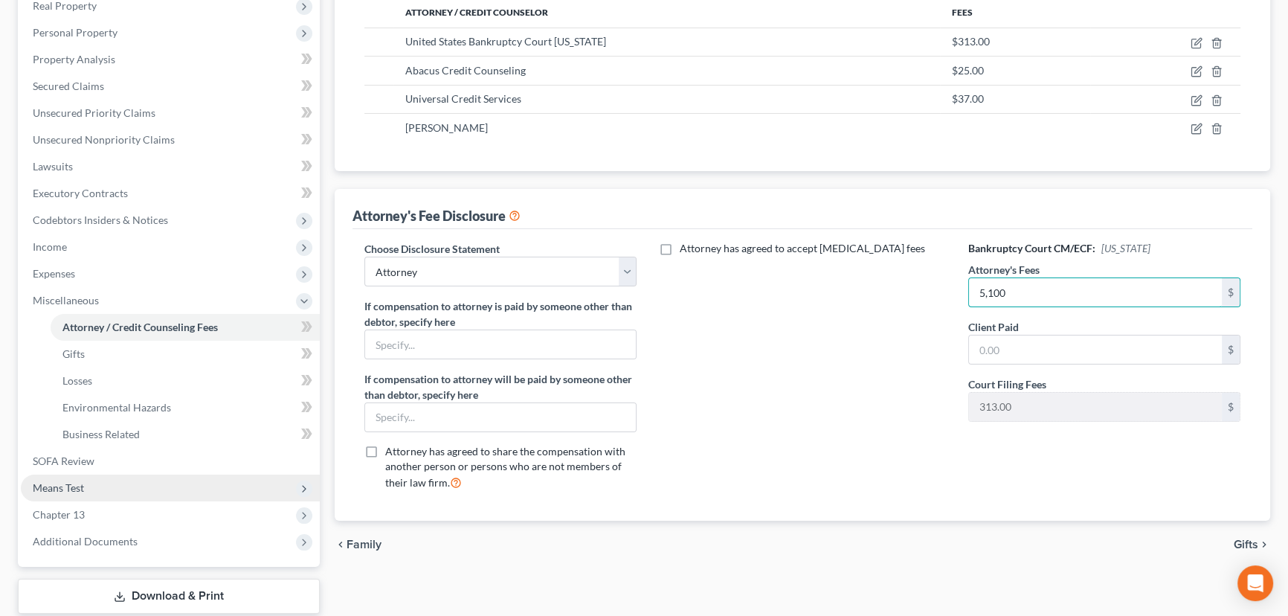
scroll to position [270, 0]
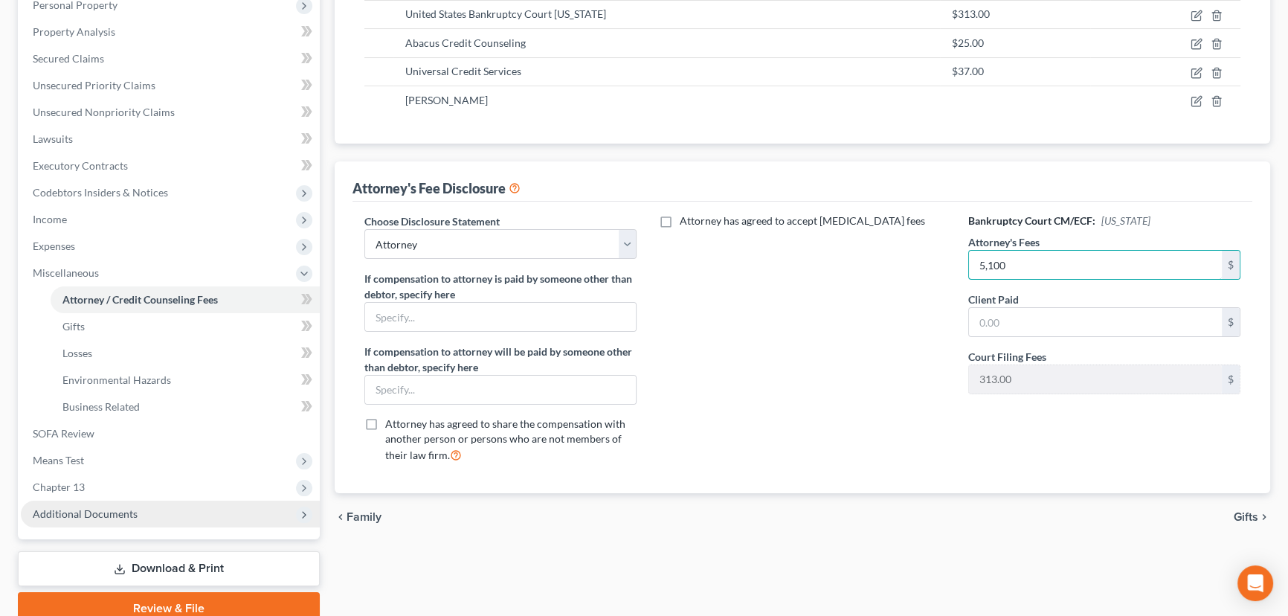
type input "5,100"
drag, startPoint x: 89, startPoint y: 515, endPoint x: 97, endPoint y: 522, distance: 10.6
click at [89, 516] on span "Additional Documents" at bounding box center [85, 513] width 105 height 13
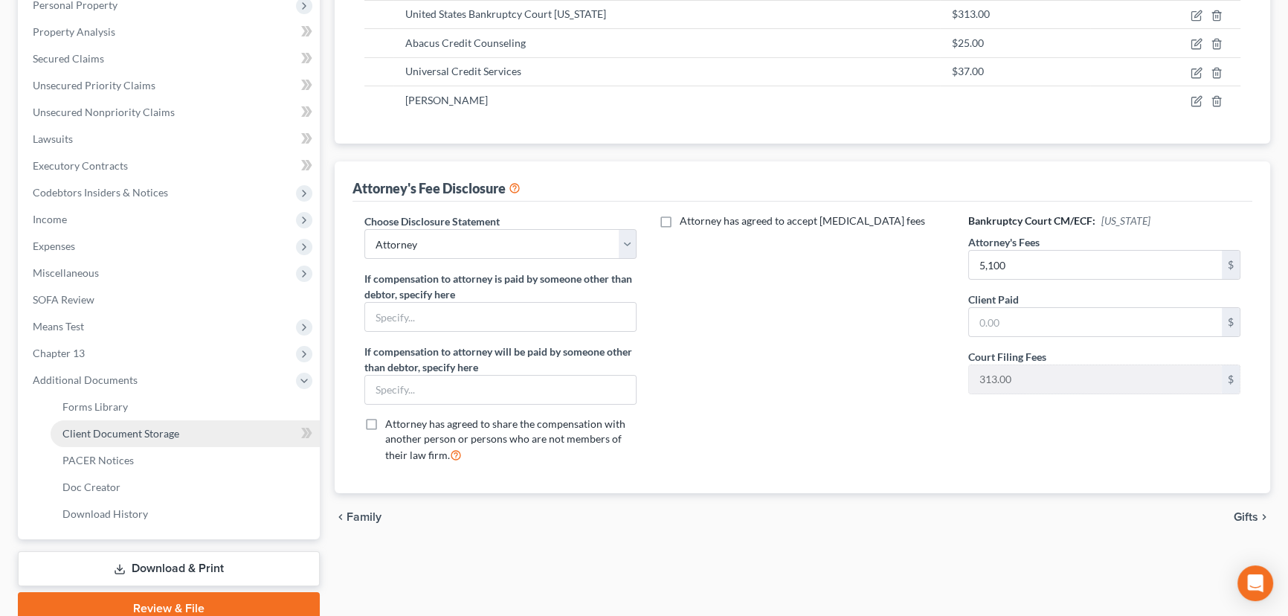
click at [132, 428] on span "Client Document Storage" at bounding box center [120, 433] width 117 height 13
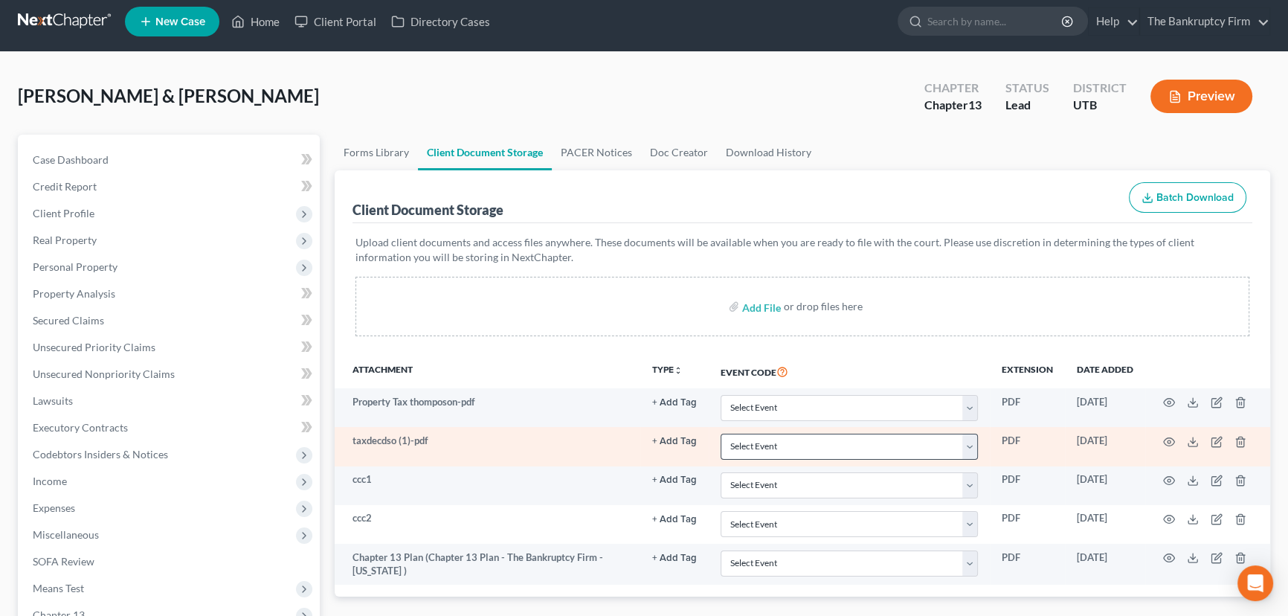
scroll to position [135, 0]
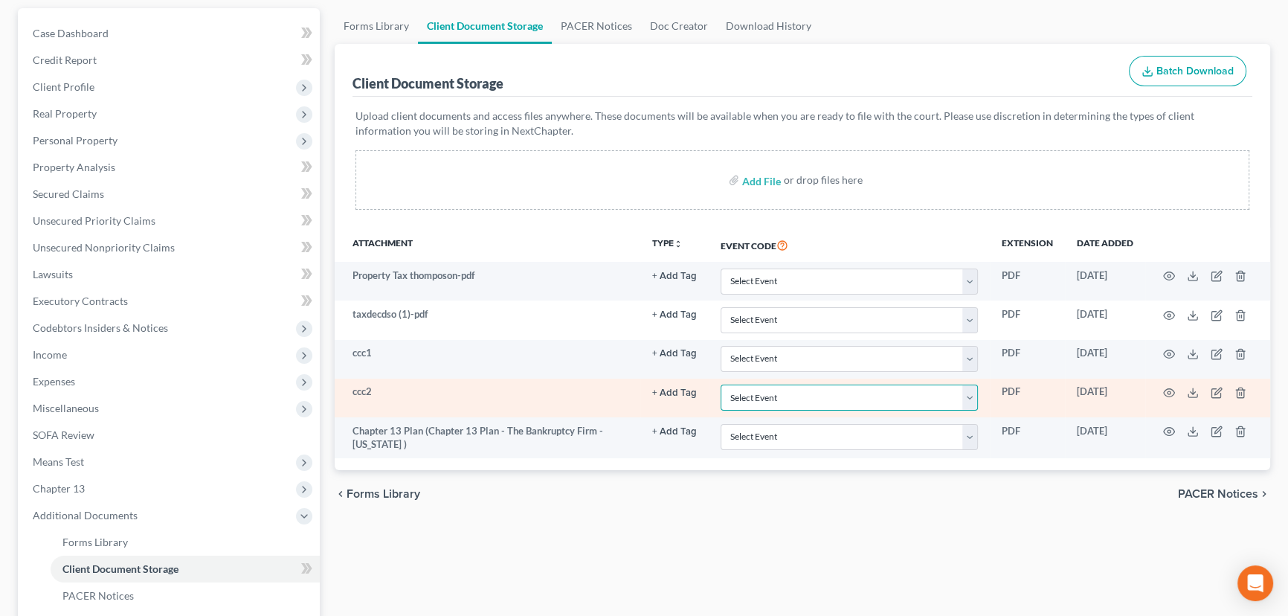
click at [776, 392] on select "Select Event Affidavit/Declaration Amended Chapter 11 Plan Amended Disclosure S…" at bounding box center [849, 398] width 257 height 26
select select "30"
click at [721, 385] on select "Select Event Affidavit/Declaration Amended Chapter 11 Plan Amended Disclosure S…" at bounding box center [849, 398] width 257 height 26
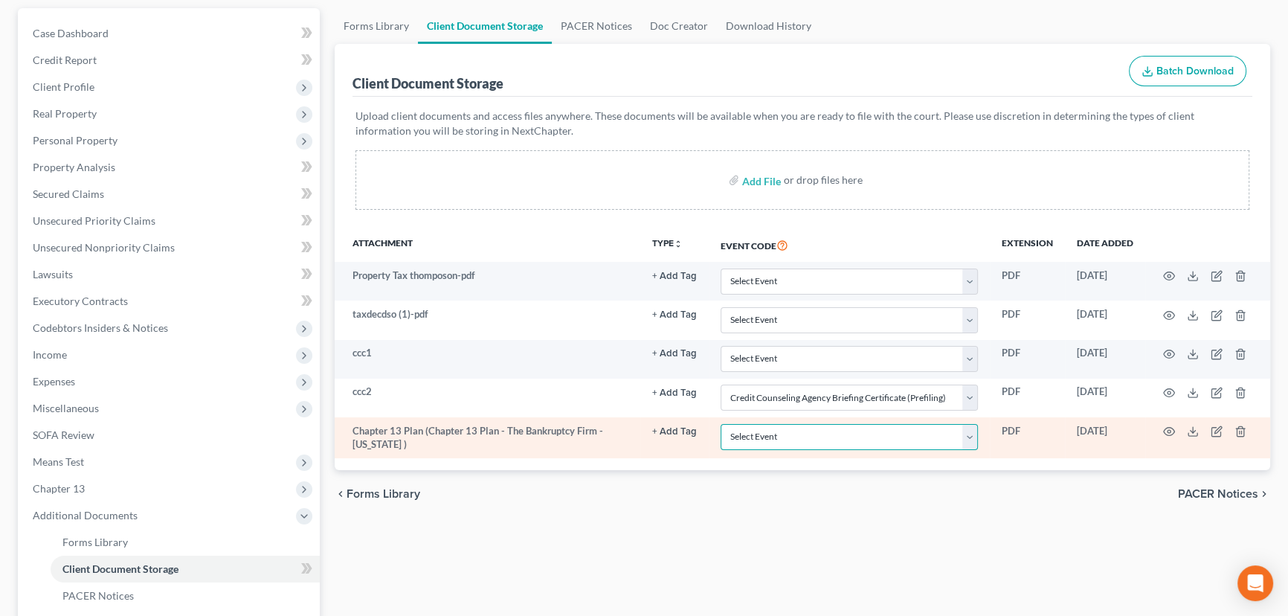
drag, startPoint x: 765, startPoint y: 435, endPoint x: 763, endPoint y: 421, distance: 14.2
click at [765, 435] on select "Select Event Affidavit/Declaration Amended Chapter 11 Plan Amended Disclosure S…" at bounding box center [849, 437] width 257 height 26
select select "26"
click at [721, 424] on select "Select Event Affidavit/Declaration Amended Chapter 11 Plan Amended Disclosure S…" at bounding box center [849, 437] width 257 height 26
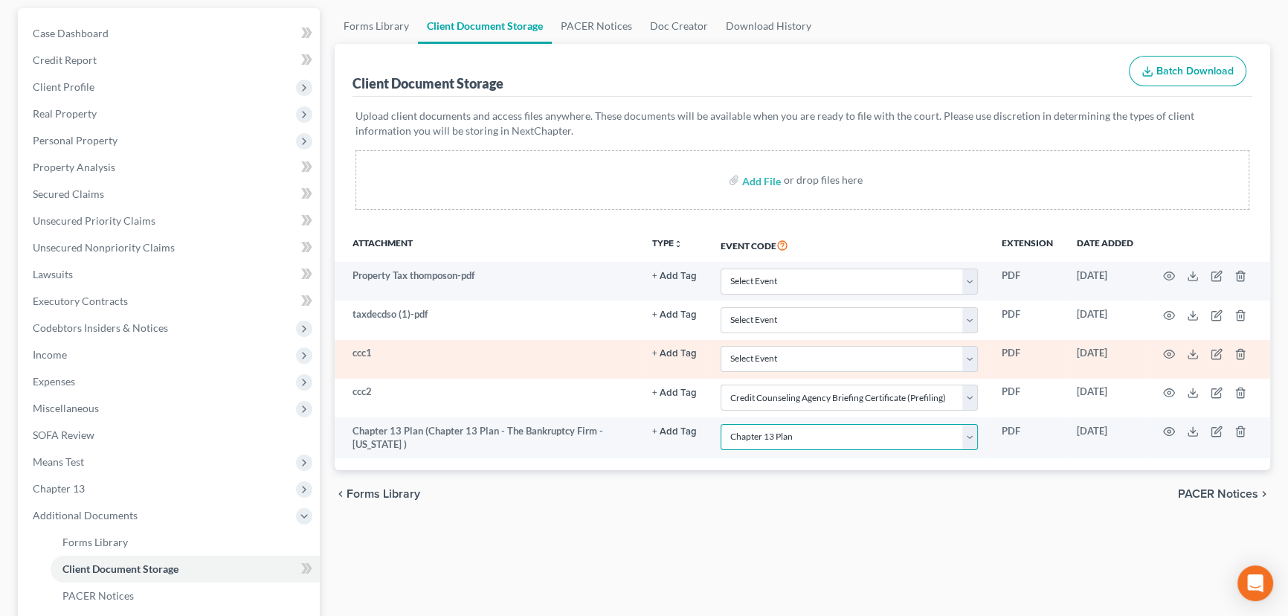
scroll to position [67, 0]
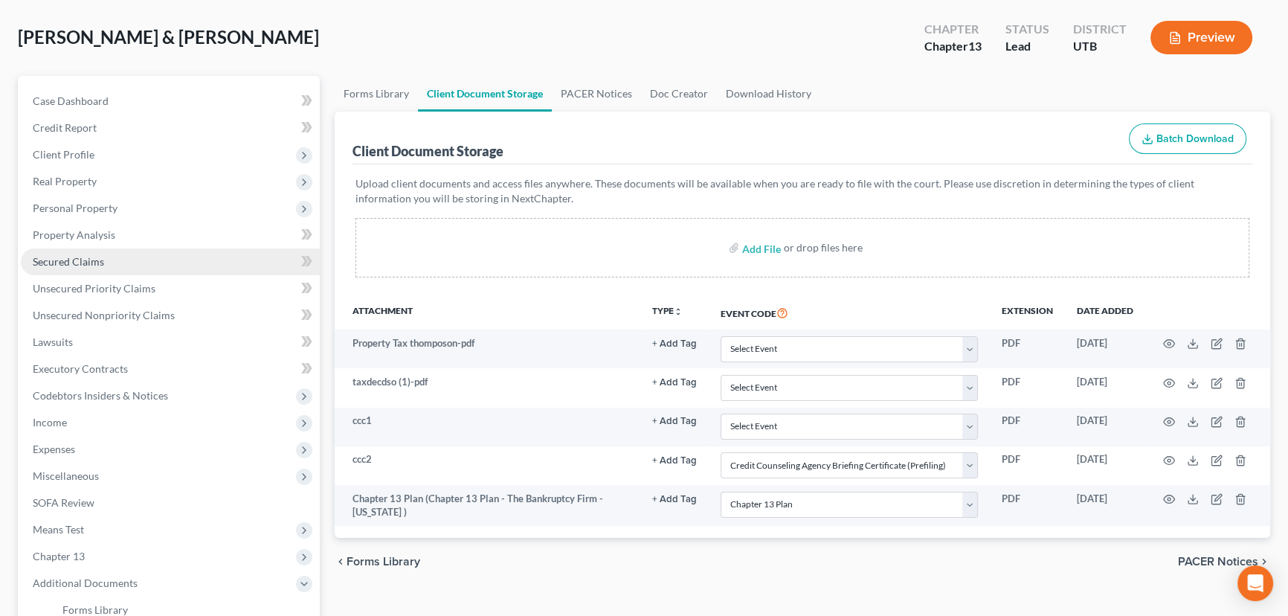
click at [67, 263] on span "Secured Claims" at bounding box center [68, 261] width 71 height 13
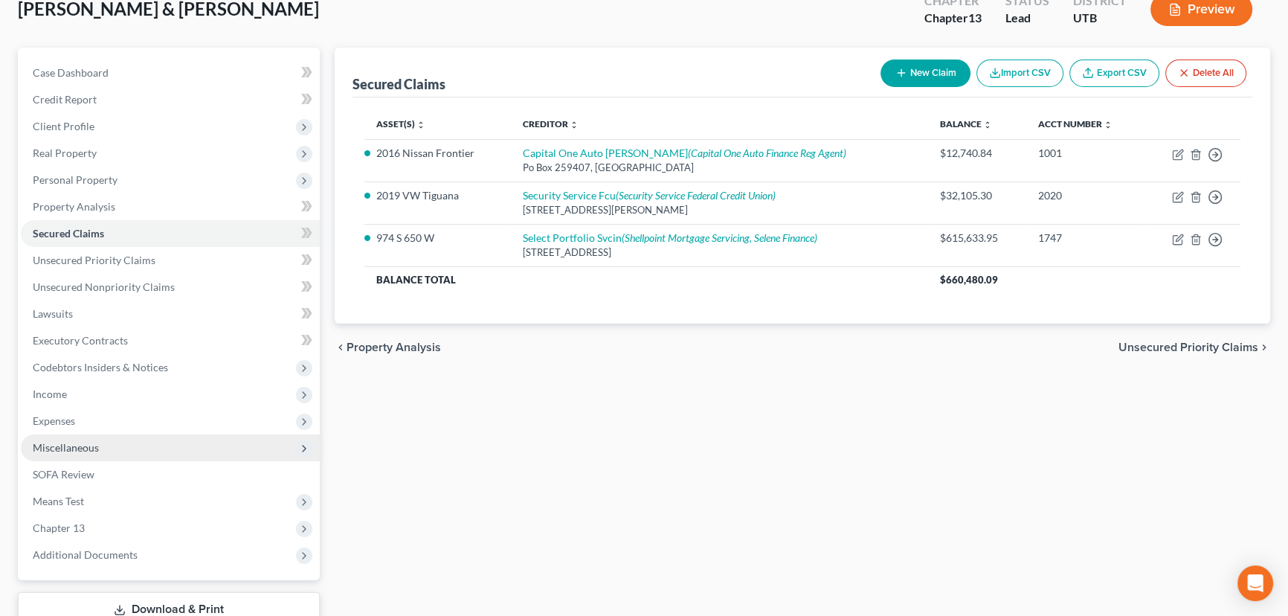
scroll to position [199, 0]
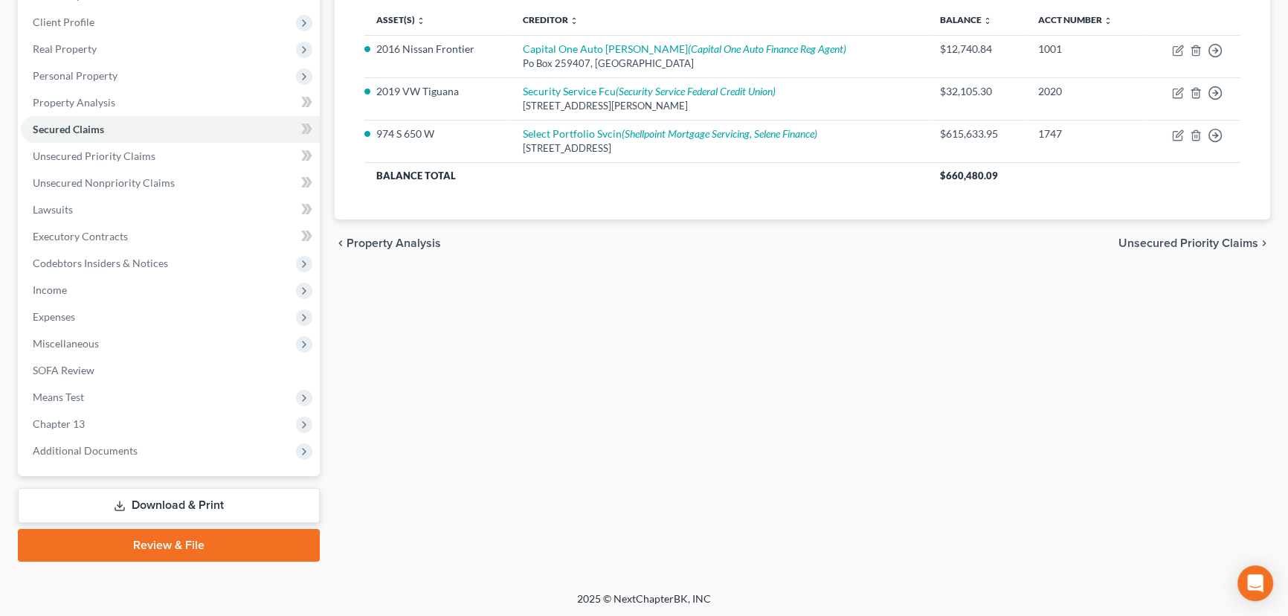
drag, startPoint x: 196, startPoint y: 552, endPoint x: 364, endPoint y: 477, distance: 183.8
click at [196, 552] on link "Review & File" at bounding box center [169, 545] width 302 height 33
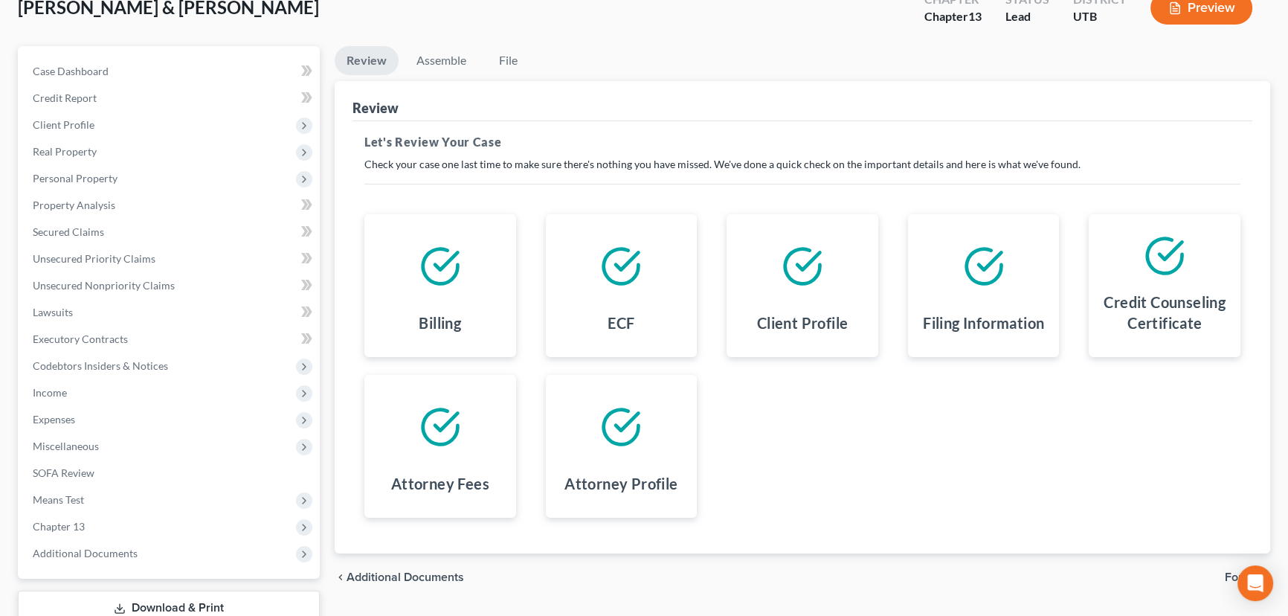
scroll to position [199, 0]
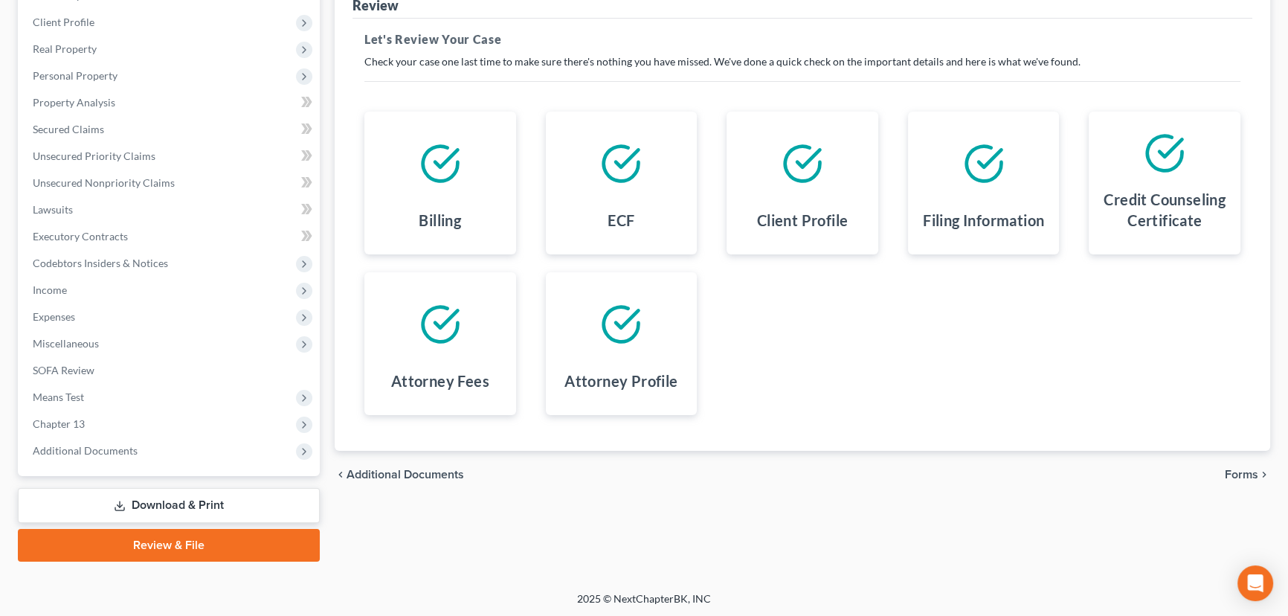
click at [1247, 472] on span "Forms" at bounding box center [1241, 475] width 33 height 12
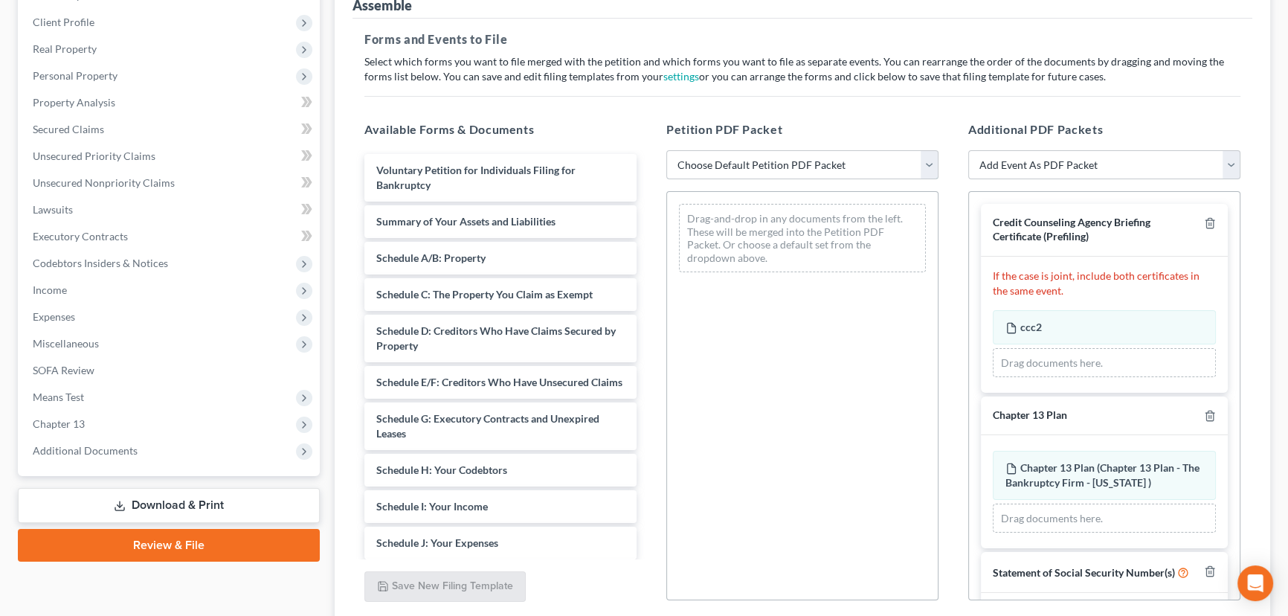
click at [734, 156] on select "Choose Default Petition PDF Packet Emergency Filing (Voluntary Petition and Cre…" at bounding box center [802, 165] width 272 height 30
select select "4"
click at [666, 150] on select "Choose Default Petition PDF Packet Emergency Filing (Voluntary Petition and Cre…" at bounding box center [802, 165] width 272 height 30
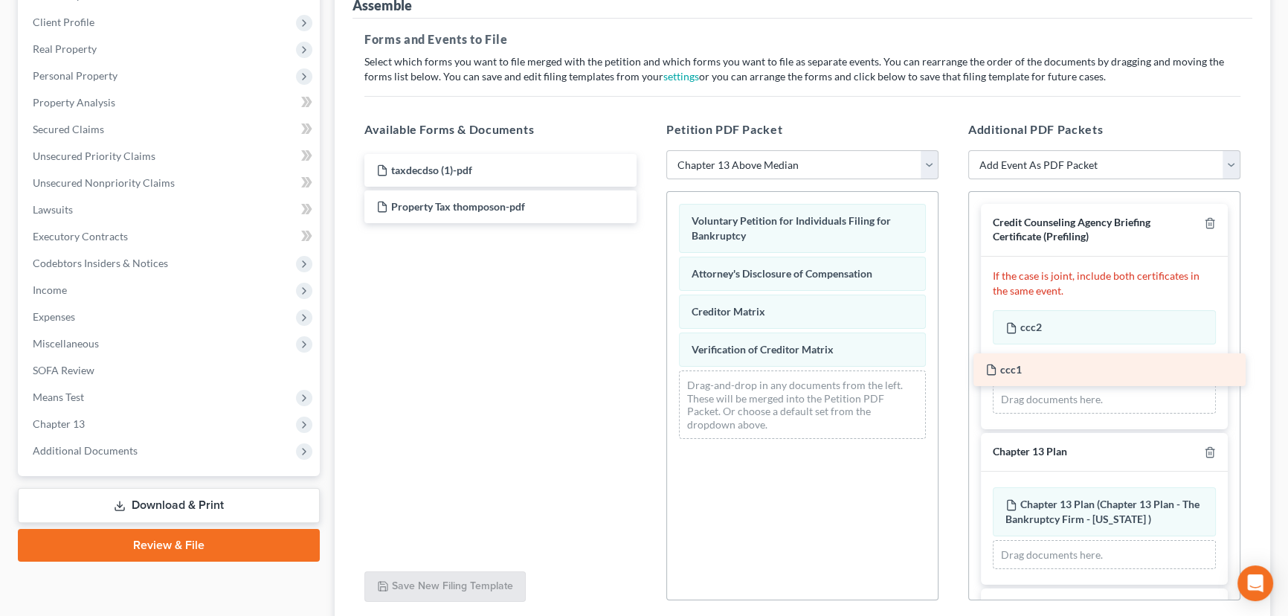
drag, startPoint x: 417, startPoint y: 167, endPoint x: 1025, endPoint y: 367, distance: 640.7
click at [649, 223] on div "ccc1 ccc1 taxdecdso (1)-pdf Property Tax thomposon-pdf" at bounding box center [501, 188] width 296 height 69
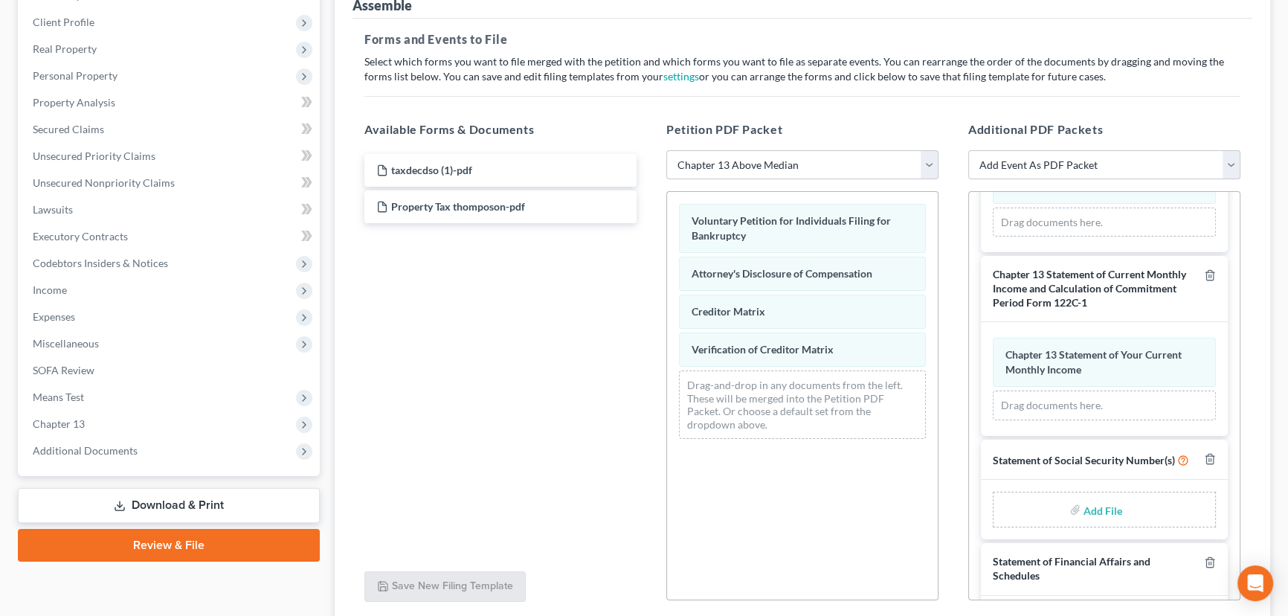
scroll to position [473, 0]
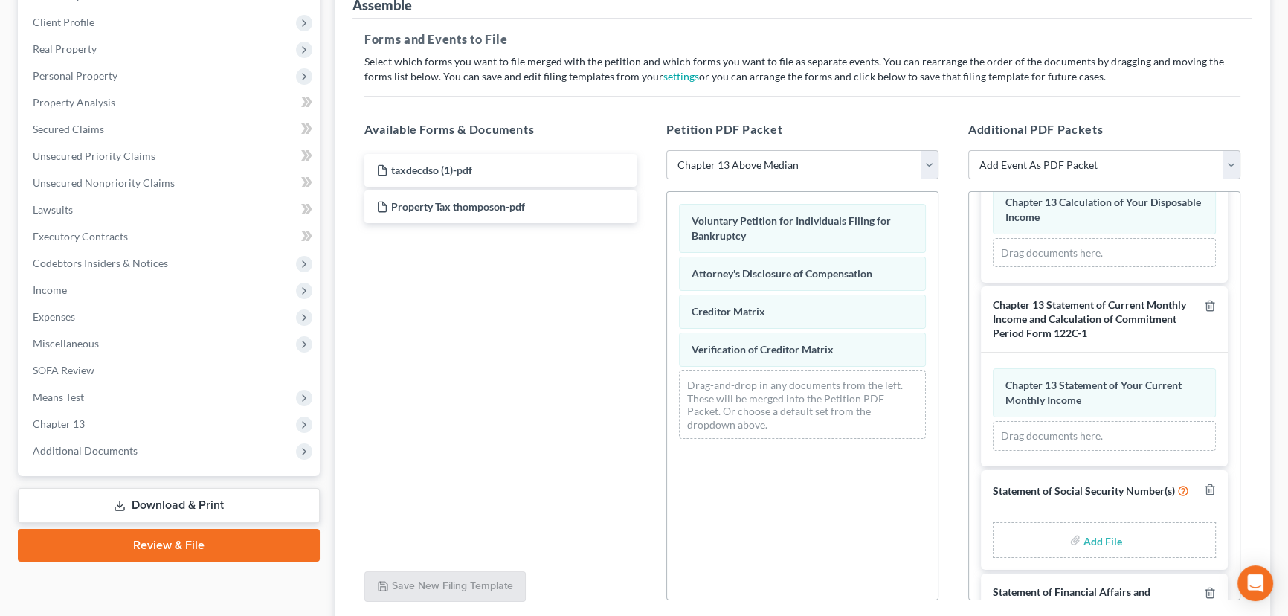
type input "C:\fakepath\Form 121.pdf"
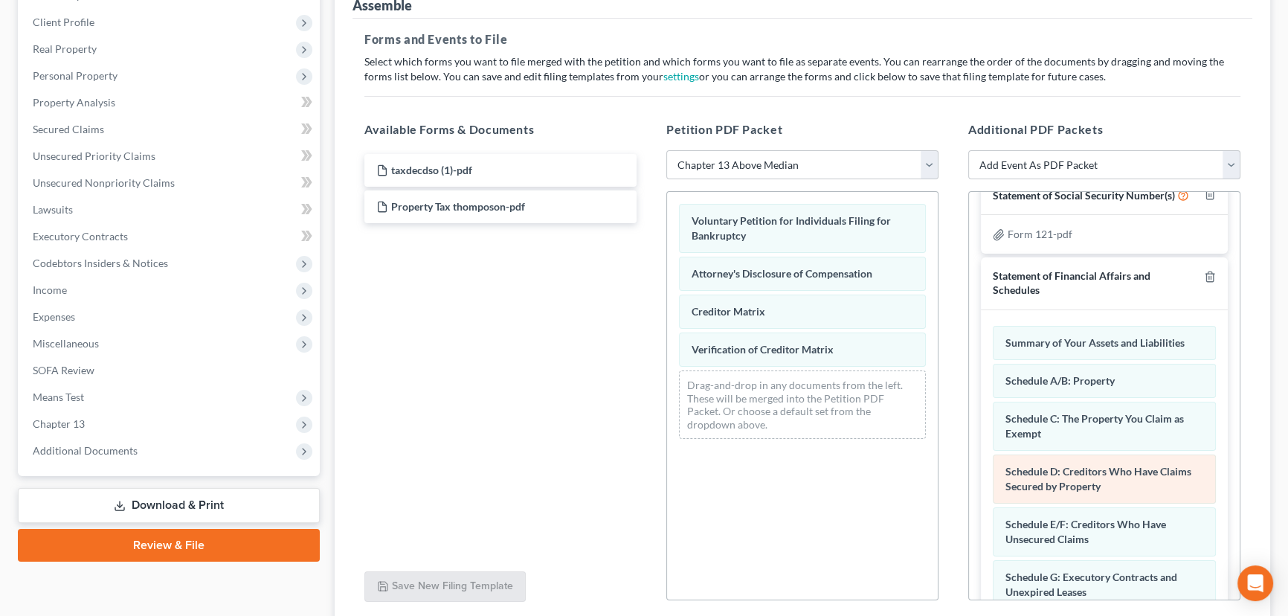
scroll to position [811, 0]
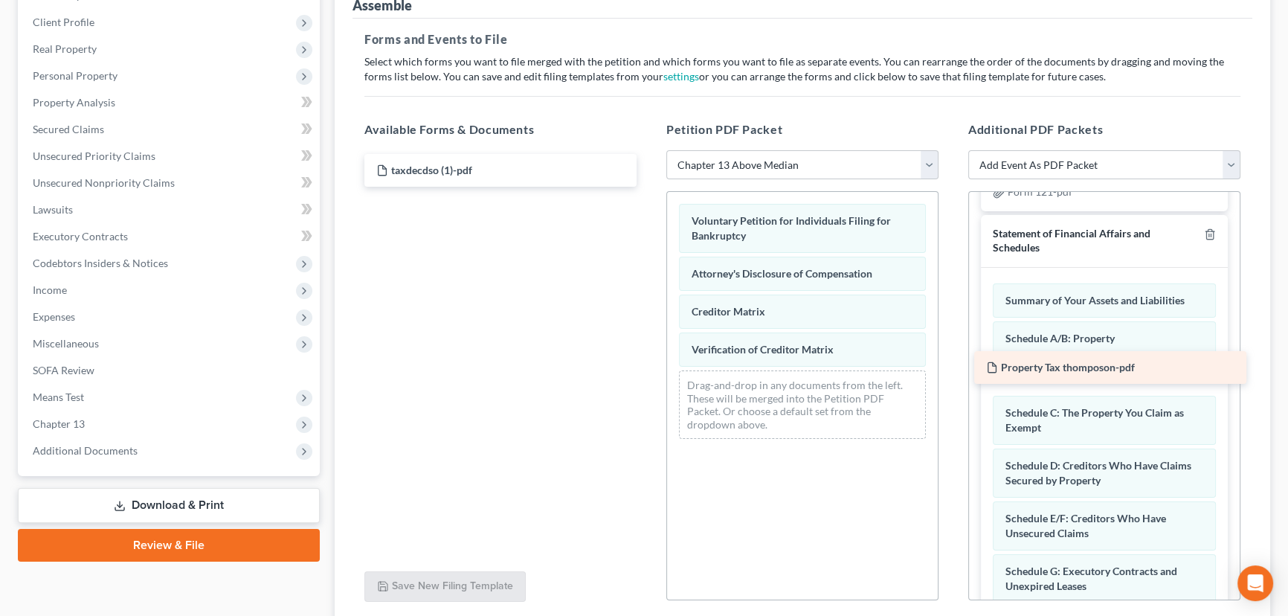
drag, startPoint x: 435, startPoint y: 206, endPoint x: 1042, endPoint y: 375, distance: 630.0
click at [649, 187] on div "Property Tax thomposon-pdf taxdecdso (1)-pdf Property Tax thomposon-pdf" at bounding box center [501, 170] width 296 height 33
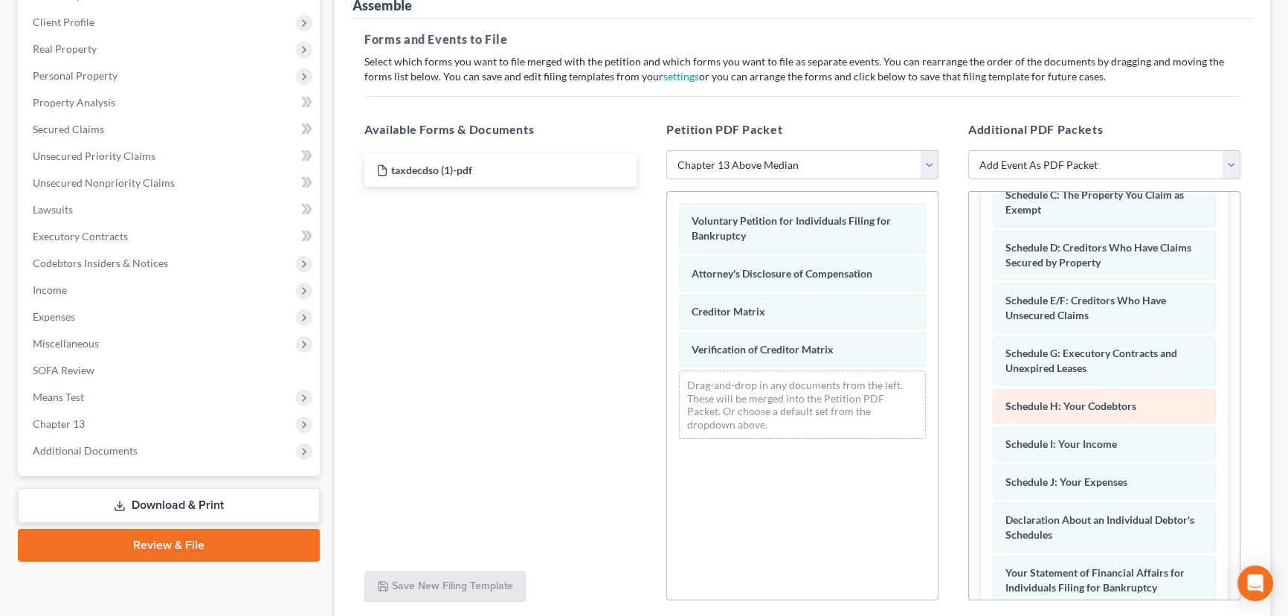
scroll to position [1081, 0]
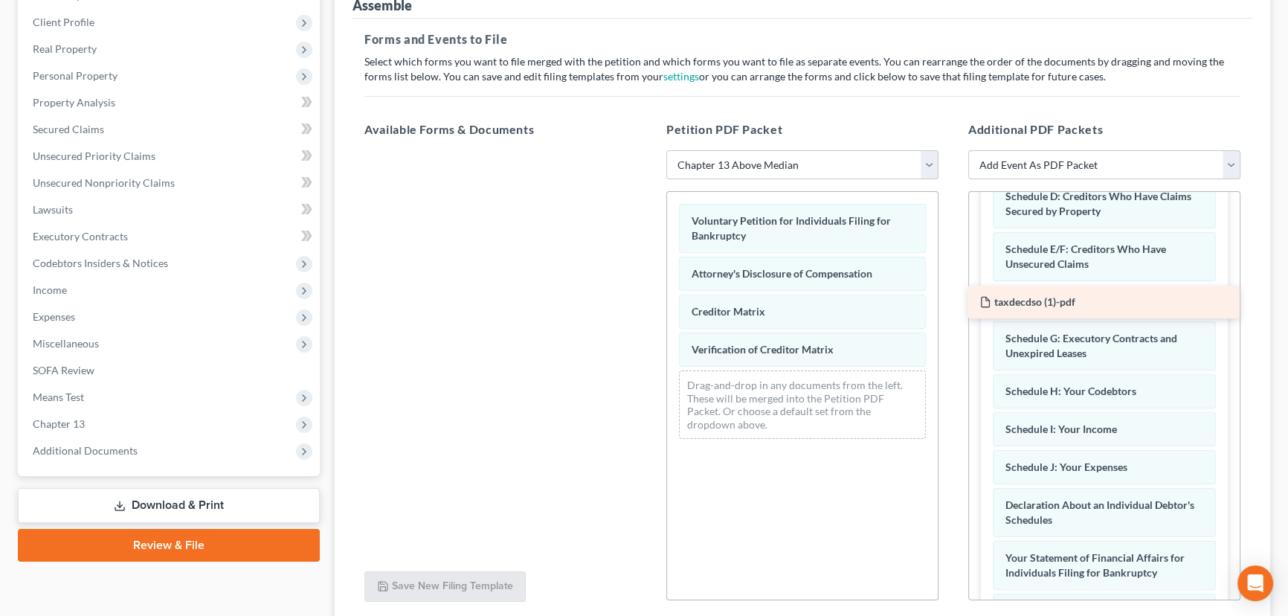
drag, startPoint x: 453, startPoint y: 170, endPoint x: 1072, endPoint y: 307, distance: 634.6
click at [649, 150] on div "taxdecdso (1)-pdf taxdecdso (1)-pdf" at bounding box center [501, 150] width 296 height 0
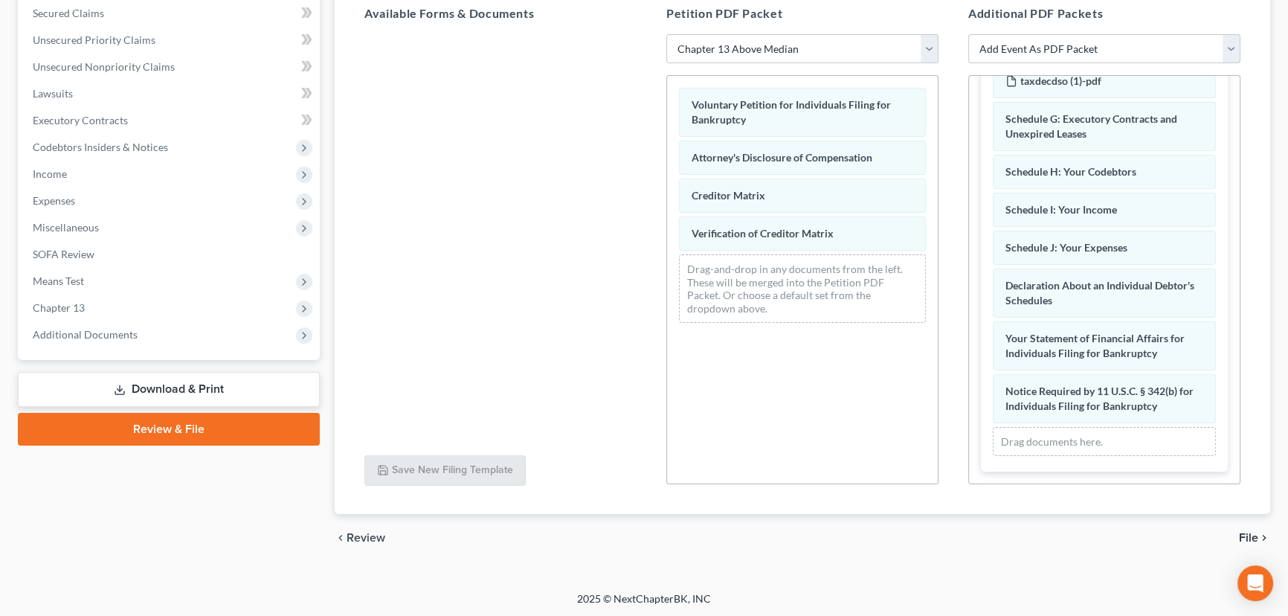
scroll to position [316, 0]
click at [1247, 534] on span "File" at bounding box center [1248, 537] width 19 height 12
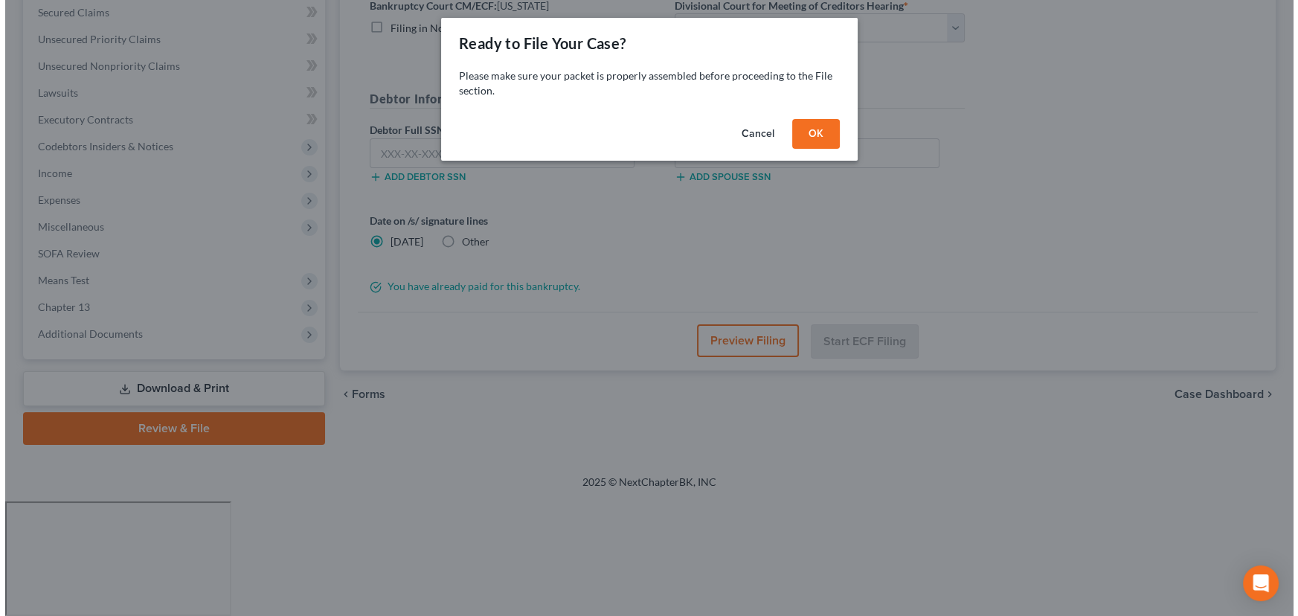
scroll to position [199, 0]
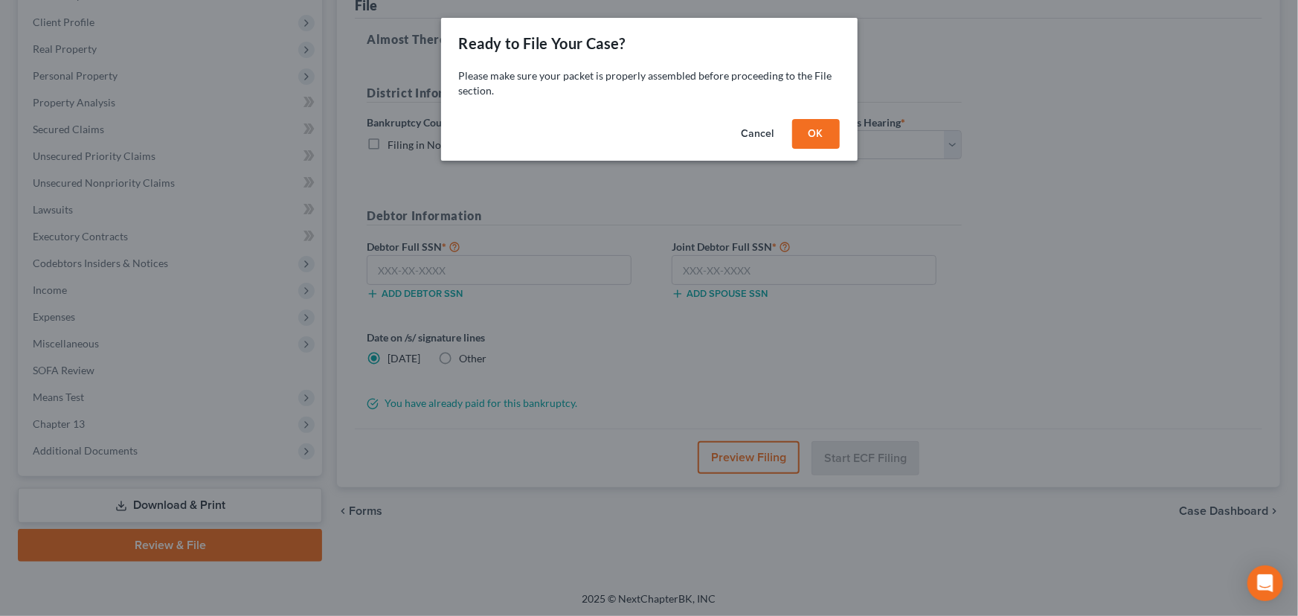
click at [814, 132] on button "OK" at bounding box center [816, 134] width 48 height 30
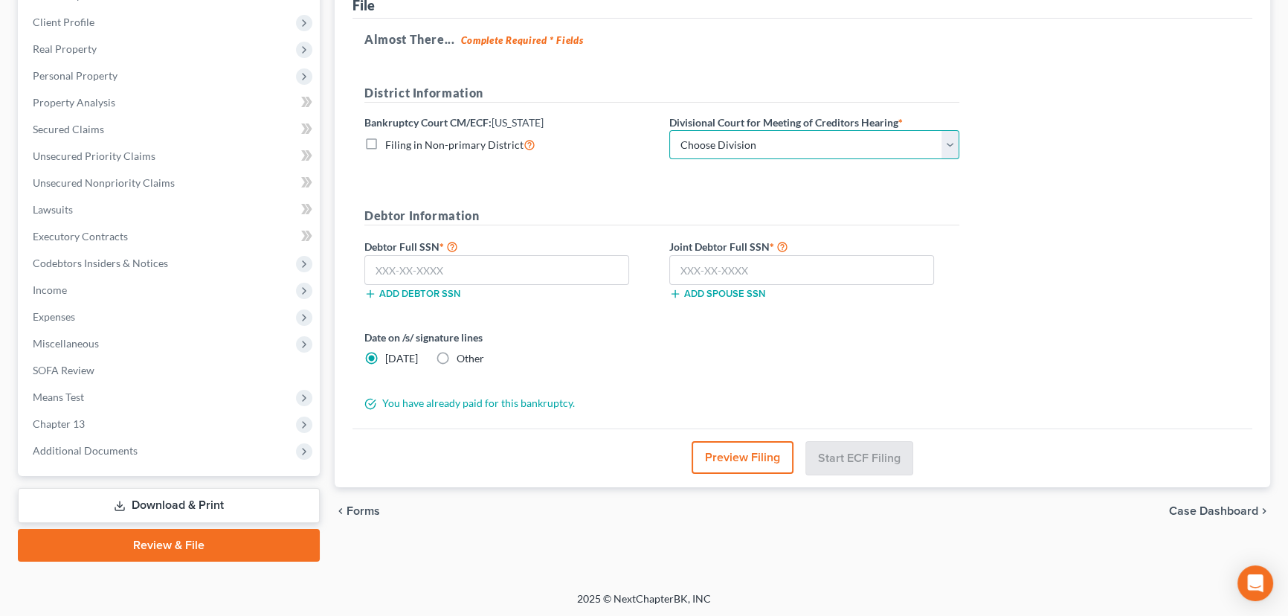
click at [857, 139] on select "Choose Division [GEOGRAPHIC_DATA]" at bounding box center [814, 145] width 290 height 30
select select "0"
click at [669, 130] on select "Choose Division [GEOGRAPHIC_DATA]" at bounding box center [814, 145] width 290 height 30
click at [695, 271] on input "text" at bounding box center [801, 270] width 265 height 30
paste input "529-27-4251"
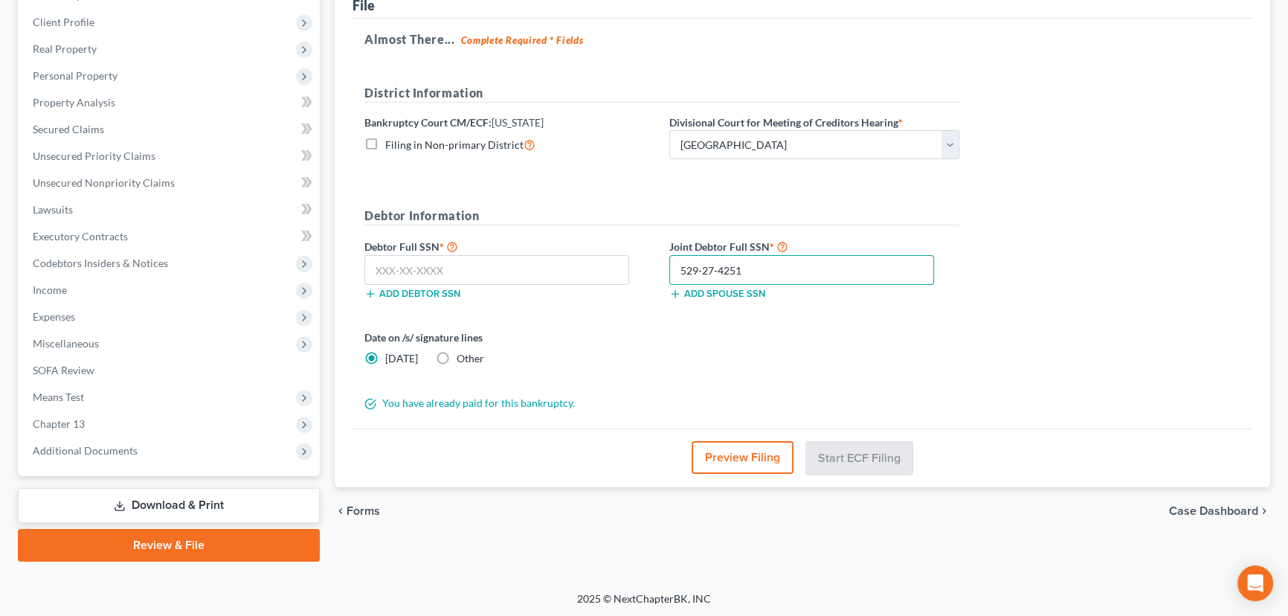
type input "529-27-4251"
click at [460, 260] on input "text" at bounding box center [496, 270] width 265 height 30
paste input "551-13-6304"
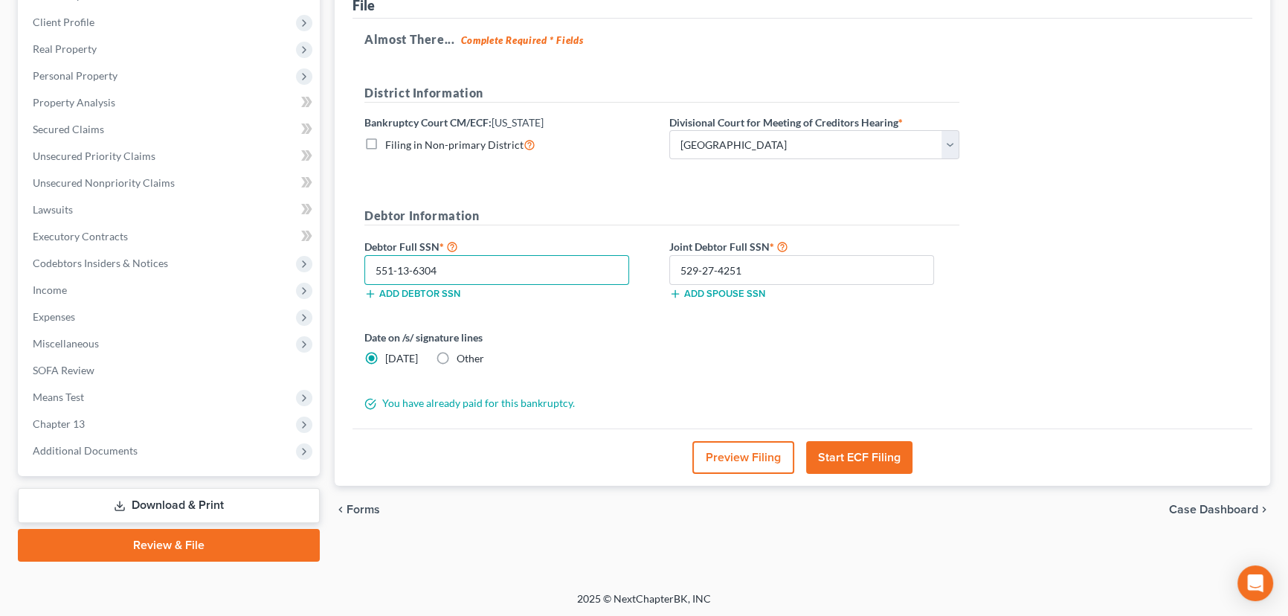
type input "551-13-6304"
click at [862, 455] on button "Start ECF Filing" at bounding box center [859, 457] width 106 height 33
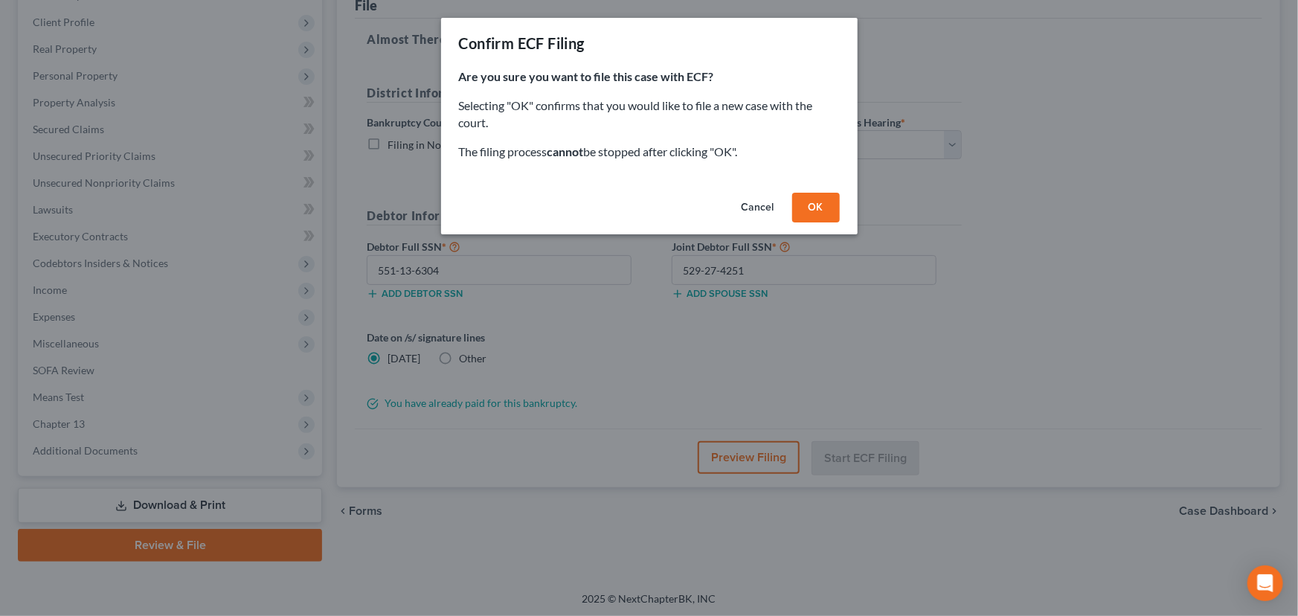
click at [825, 208] on button "OK" at bounding box center [816, 208] width 48 height 30
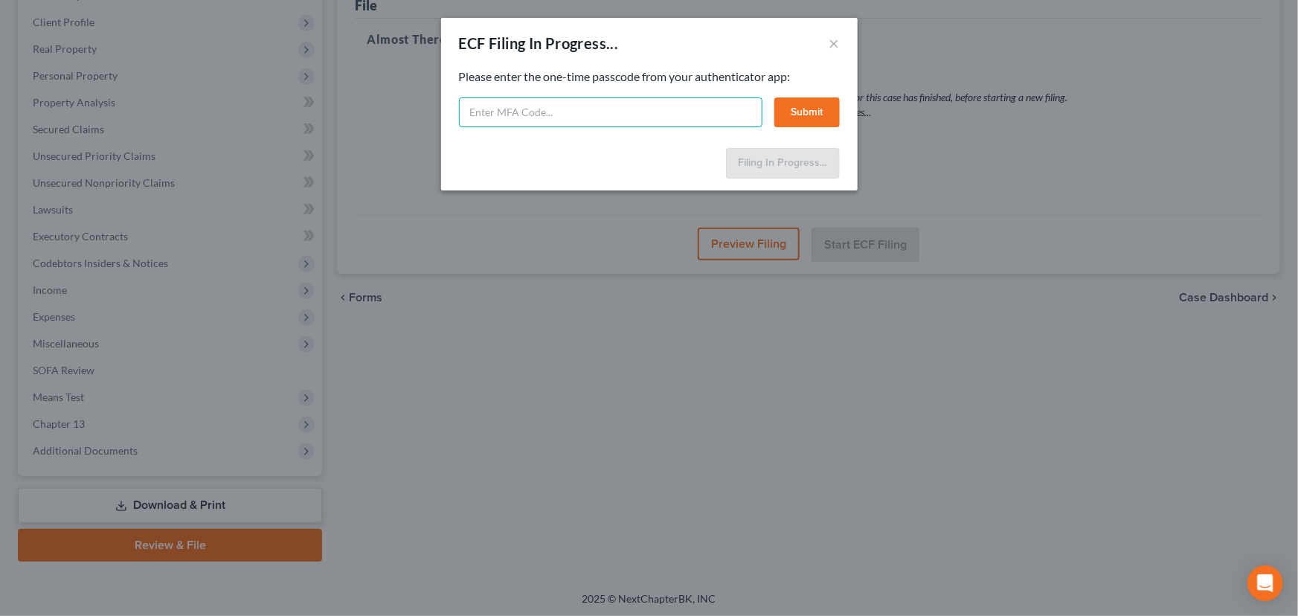
click at [535, 110] on input "text" at bounding box center [610, 112] width 303 height 30
type input "570389"
click at [800, 112] on button "Submit" at bounding box center [806, 112] width 65 height 30
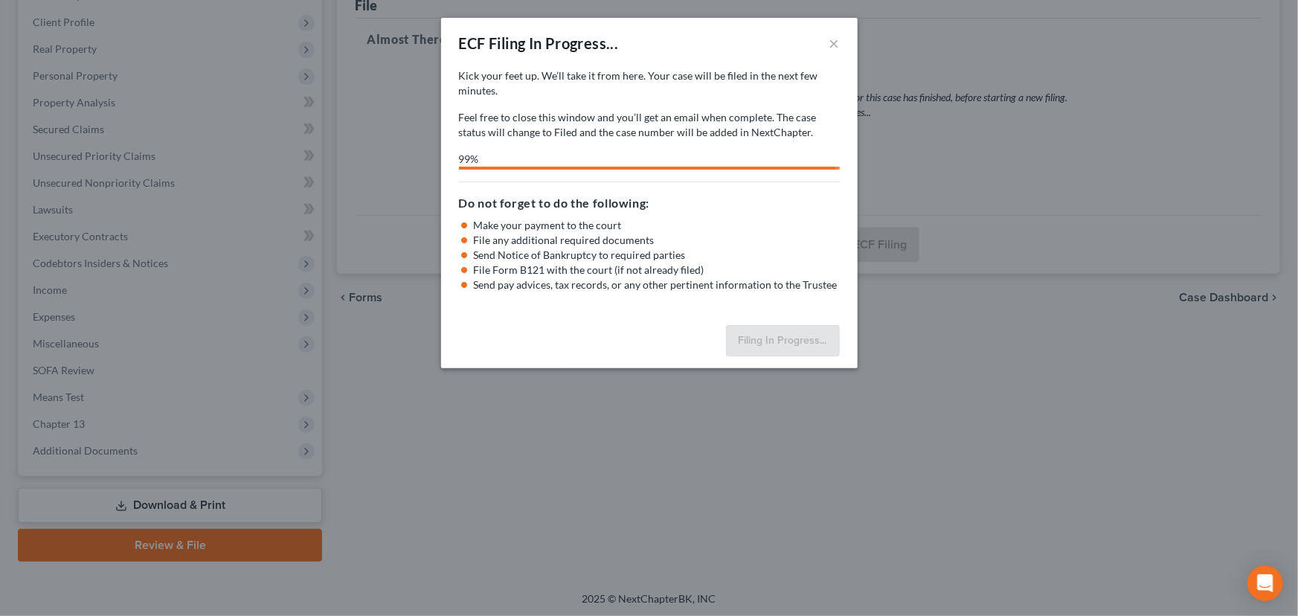
select select "0"
